Goal: Transaction & Acquisition: Purchase product/service

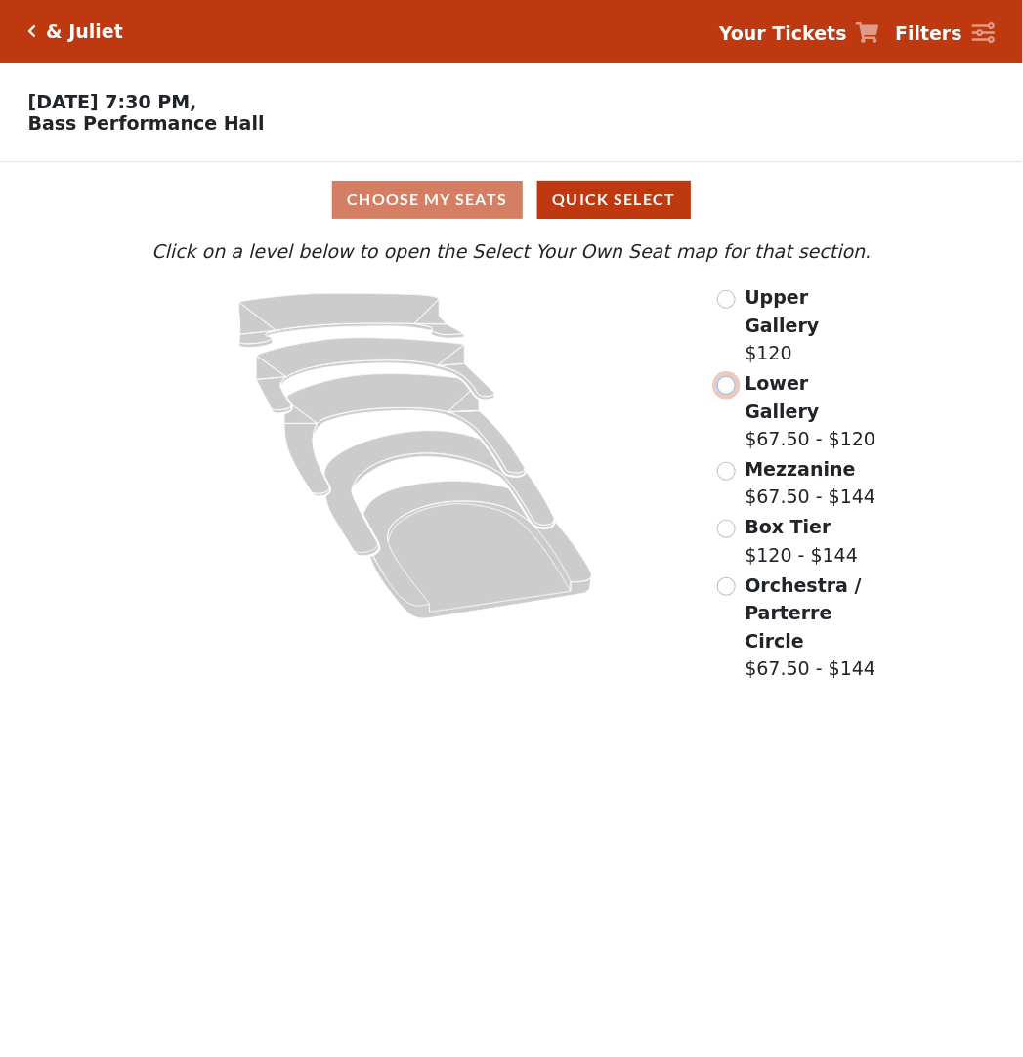
click at [726, 381] on input "radio" at bounding box center [726, 385] width 19 height 19
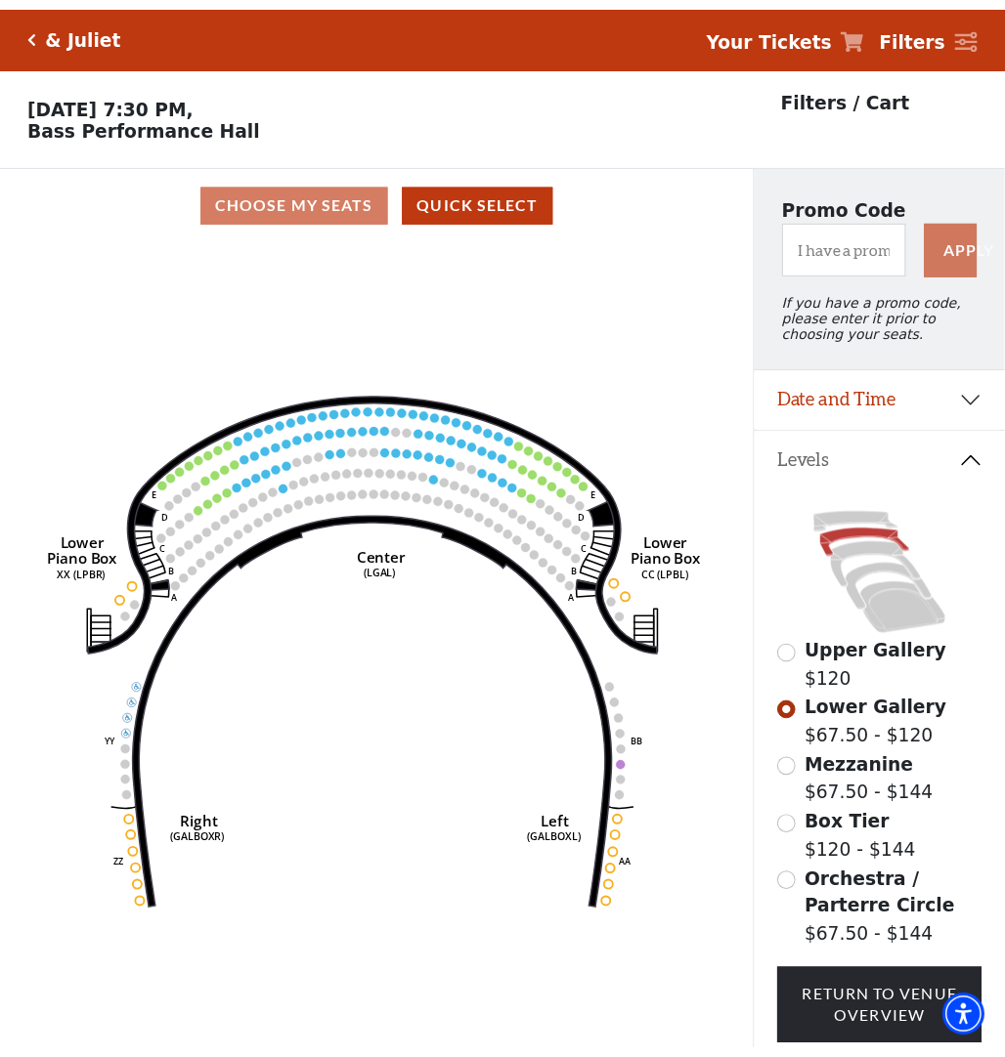
scroll to position [90, 0]
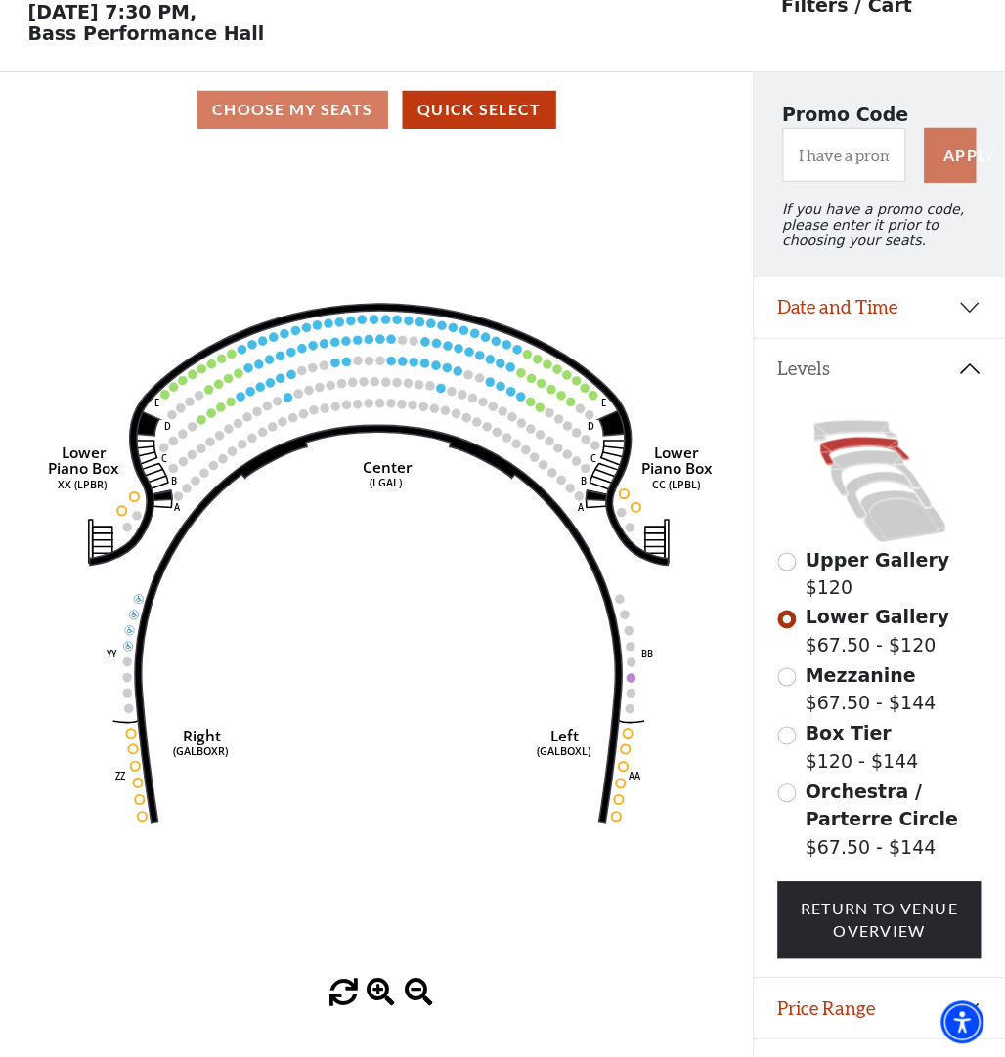
click at [244, 232] on icon "Right (GALBOXR) E D C B A E D C B A YY ZZ Left (GALBOXL) BB AA Center Lower Pia…" at bounding box center [377, 564] width 678 height 833
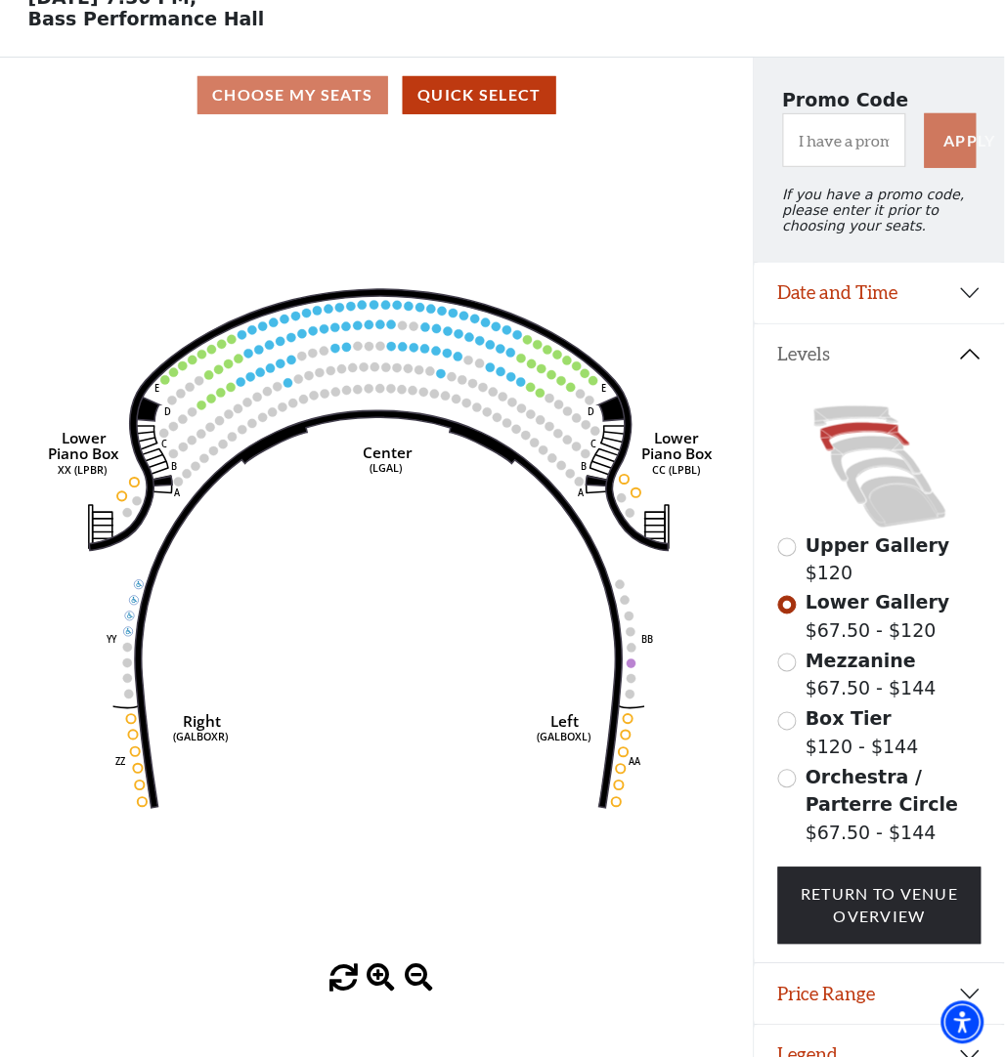
scroll to position [149, 0]
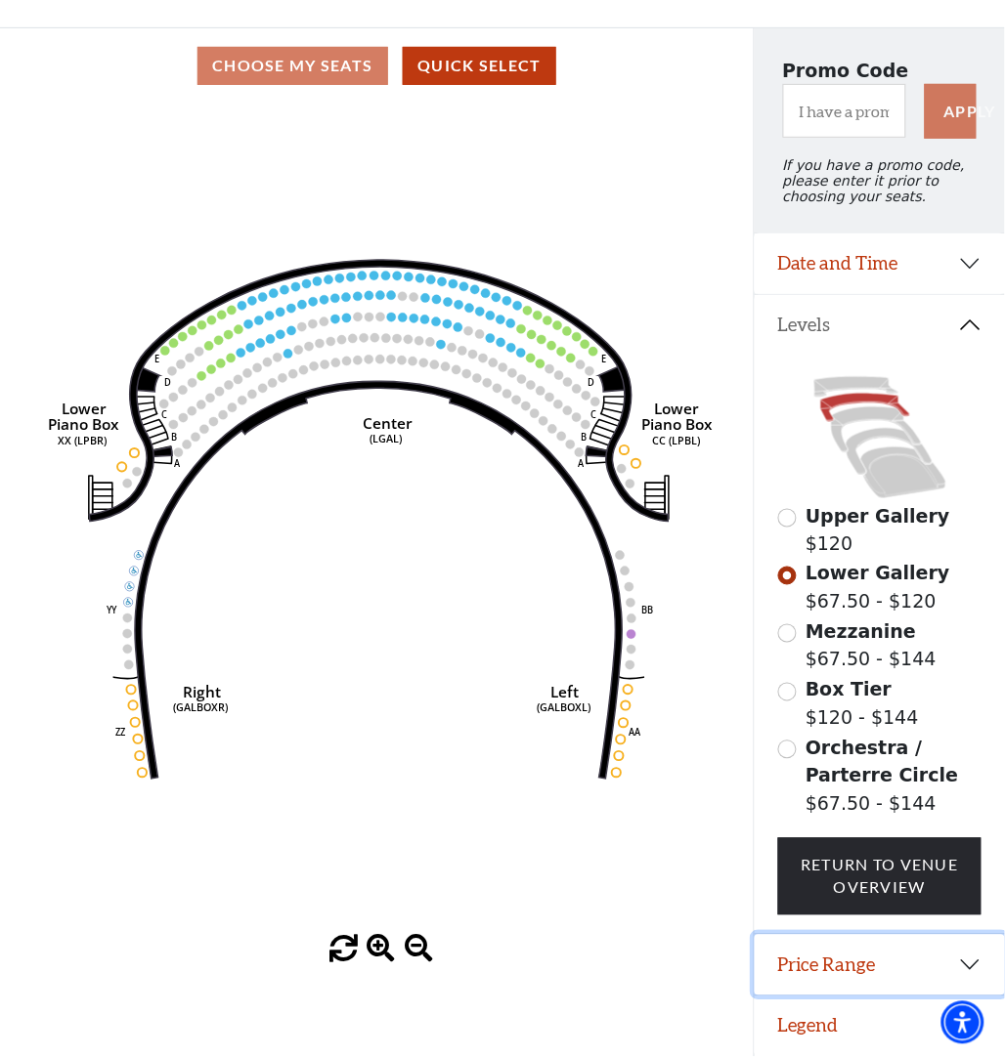
click at [803, 845] on button "Price Range" at bounding box center [879, 965] width 250 height 61
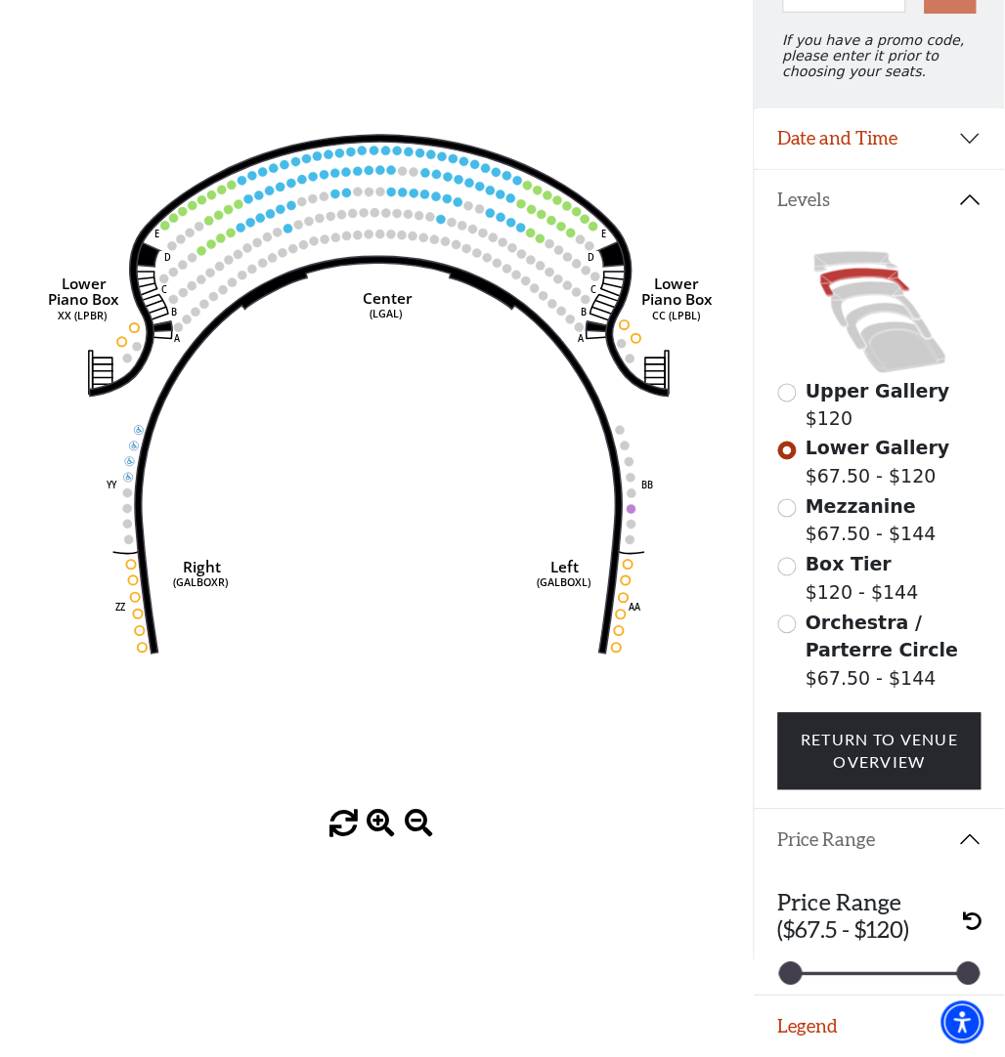
scroll to position [274, 0]
drag, startPoint x: 967, startPoint y: 974, endPoint x: 922, endPoint y: 974, distance: 45.9
click at [803, 845] on div at bounding box center [929, 974] width 21 height 21
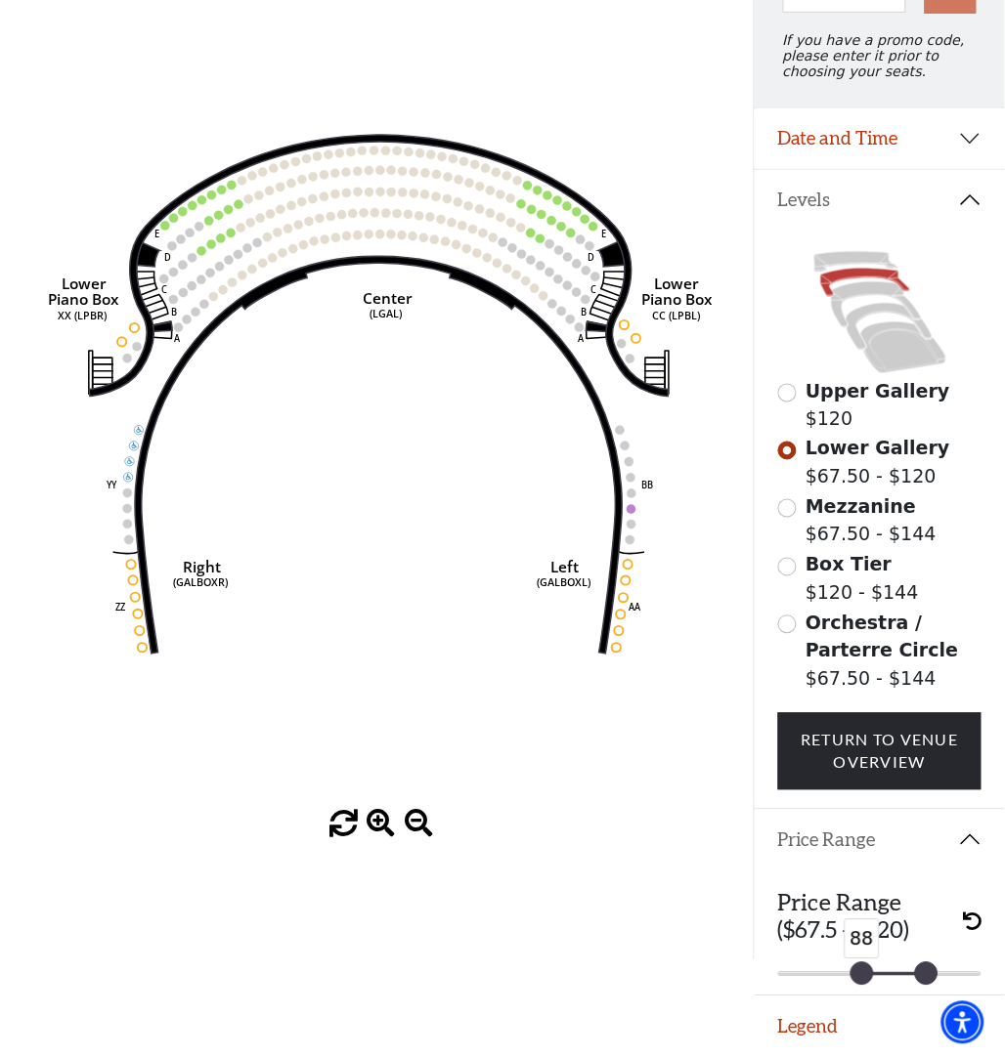
drag, startPoint x: 783, startPoint y: 980, endPoint x: 853, endPoint y: 972, distance: 70.8
click at [803, 845] on div at bounding box center [861, 974] width 21 height 21
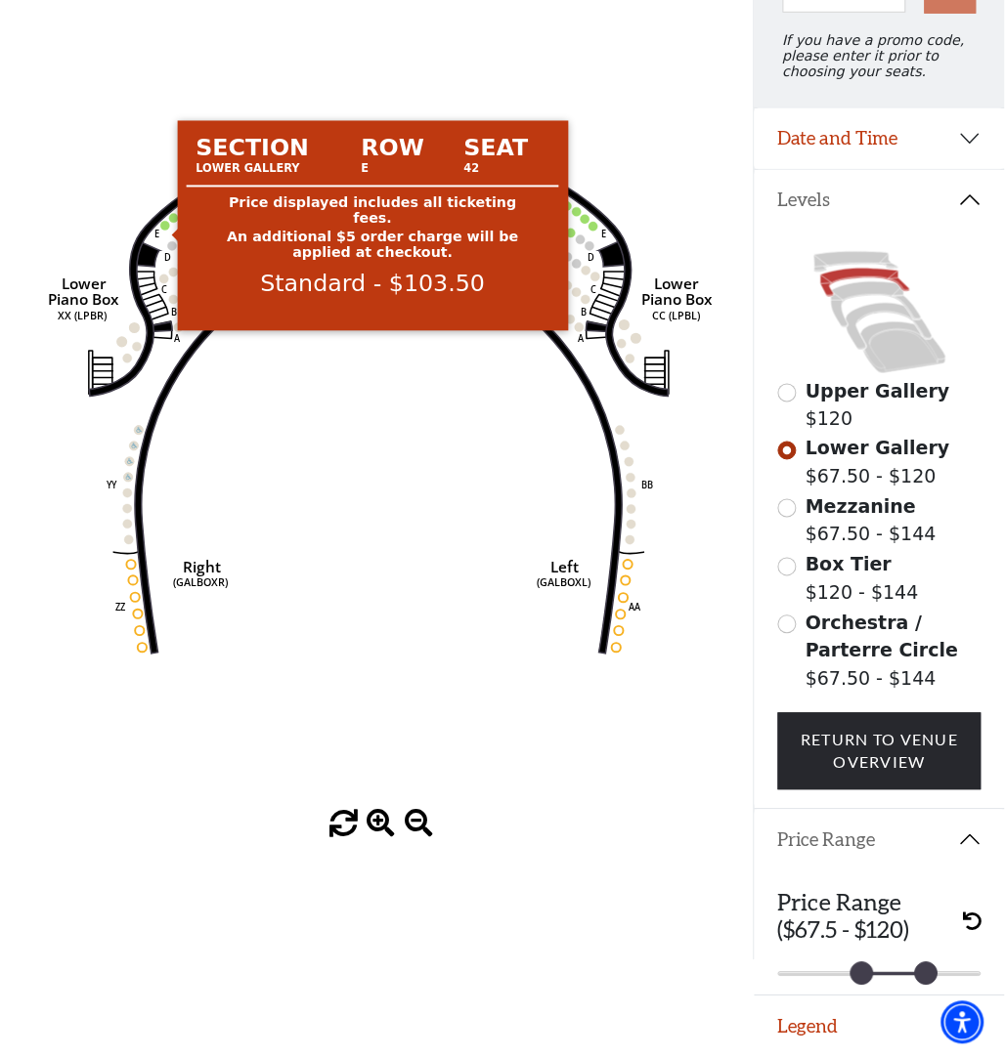
click at [167, 222] on circle at bounding box center [164, 226] width 9 height 9
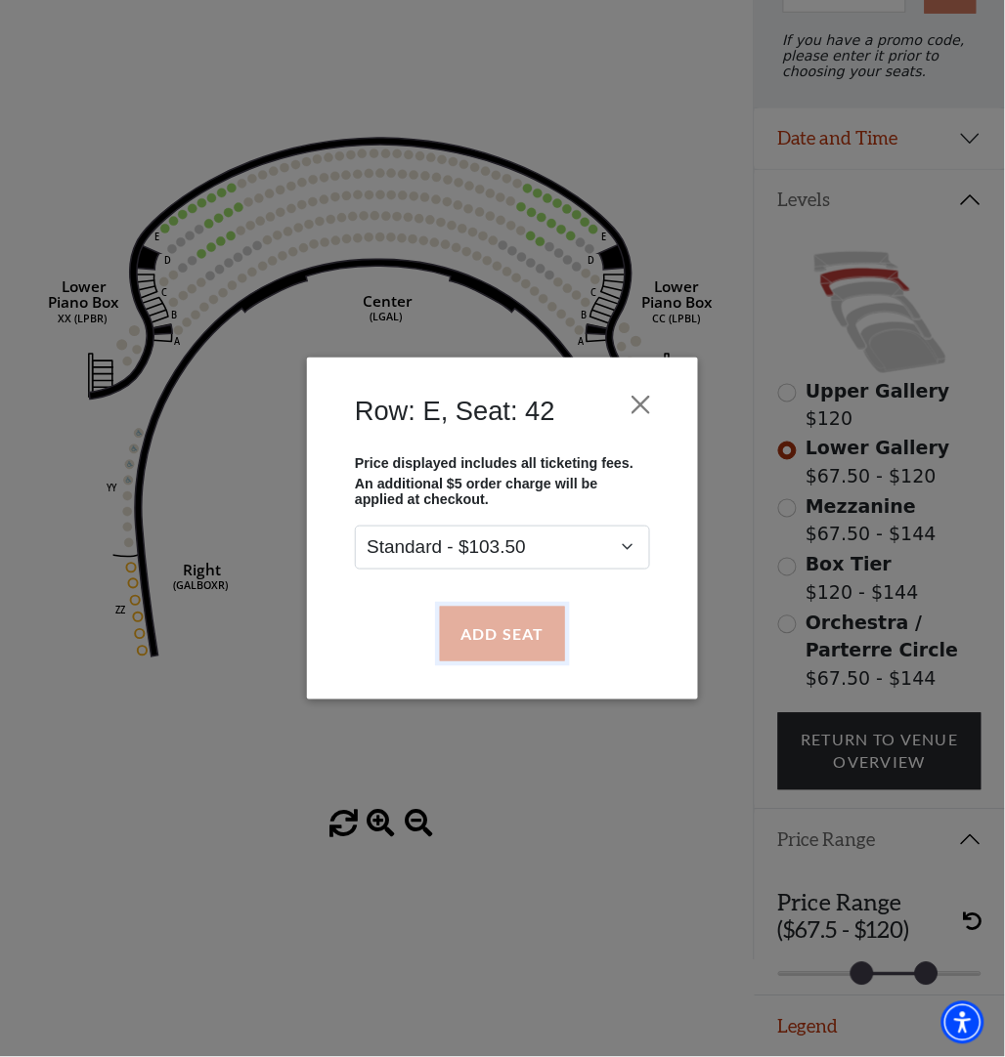
click at [495, 622] on button "Add Seat" at bounding box center [502, 634] width 125 height 55
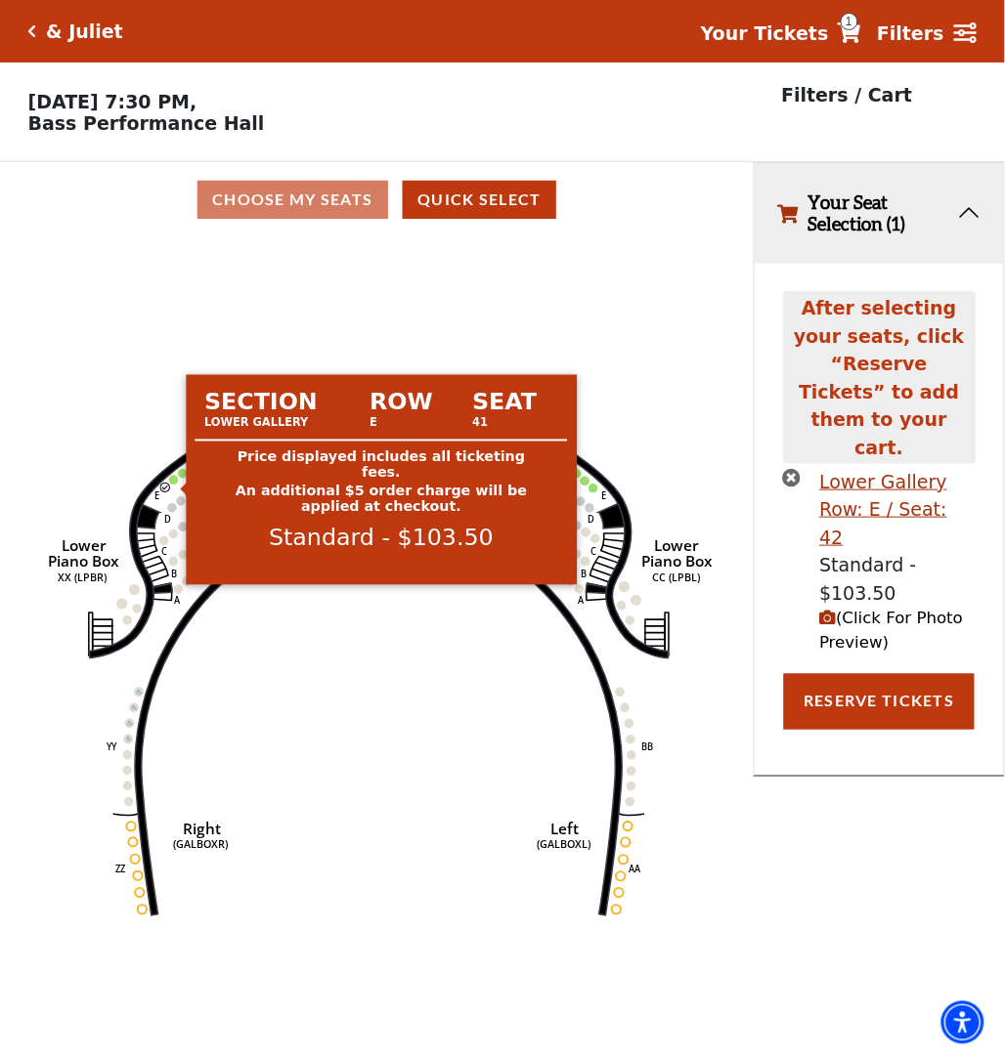
click at [173, 485] on circle at bounding box center [173, 480] width 9 height 9
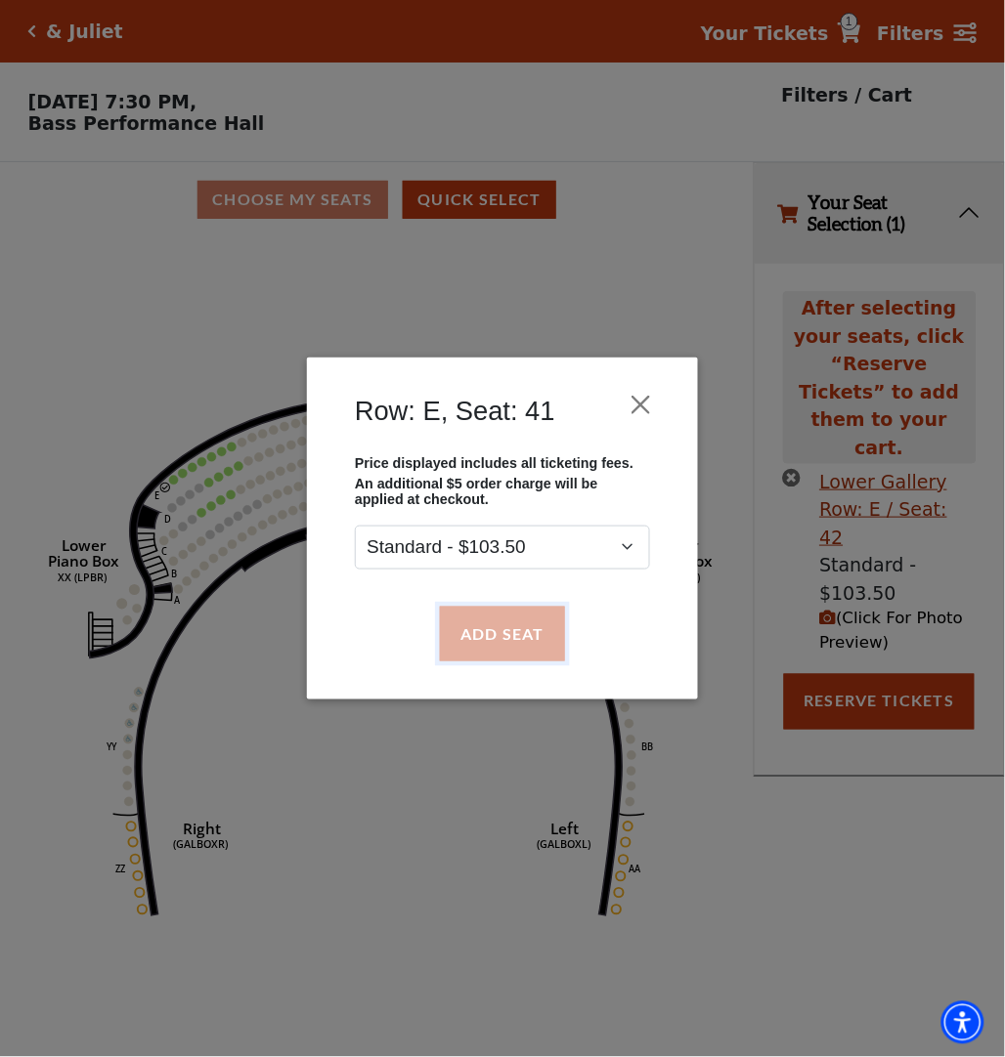
click at [445, 633] on button "Add Seat" at bounding box center [502, 634] width 125 height 55
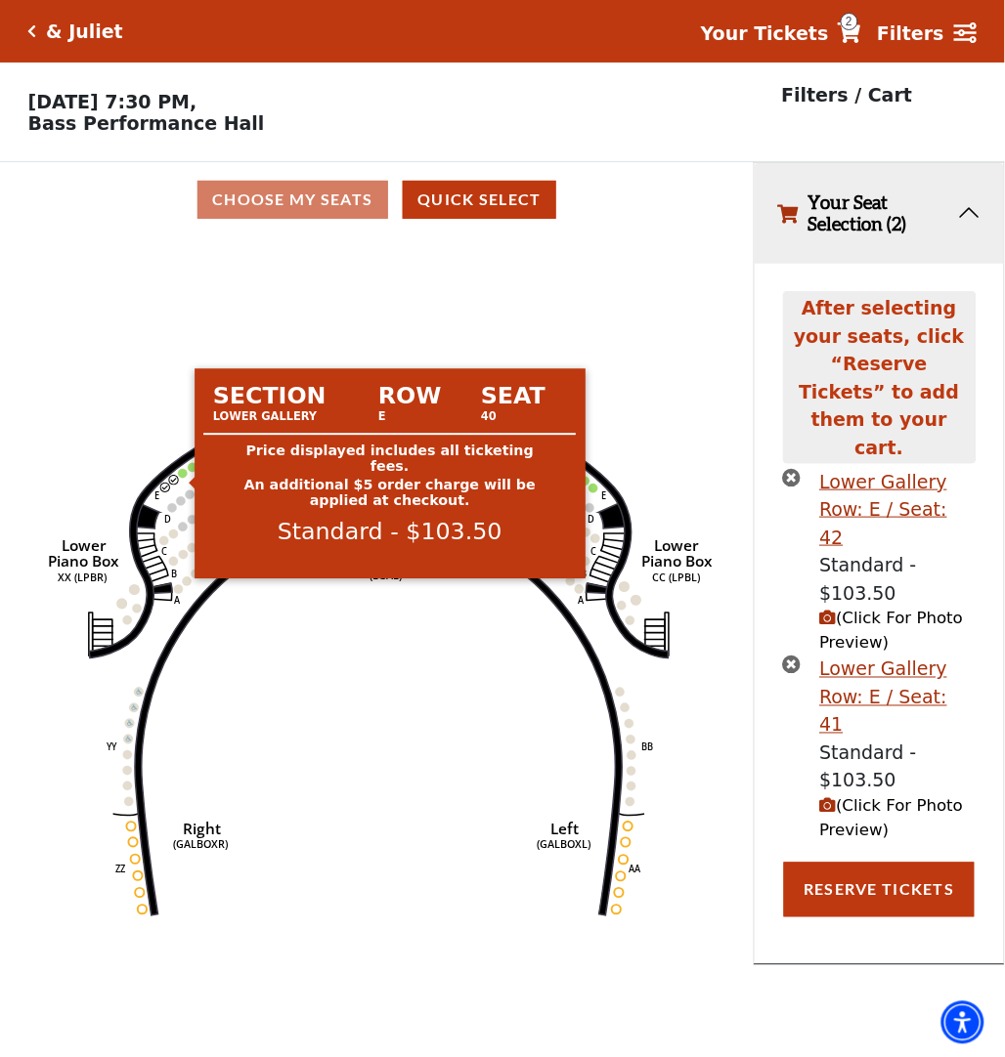
click at [183, 478] on circle at bounding box center [182, 473] width 9 height 9
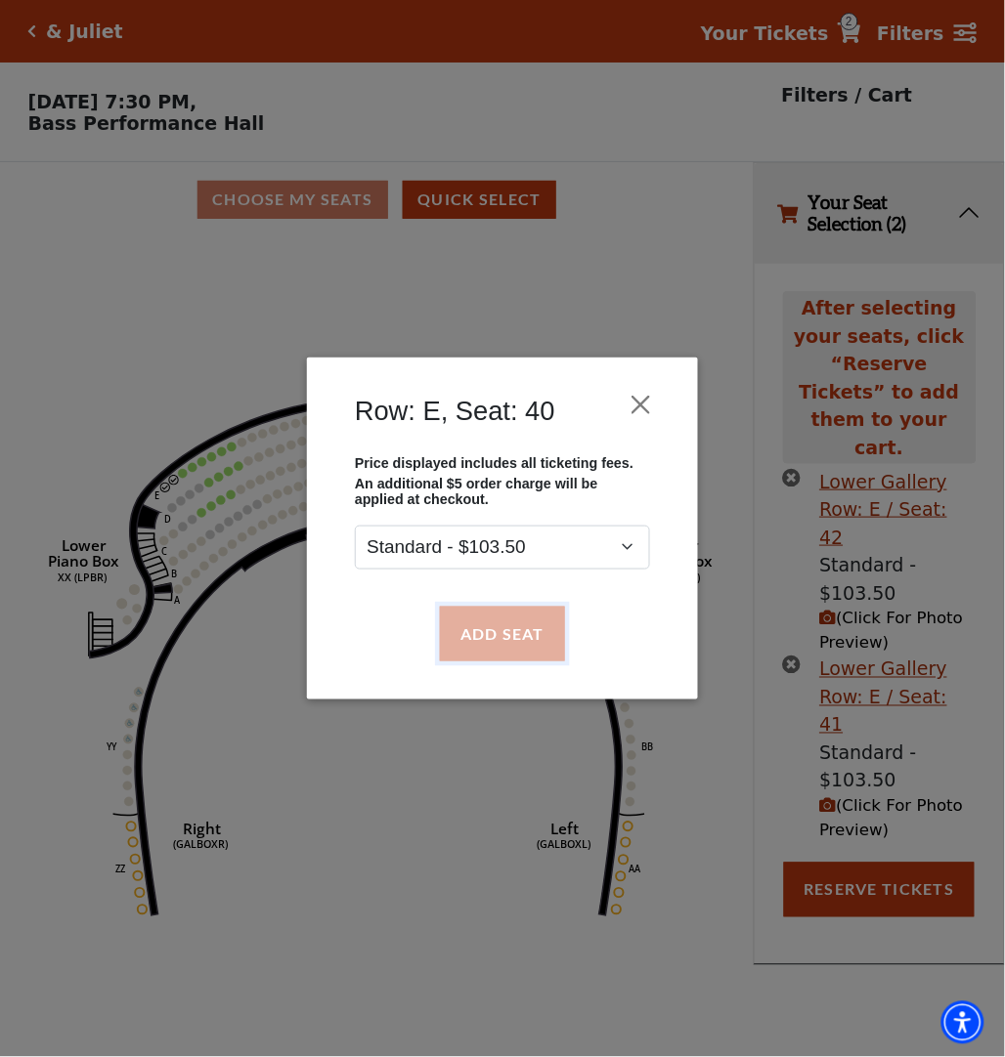
click at [454, 651] on button "Add Seat" at bounding box center [502, 634] width 125 height 55
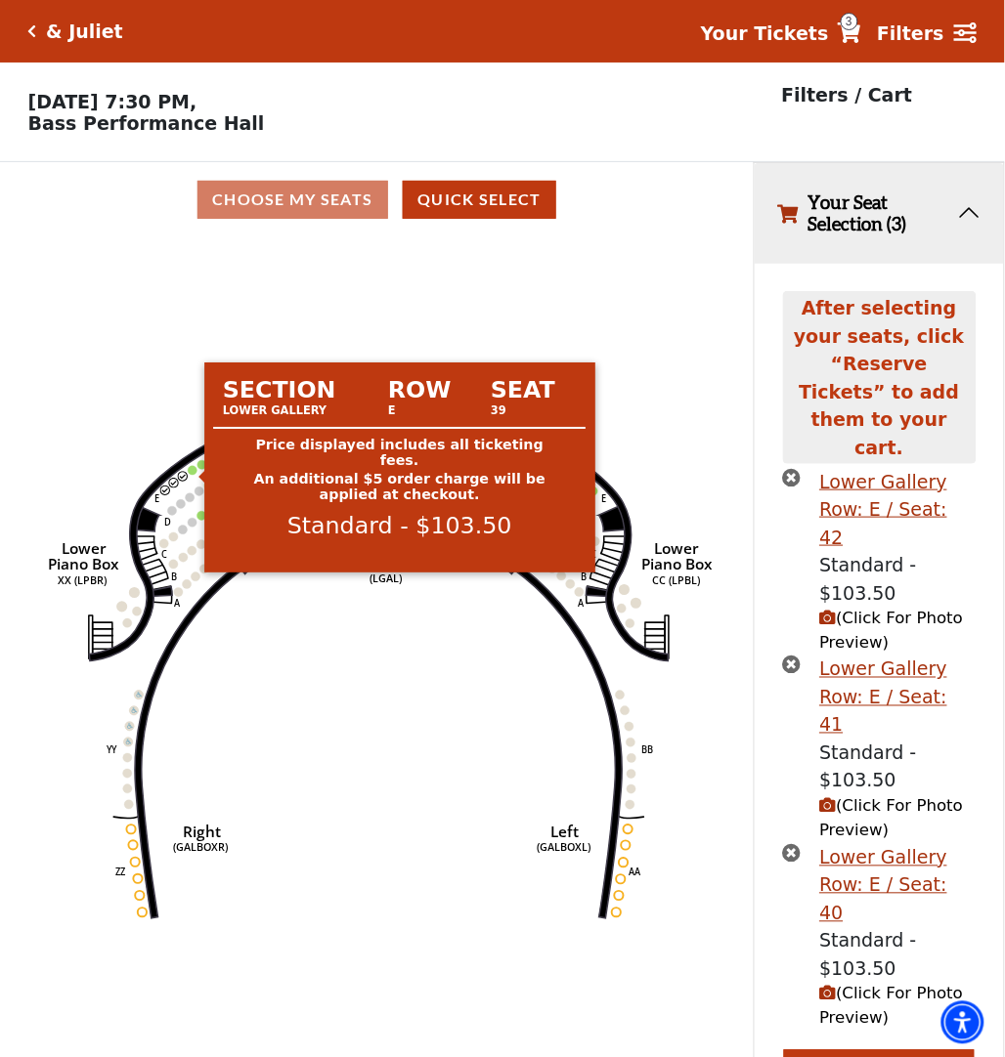
click at [193, 474] on circle at bounding box center [192, 470] width 9 height 9
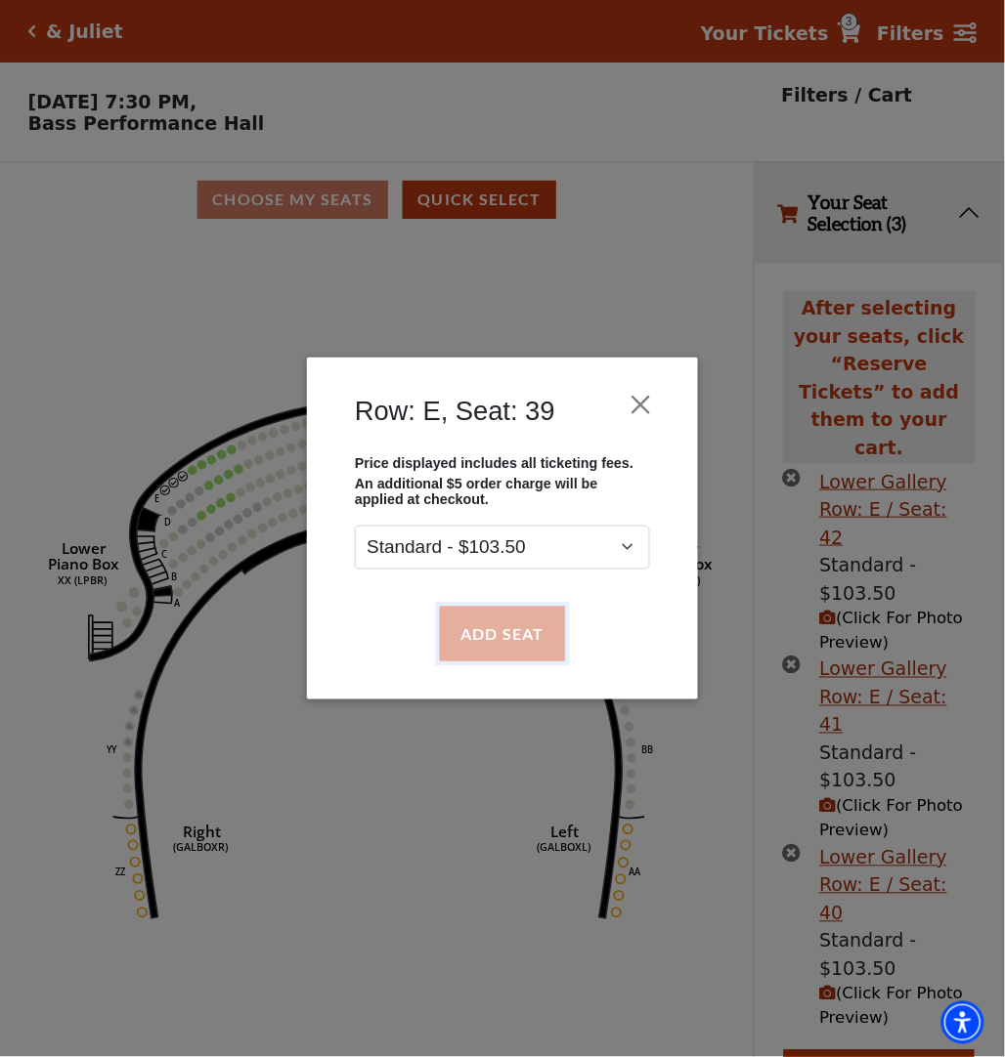
click at [480, 622] on button "Add Seat" at bounding box center [502, 634] width 125 height 55
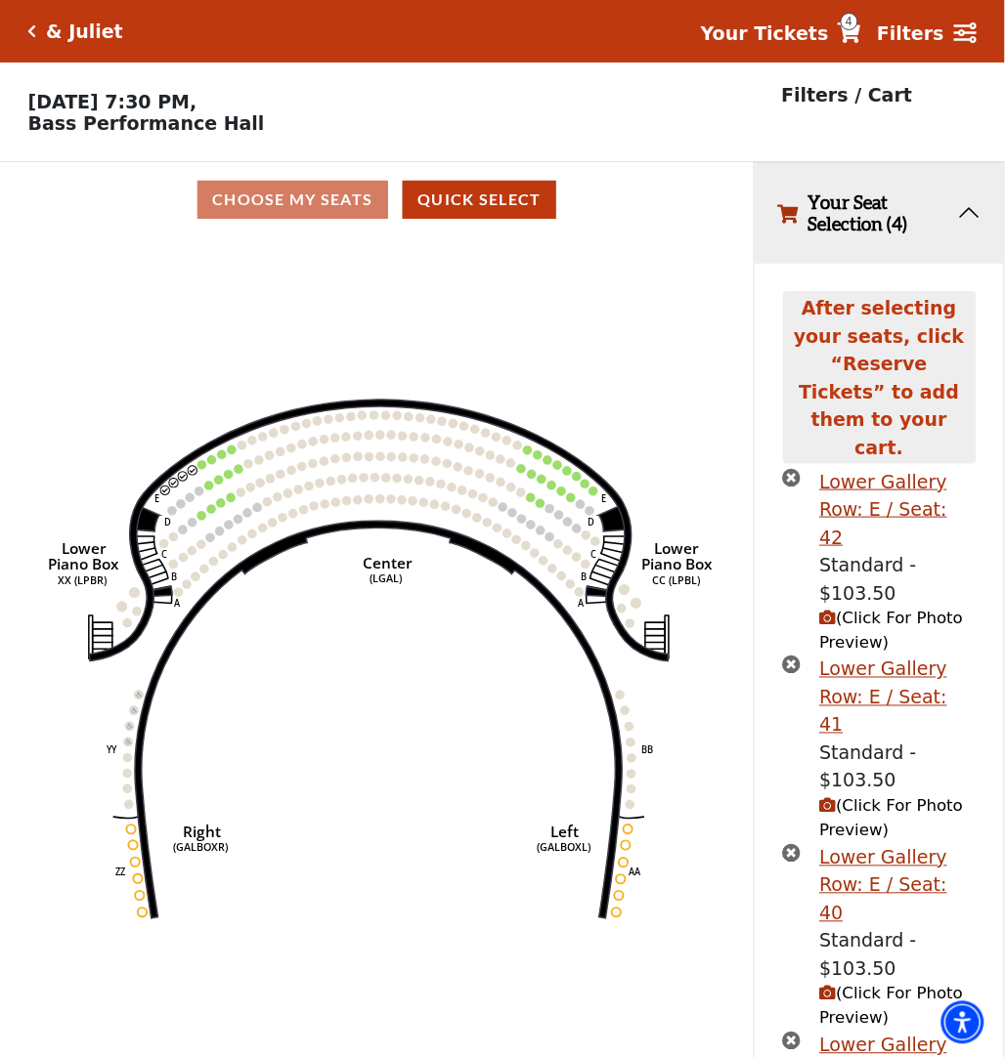
drag, startPoint x: 867, startPoint y: 994, endPoint x: 852, endPoint y: 1000, distance: 15.8
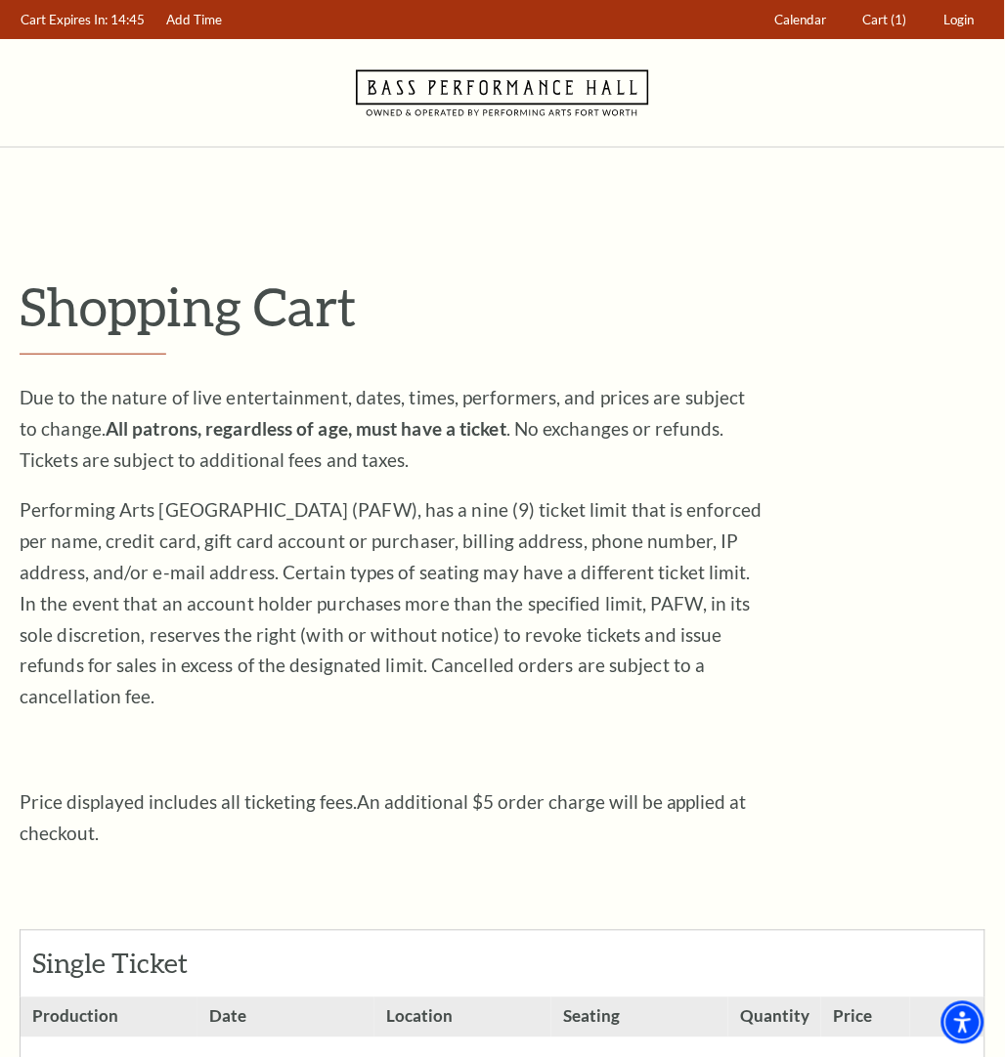
click at [640, 293] on p "Shopping Cart" at bounding box center [502, 307] width 965 height 64
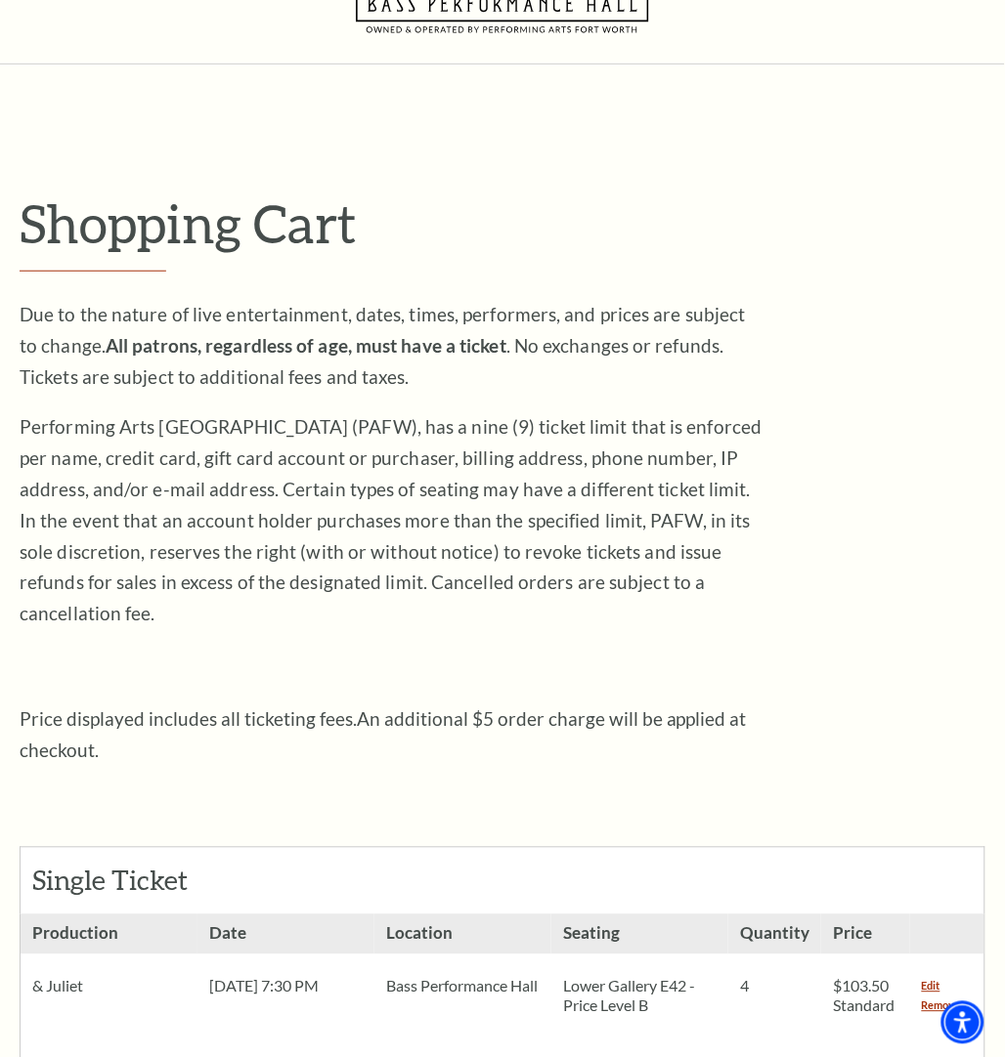
scroll to position [244, 0]
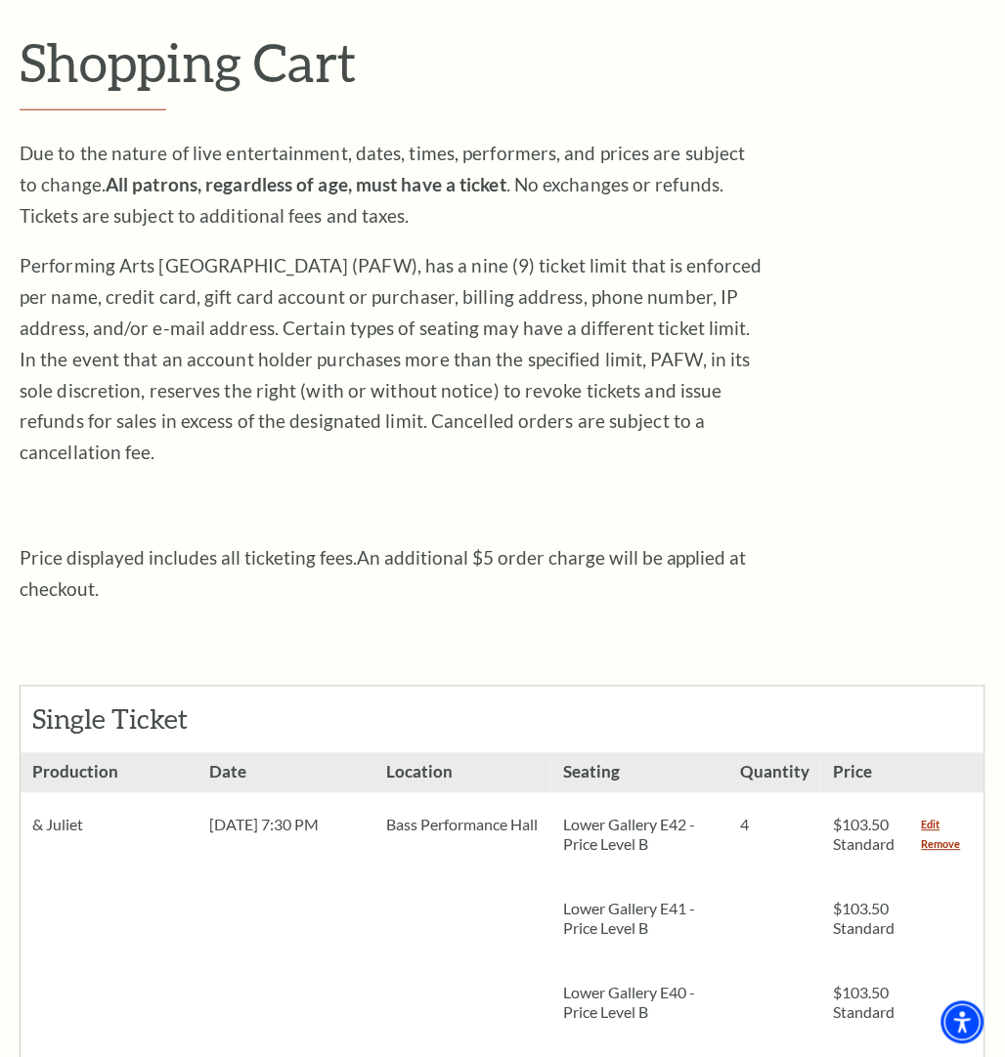
click at [606, 554] on p "Price displayed includes all ticketing fees. An additional $5 order charge will…" at bounding box center [391, 574] width 743 height 63
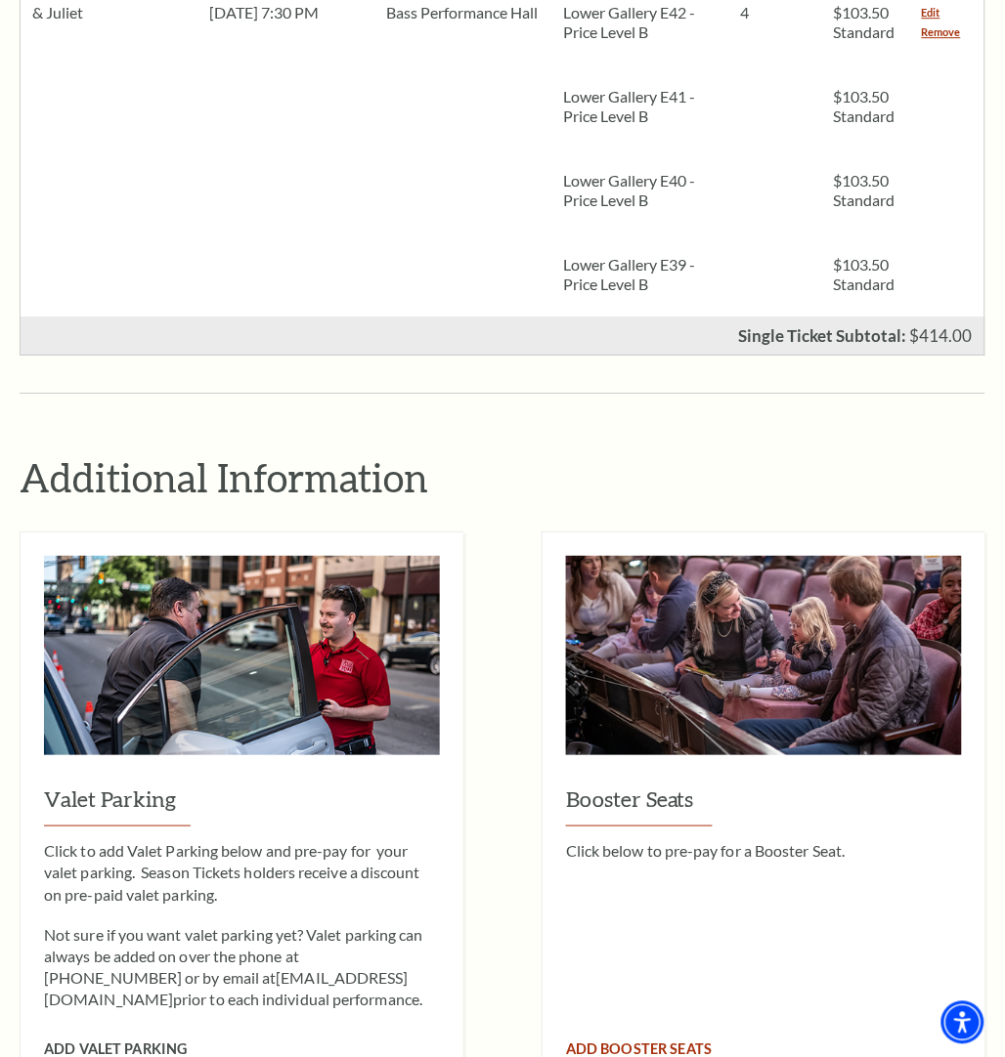
scroll to position [1588, 0]
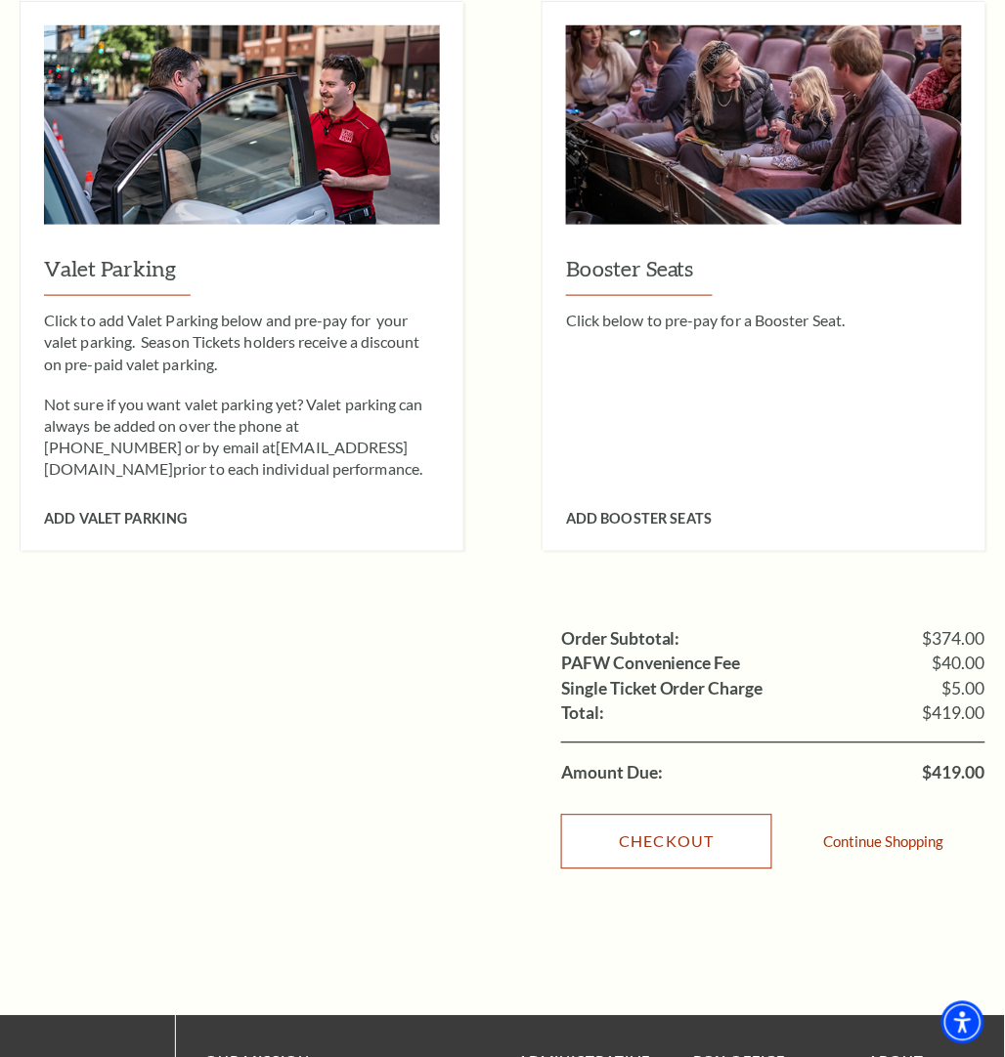
click at [645, 815] on link "Checkout" at bounding box center [666, 842] width 211 height 55
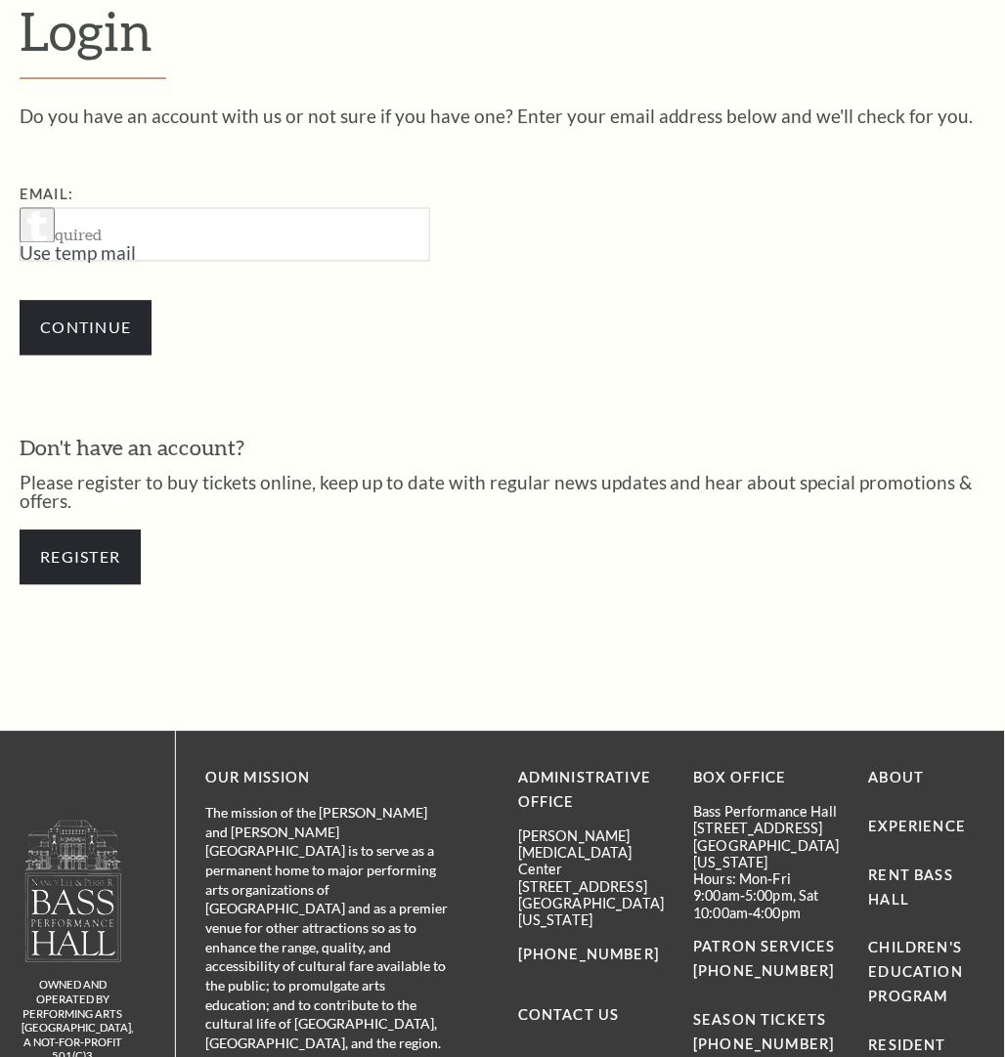
scroll to position [492, 0]
drag, startPoint x: 193, startPoint y: 216, endPoint x: 189, endPoint y: 239, distance: 23.8
click at [193, 216] on input "Email:" at bounding box center [225, 235] width 410 height 54
type input "[EMAIL_ADDRESS][DOMAIN_NAME]"
click at [133, 324] on input "Continue" at bounding box center [86, 328] width 132 height 55
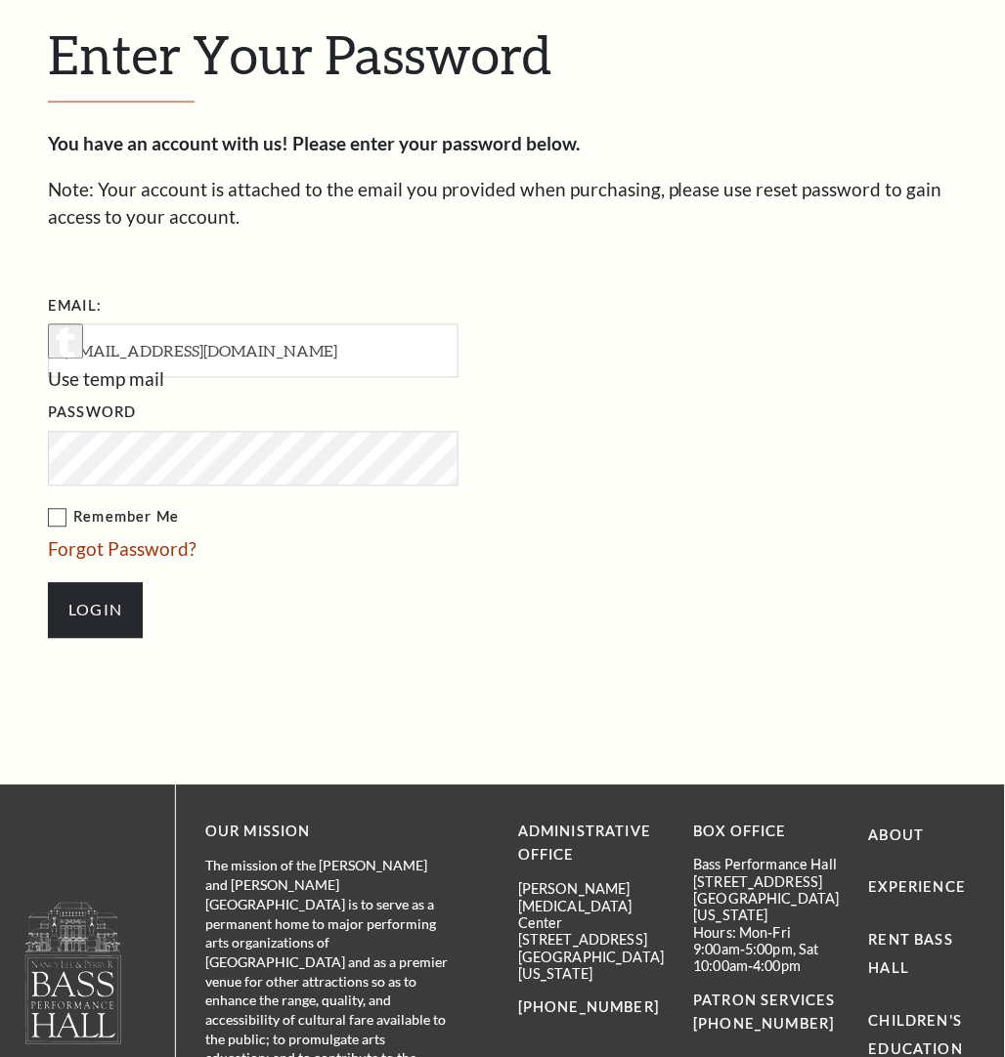
scroll to position [509, 0]
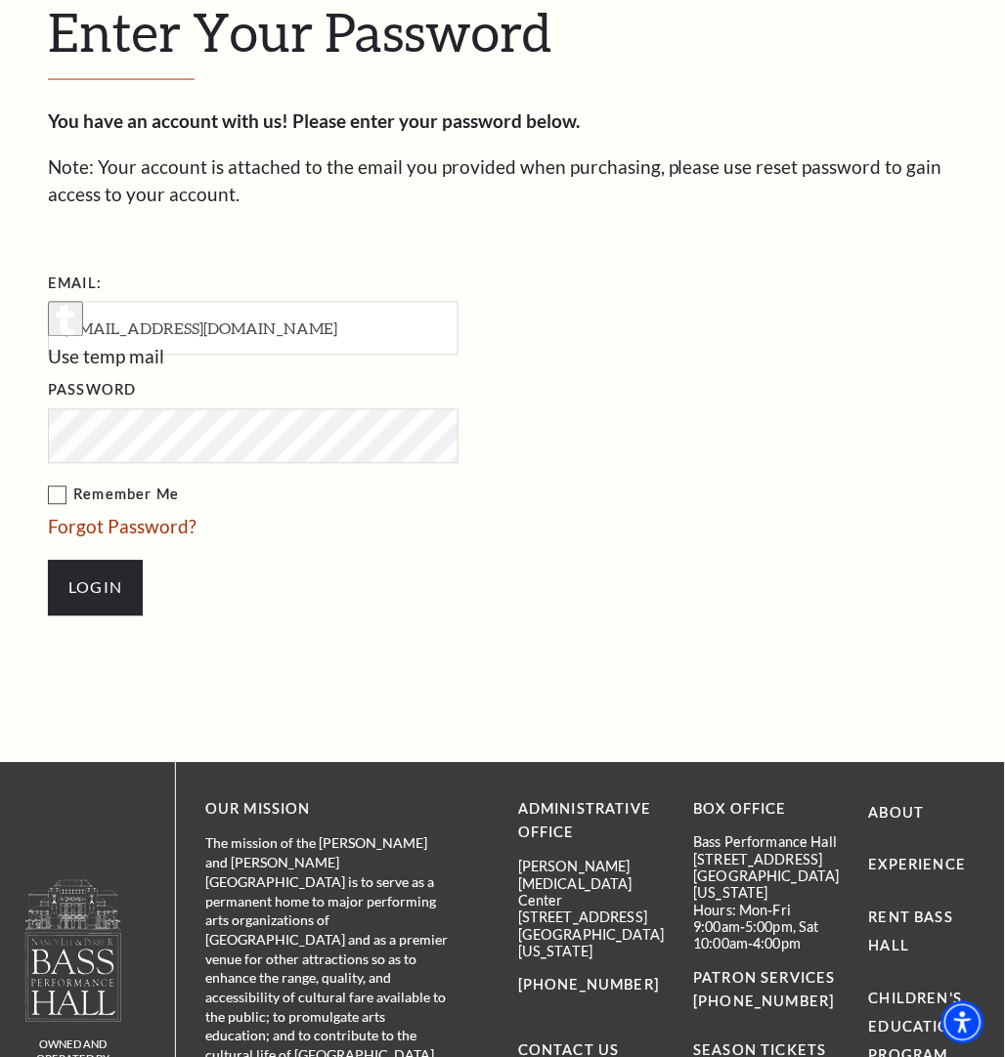
click at [70, 487] on label "Remember Me" at bounding box center [351, 496] width 606 height 24
click at [0, 0] on input "Remember Me" at bounding box center [0, 0] width 0 height 0
drag, startPoint x: 100, startPoint y: 606, endPoint x: 6, endPoint y: 626, distance: 96.0
click at [100, 606] on input "Login" at bounding box center [95, 588] width 95 height 55
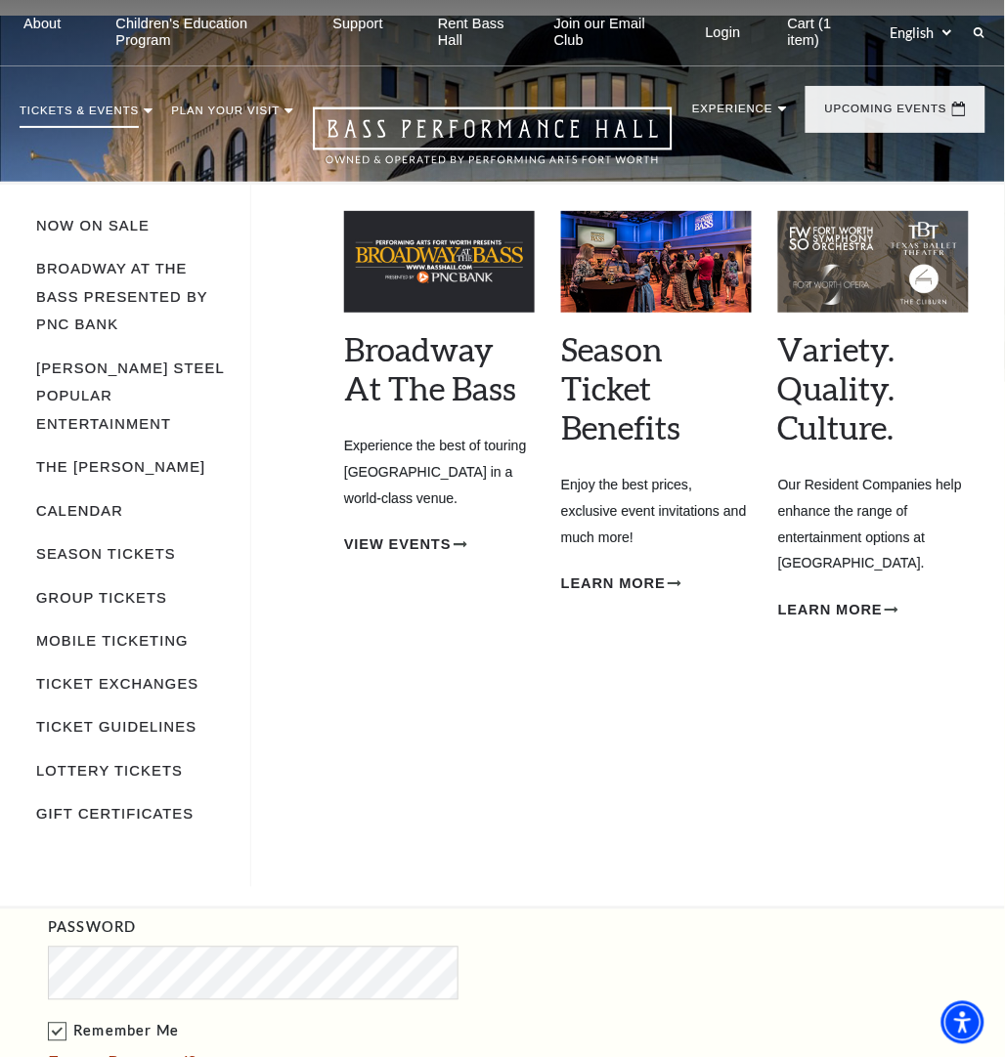
click at [599, 685] on div "Season Ticket Benefits Empty heading Enjoy the best prices, exclusive event inv…" at bounding box center [656, 520] width 191 height 618
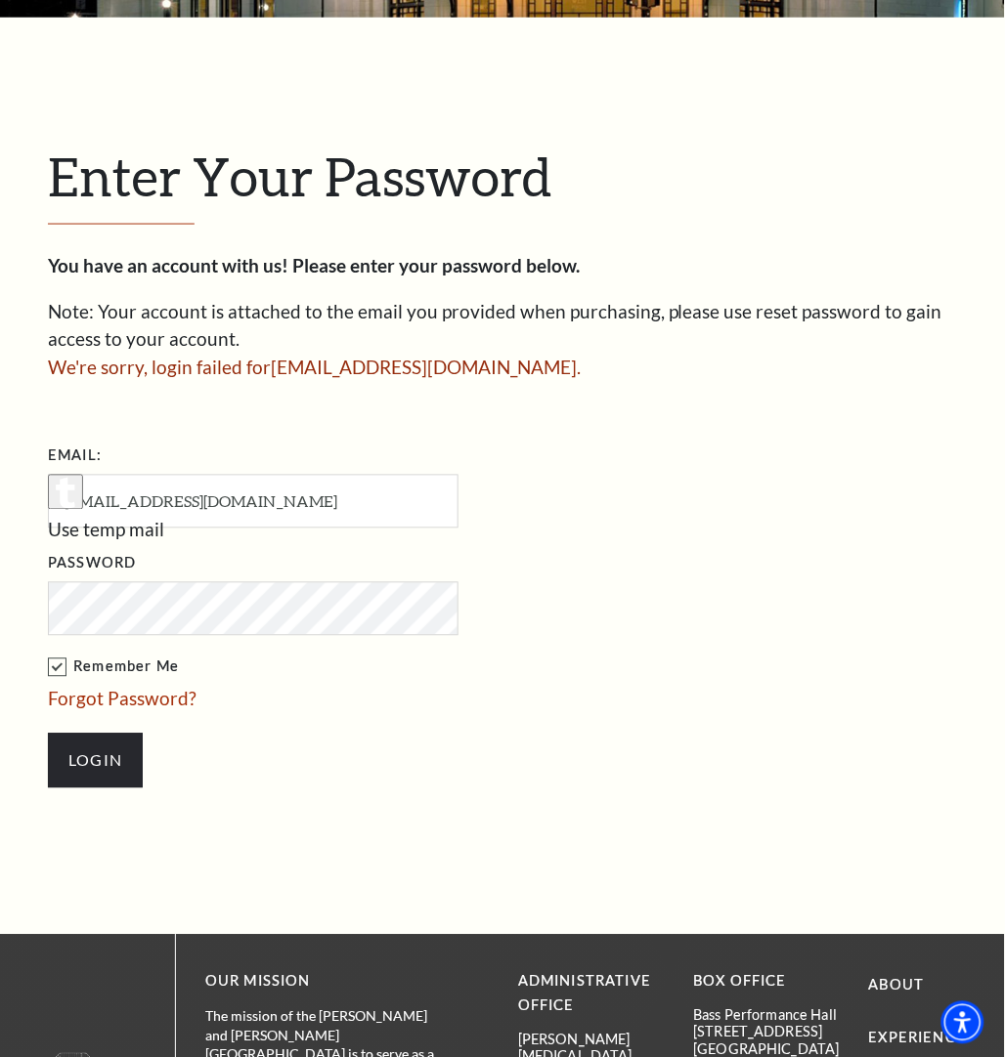
scroll to position [366, 0]
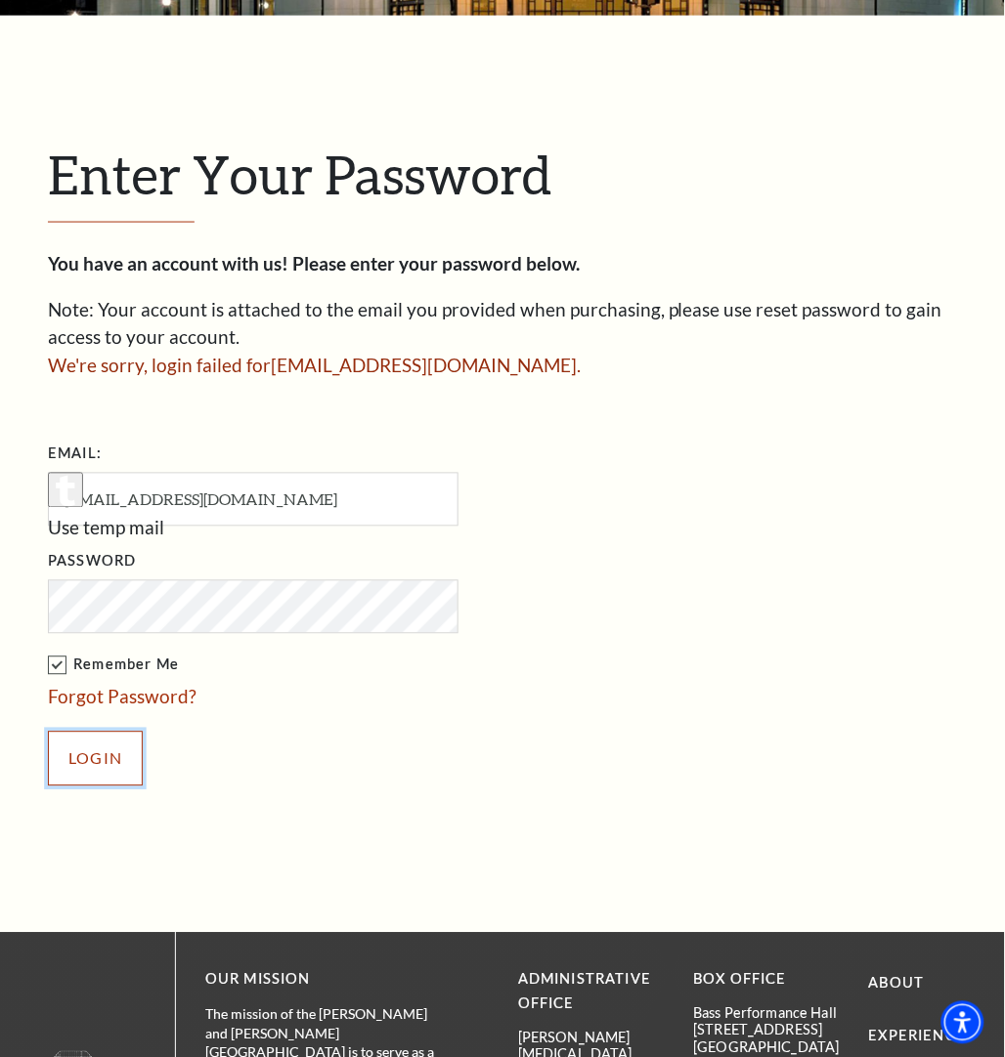
click at [115, 757] on input "Login" at bounding box center [95, 759] width 95 height 55
click at [222, 516] on input "[EMAIL_ADDRESS][DOMAIN_NAME]" at bounding box center [253, 500] width 410 height 54
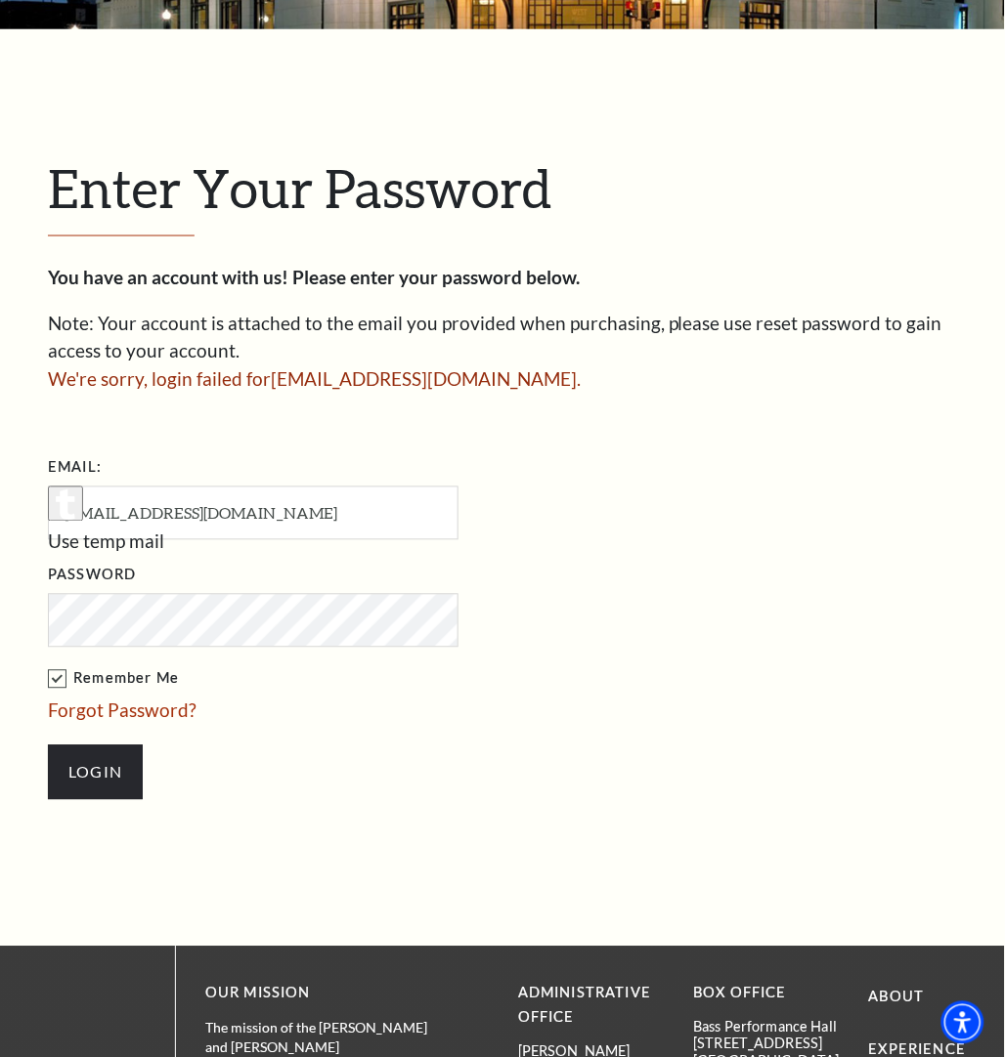
scroll to position [122, 0]
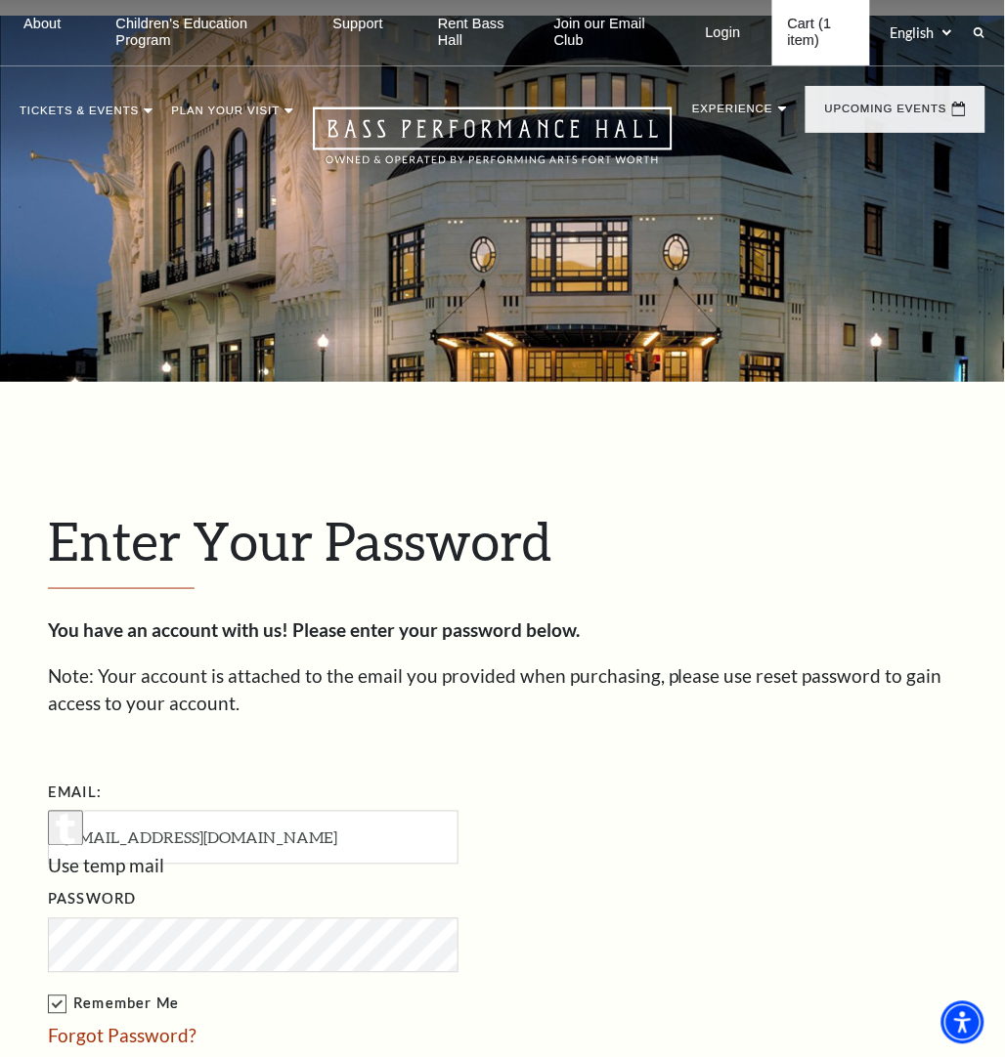
click at [785, 17] on link "Cart (1 item)" at bounding box center [821, 32] width 99 height 65
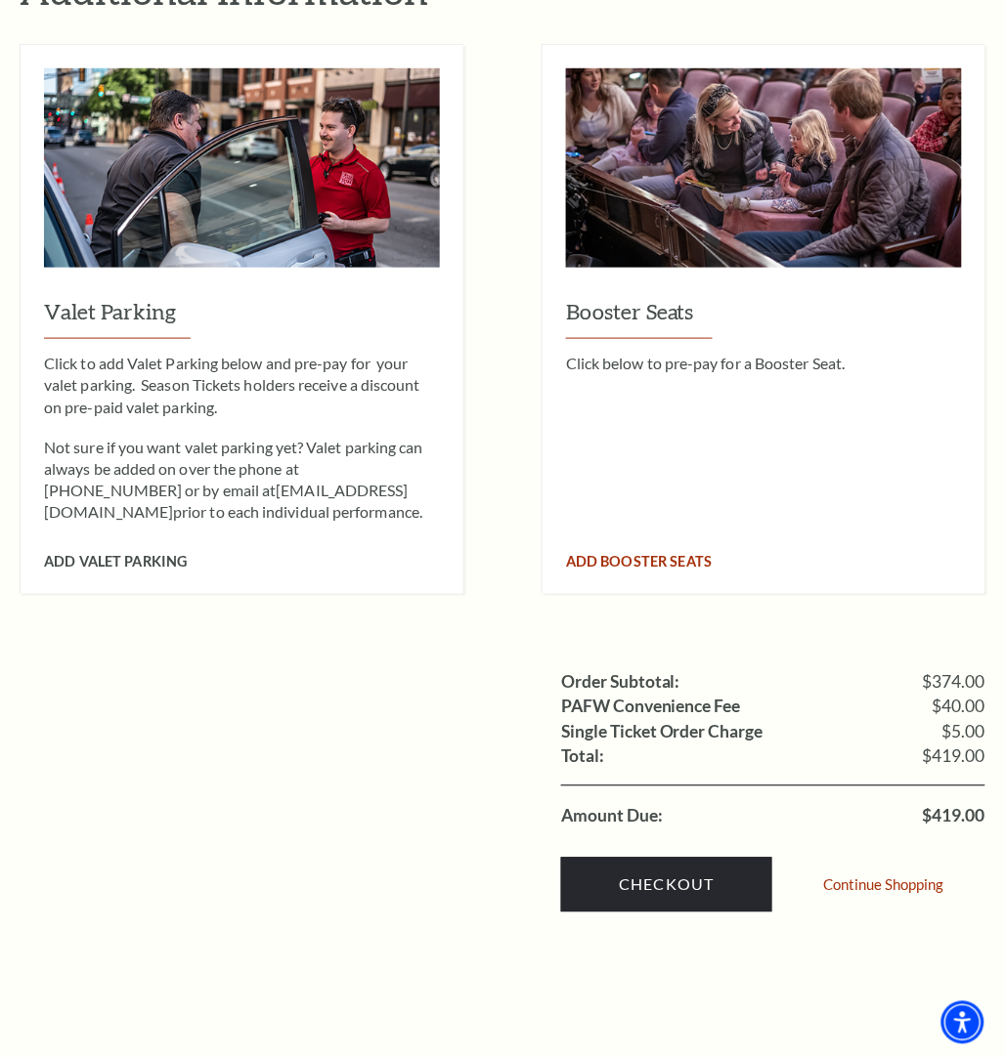
scroll to position [1588, 0]
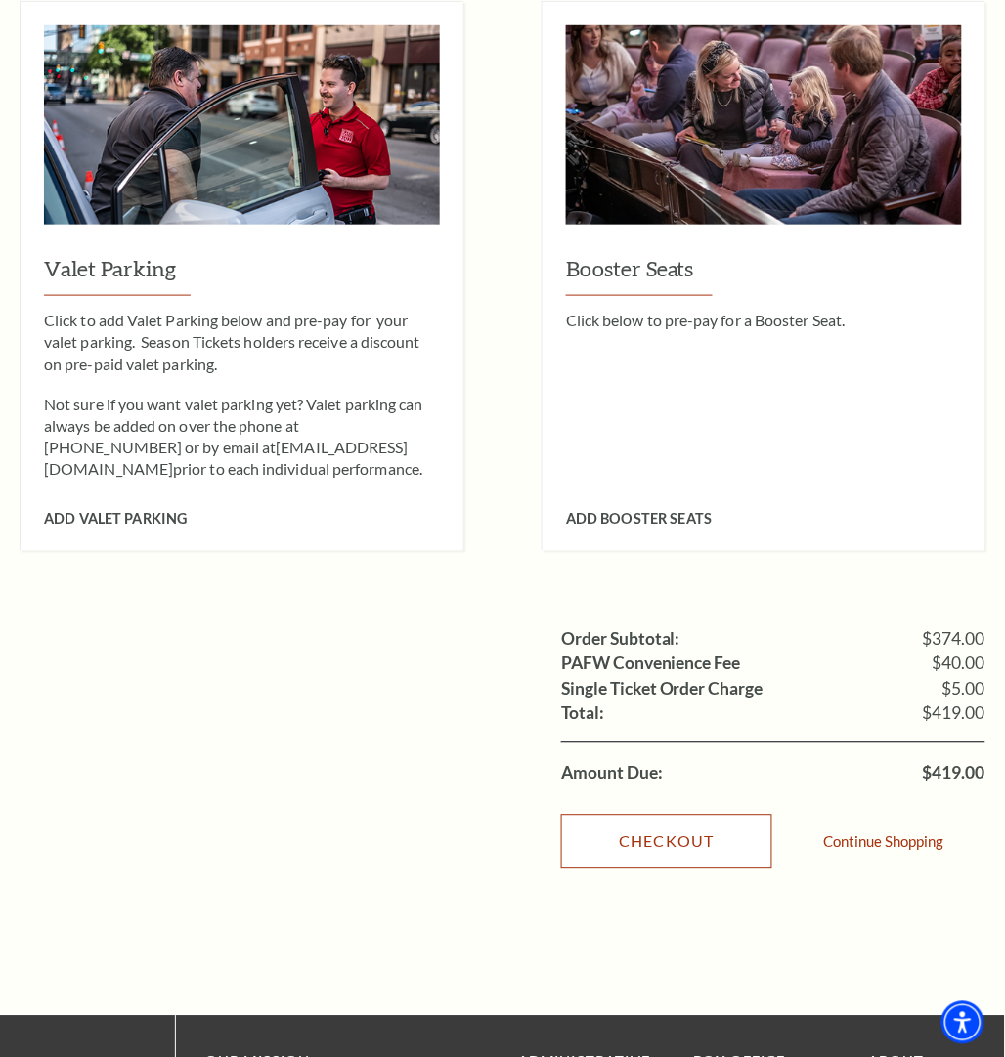
click at [672, 815] on link "Checkout" at bounding box center [666, 842] width 211 height 55
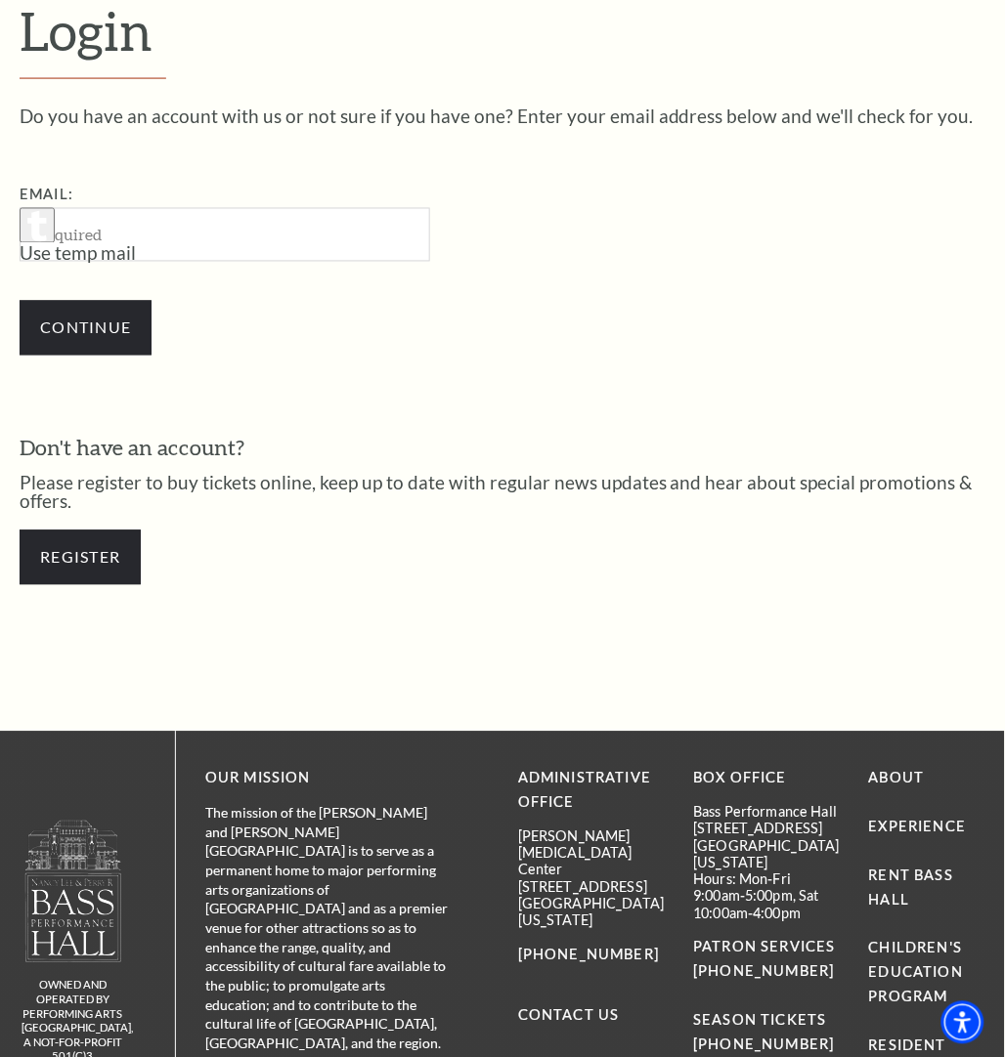
click at [359, 630] on div "Login Do you have an account with us or not sure if you have one? Enter your em…" at bounding box center [502, 302] width 1005 height 860
click at [123, 562] on link "Register" at bounding box center [80, 558] width 121 height 55
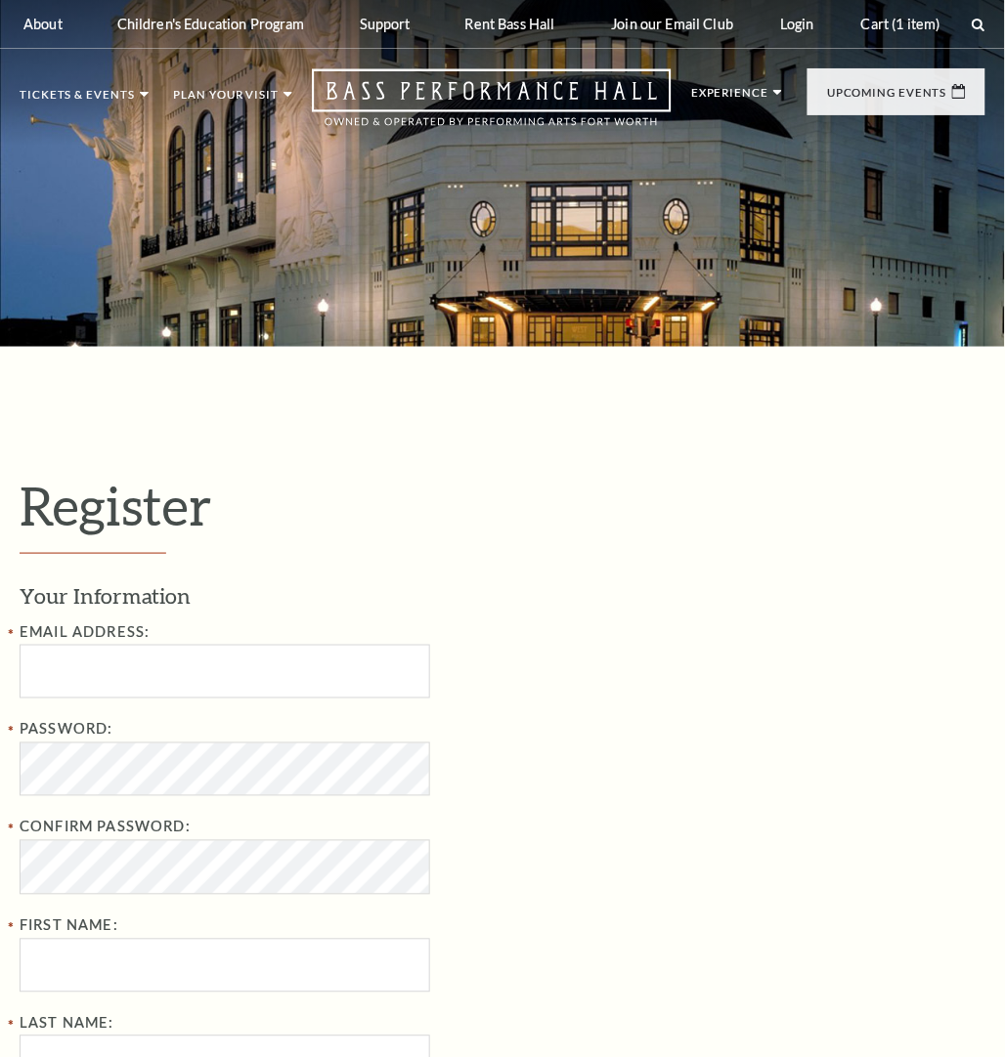
select select "1"
select select "[GEOGRAPHIC_DATA]"
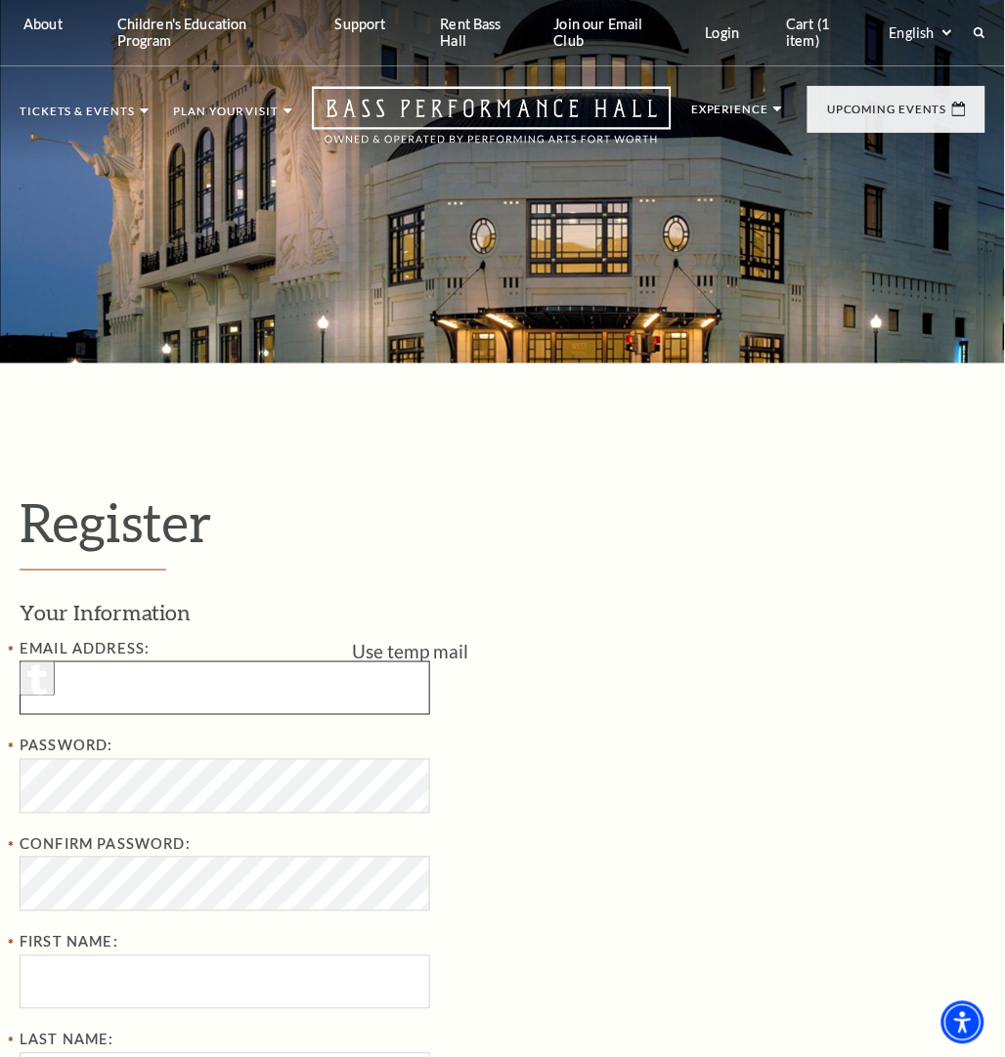
type input "[EMAIL_ADDRESS][DOMAIN_NAME]"
click at [47, 690] on icon "button" at bounding box center [37, 681] width 20 height 32
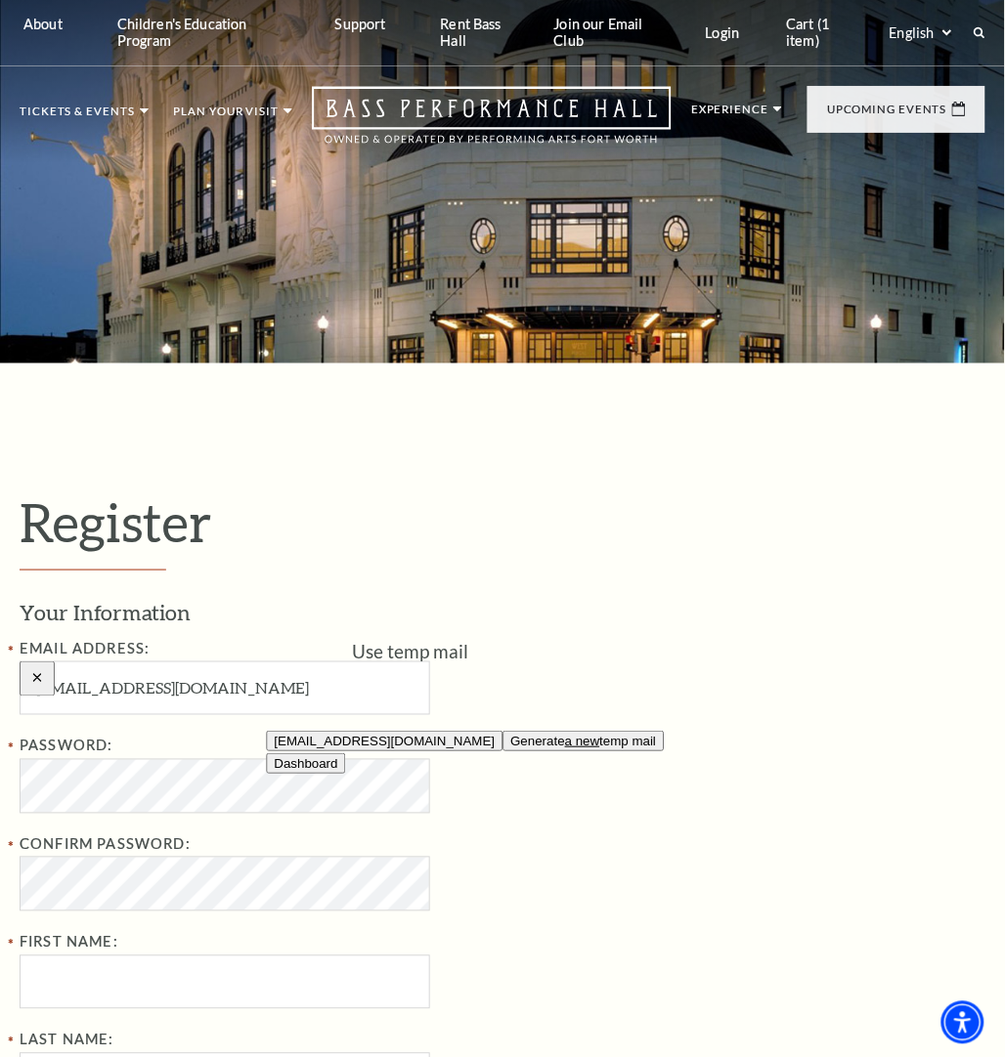
click at [396, 751] on button "[EMAIL_ADDRESS][DOMAIN_NAME]" at bounding box center [385, 741] width 236 height 21
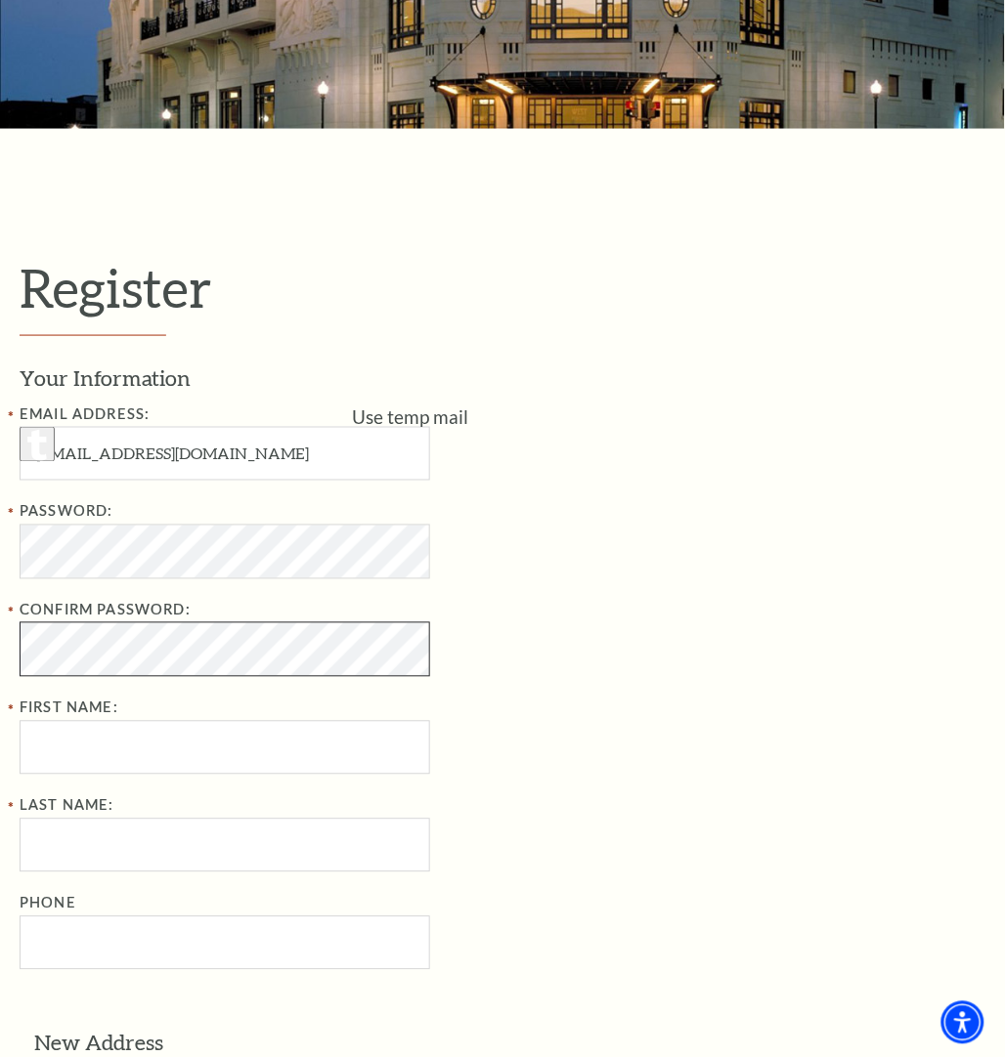
scroll to position [244, 0]
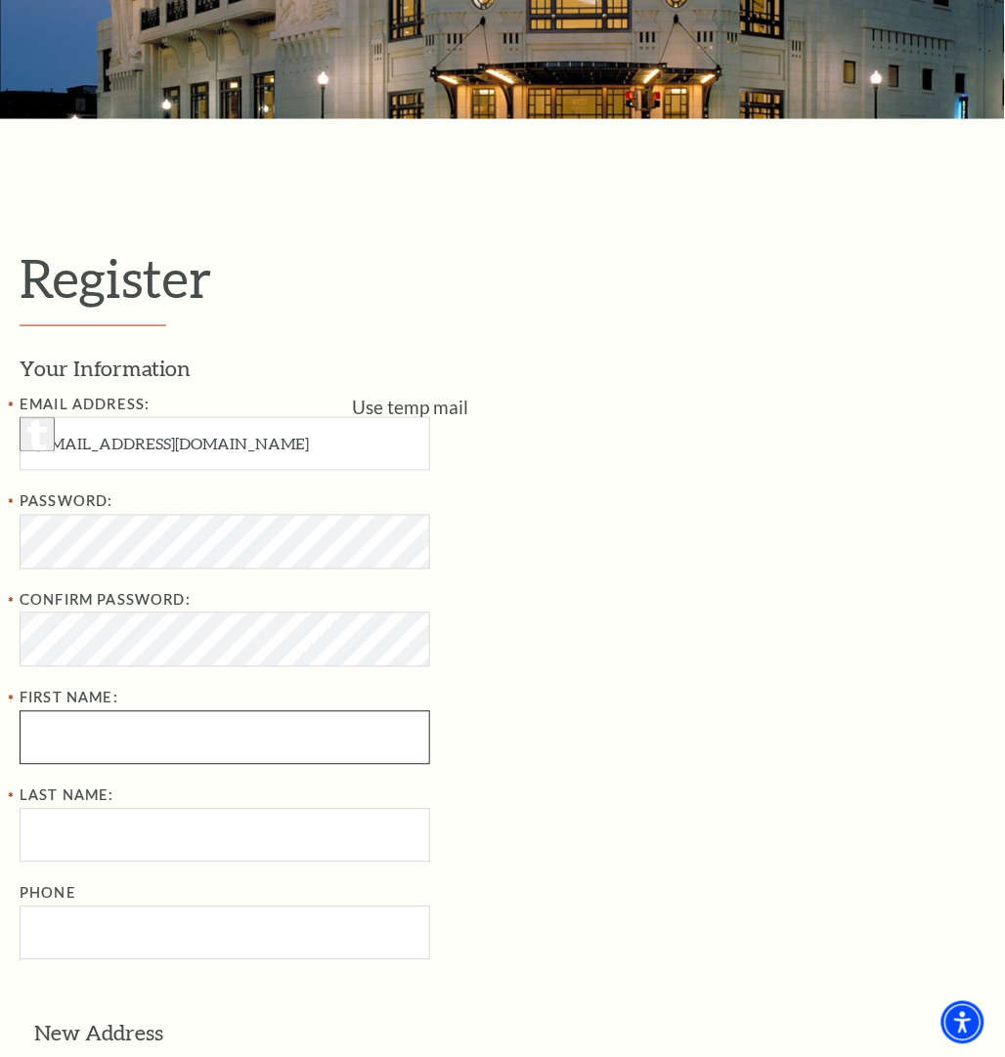
click at [142, 757] on input "First Name:" at bounding box center [225, 738] width 410 height 54
type input "Samuel"
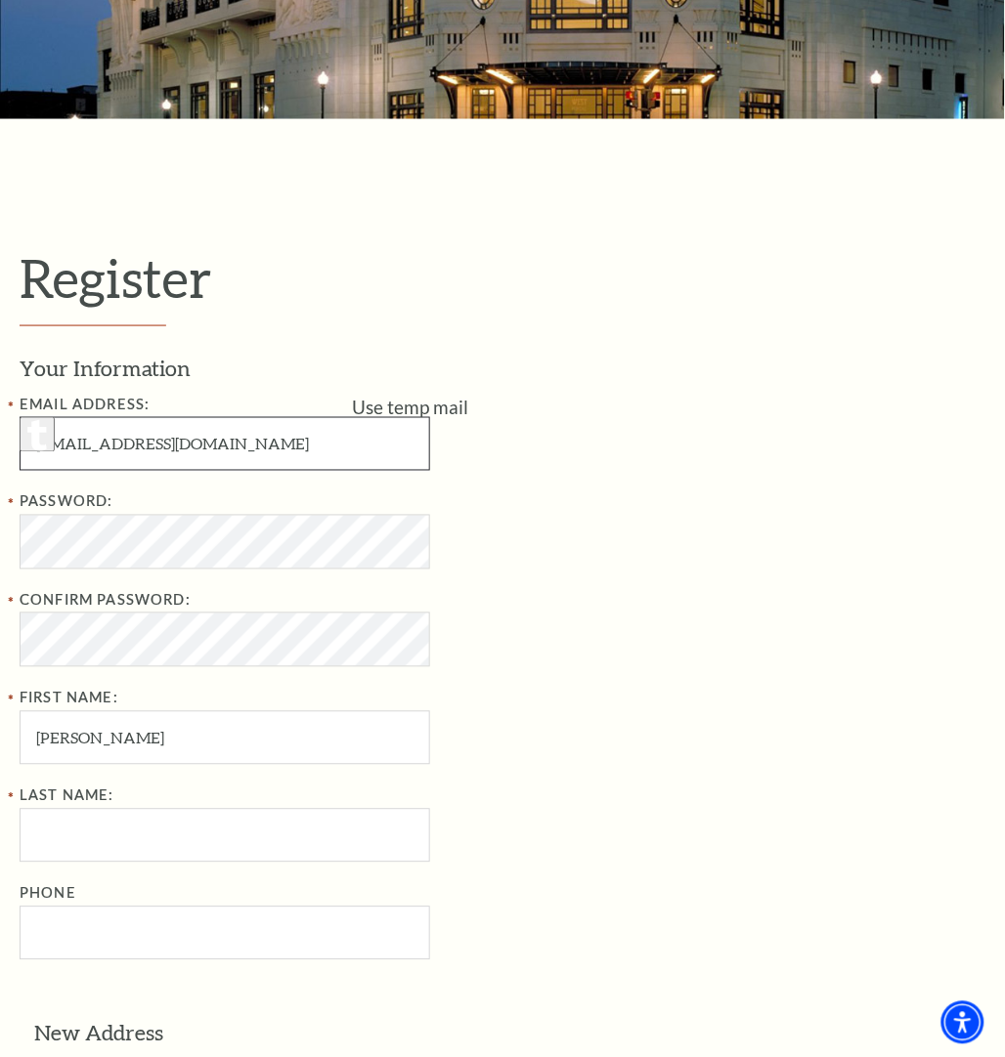
type input "SYANKSON025@GMAIL.COM"
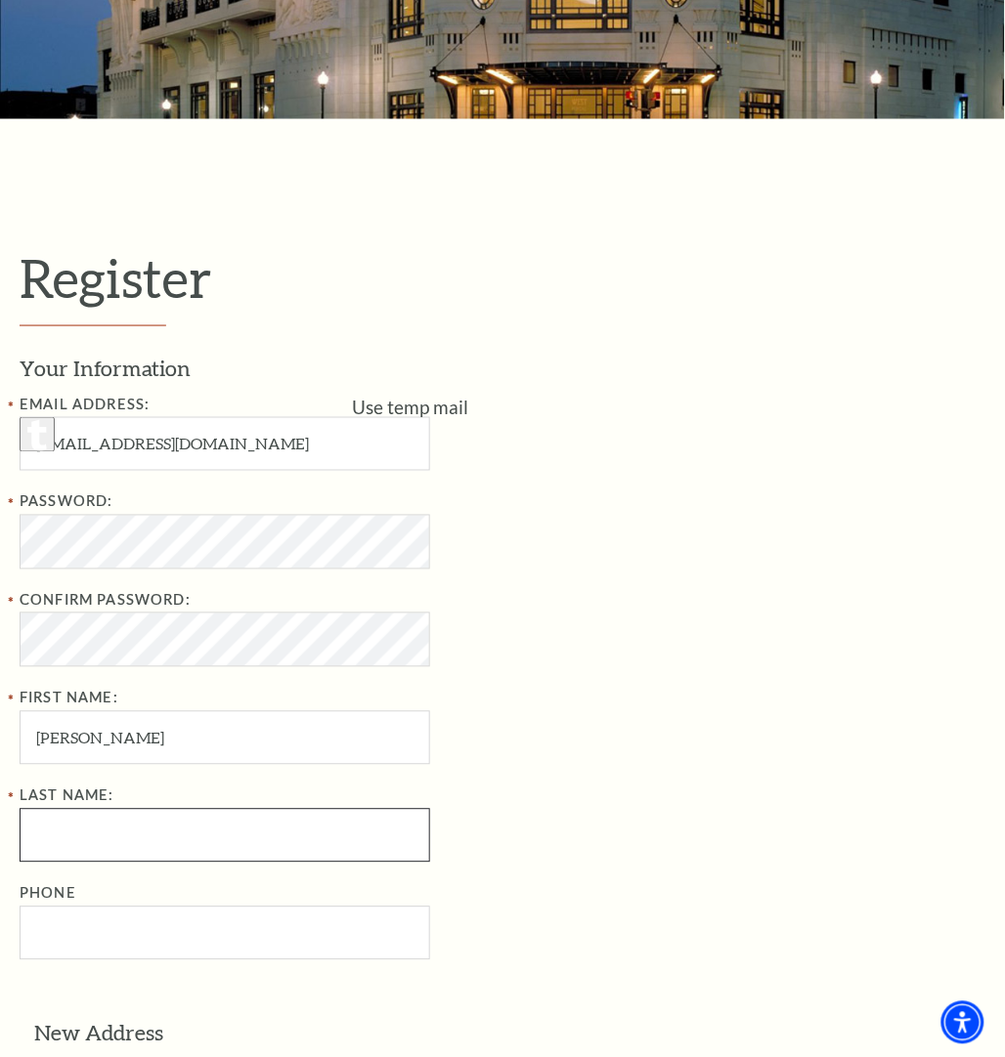
type input "Yankson"
type input "0597237621"
select select "75"
type input "1234"
type input "Cincinnati"
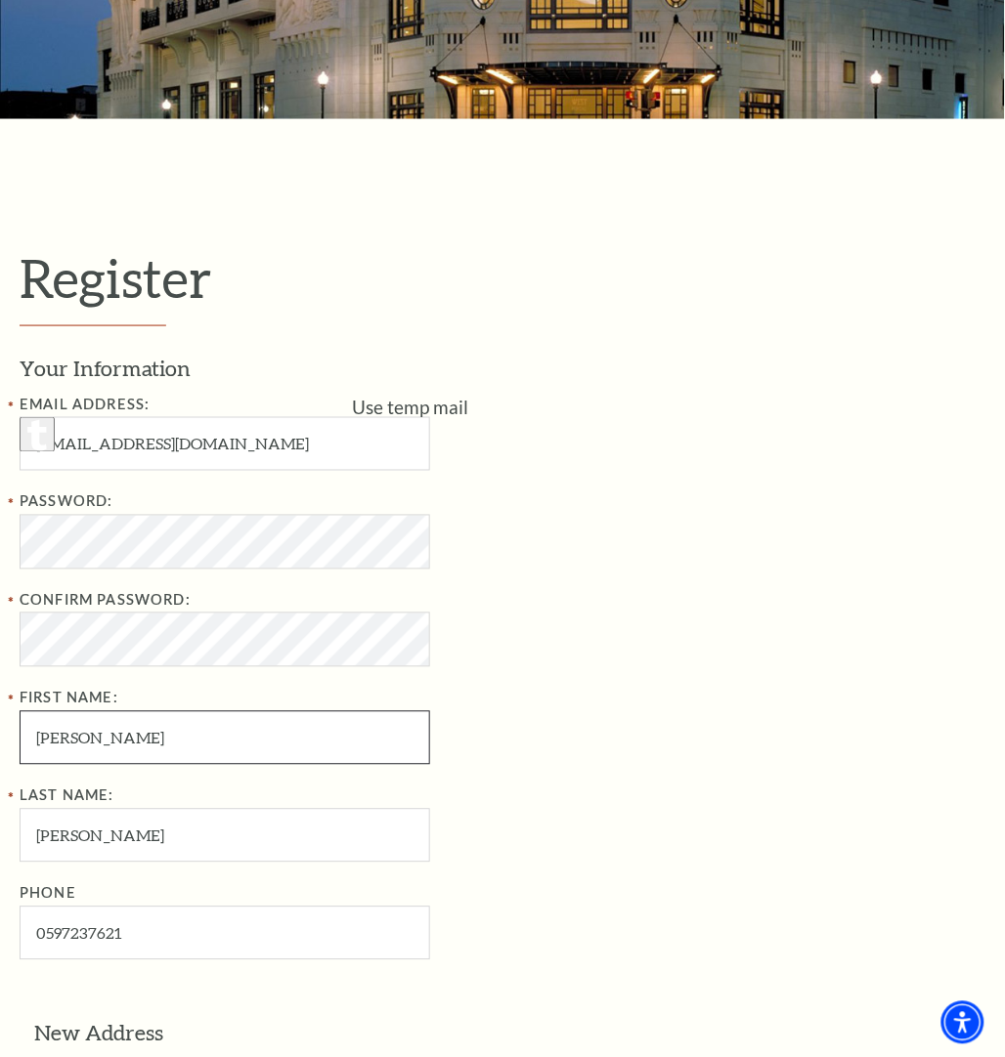
type input "059-723-7621"
select select
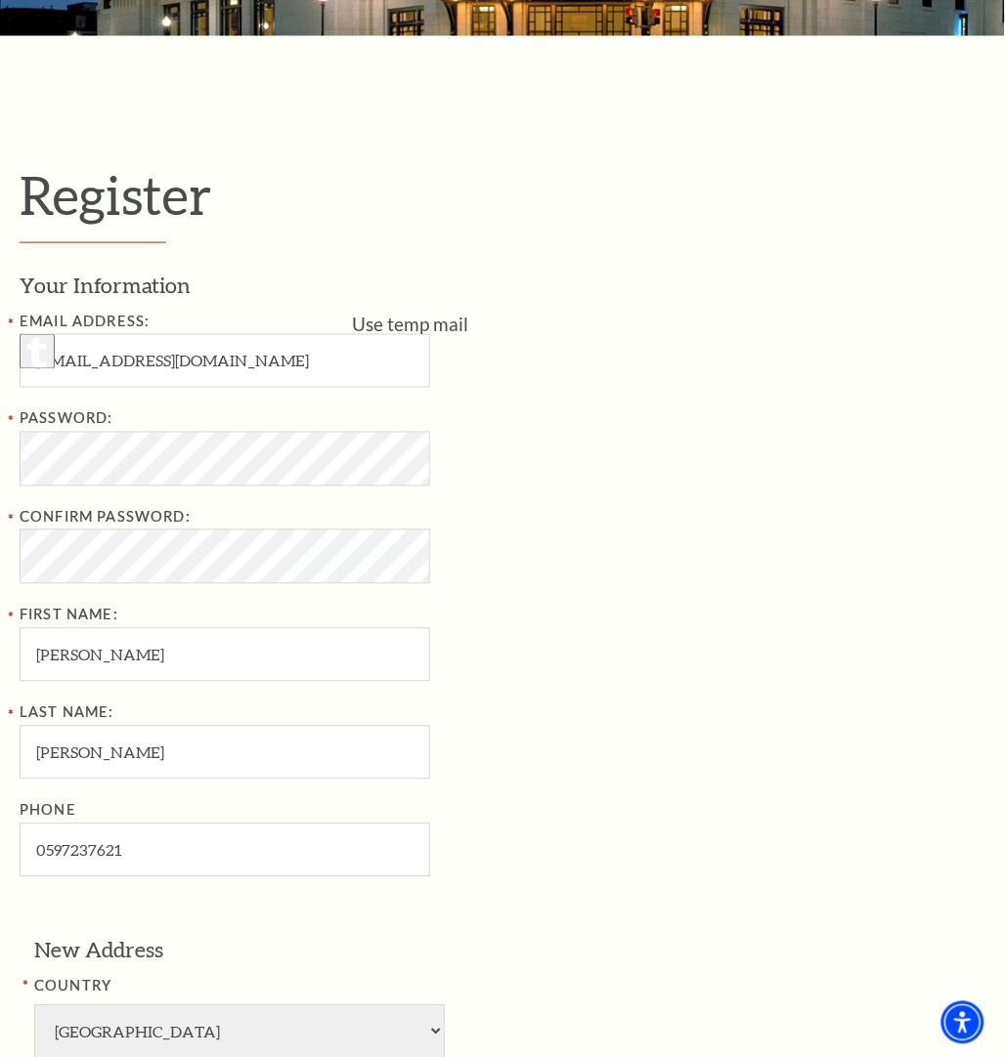
type input "059-723-7621"
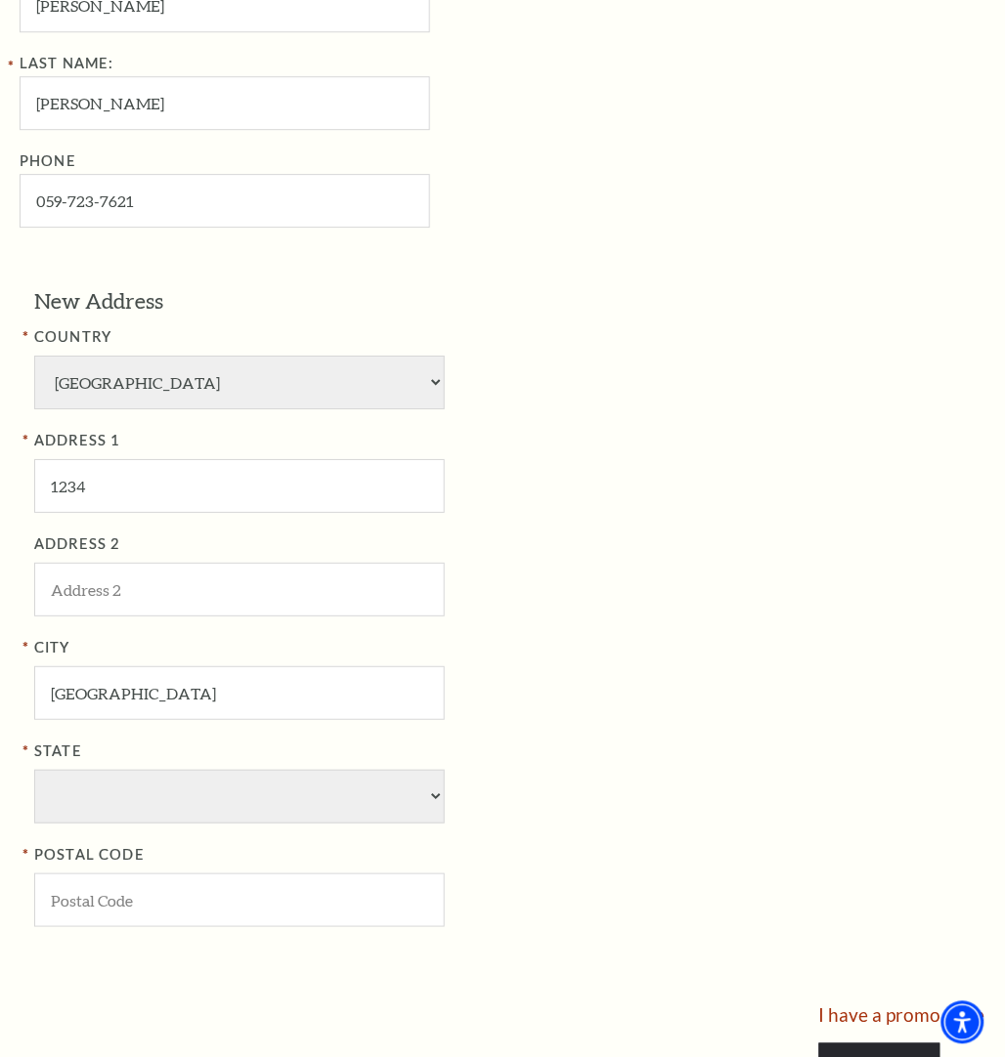
scroll to position [1099, 0]
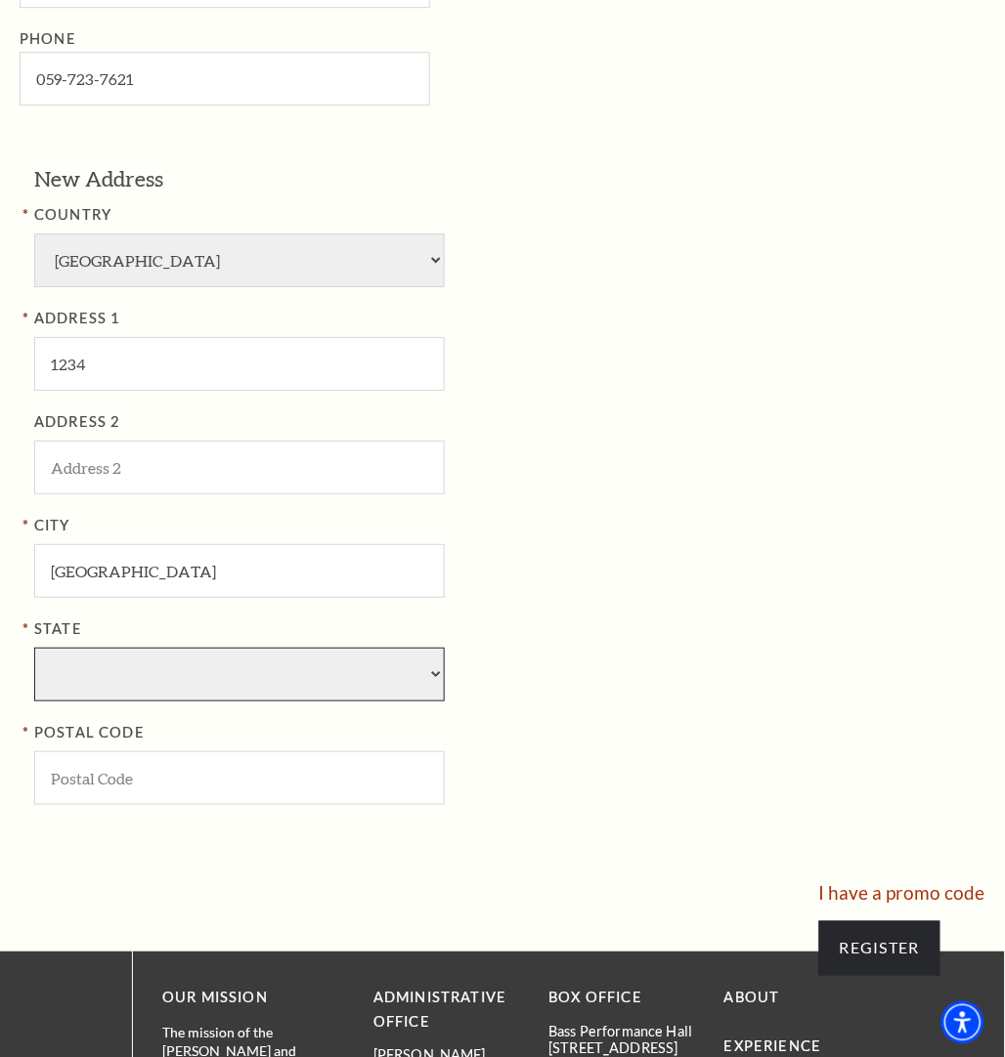
click at [203, 692] on select "State" at bounding box center [239, 675] width 410 height 54
click at [213, 689] on select "State" at bounding box center [239, 675] width 410 height 54
click at [408, 676] on select "State" at bounding box center [239, 675] width 410 height 54
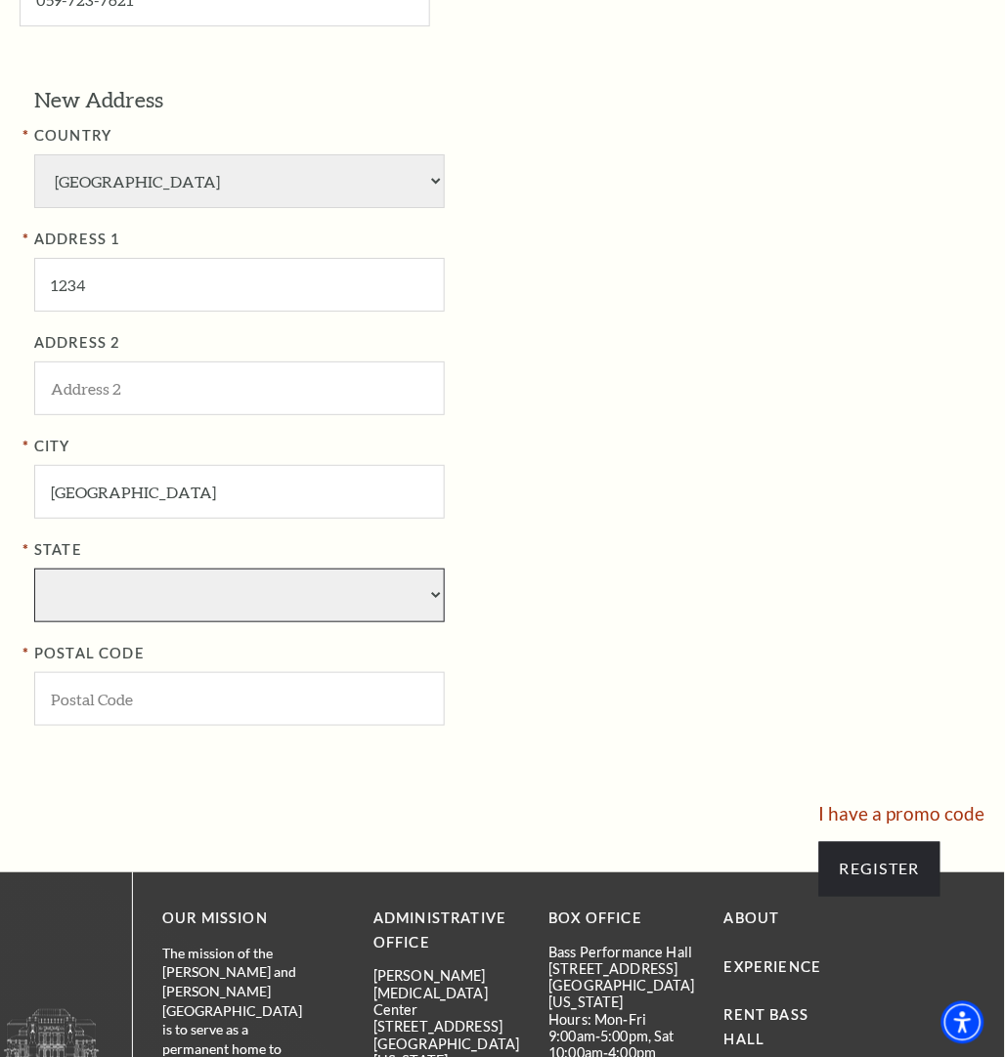
scroll to position [1222, 0]
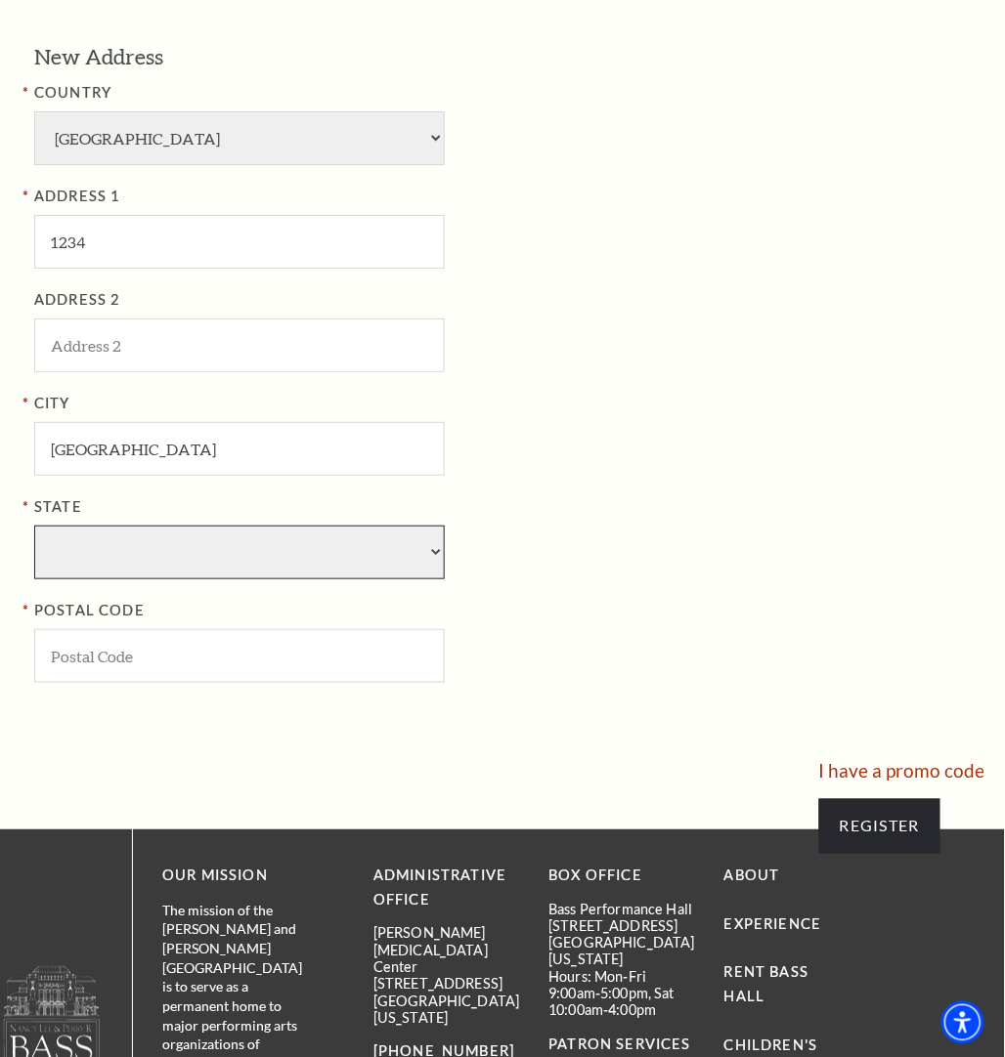
click at [200, 568] on select "State" at bounding box center [239, 553] width 410 height 54
click at [192, 553] on select "State" at bounding box center [239, 553] width 410 height 54
click at [91, 657] on input "POSTAL CODE" at bounding box center [239, 656] width 410 height 54
type input "45209"
type input "059-723-7621"
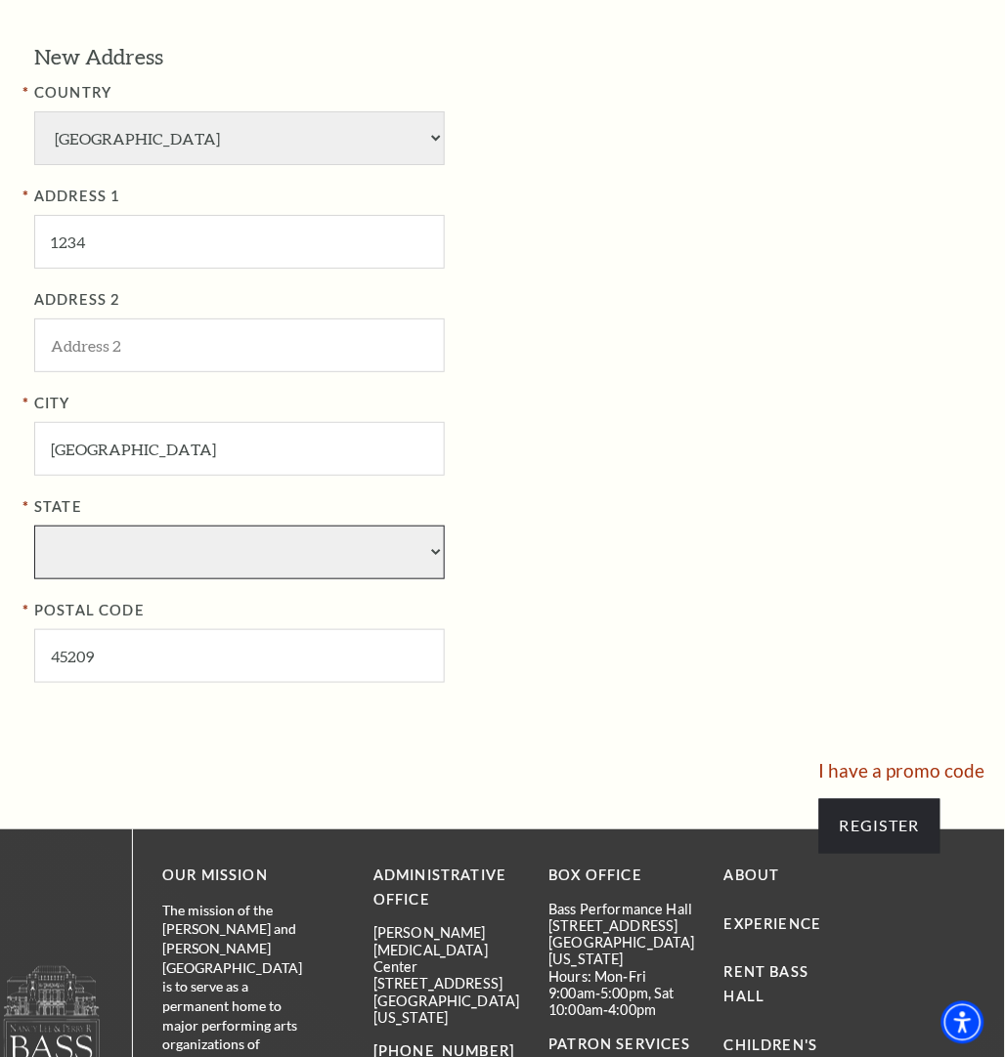
click at [213, 564] on select "State" at bounding box center [239, 553] width 410 height 54
click at [211, 569] on select "State" at bounding box center [239, 553] width 410 height 54
click at [34, 529] on select "State" at bounding box center [239, 553] width 410 height 54
click at [252, 584] on div "City Cincinnati State POSTAL CODE 45209" at bounding box center [351, 537] width 635 height 291
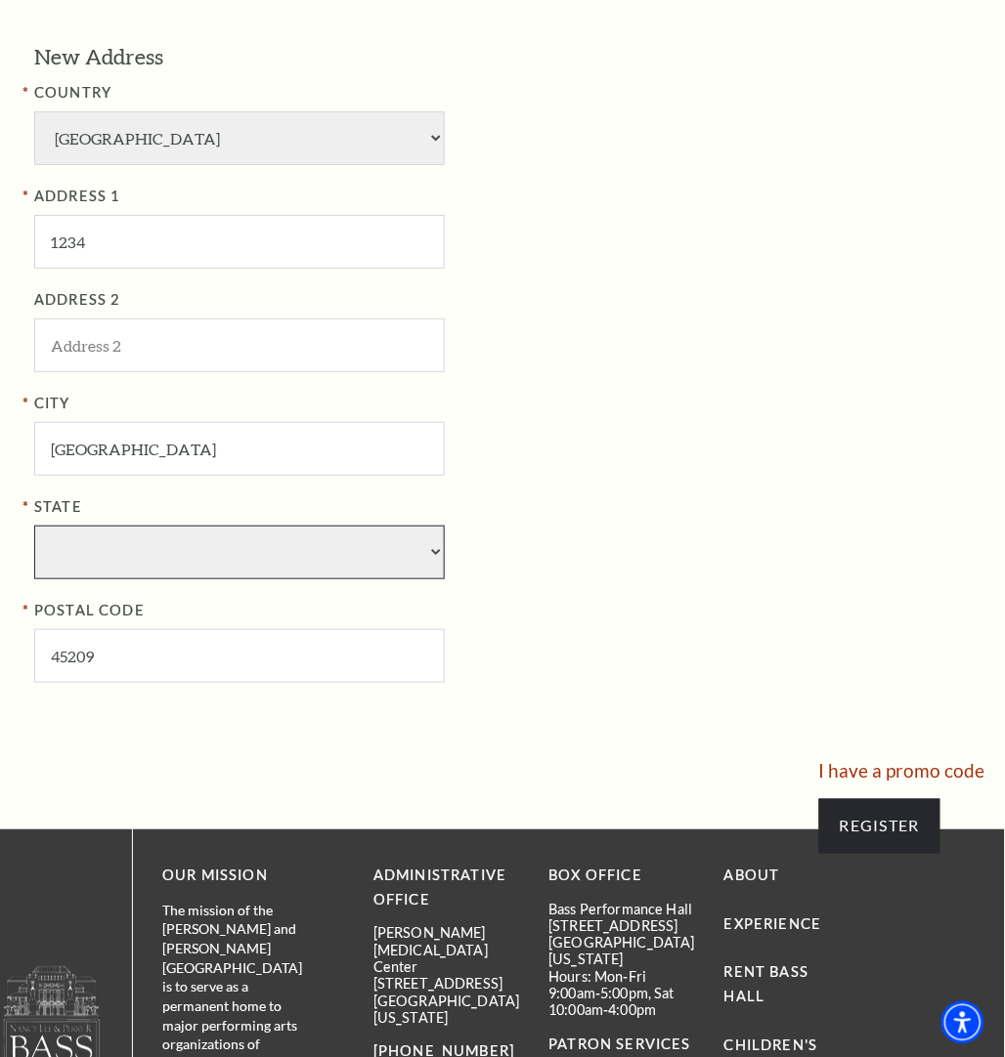
click at [277, 569] on select "State" at bounding box center [239, 553] width 410 height 54
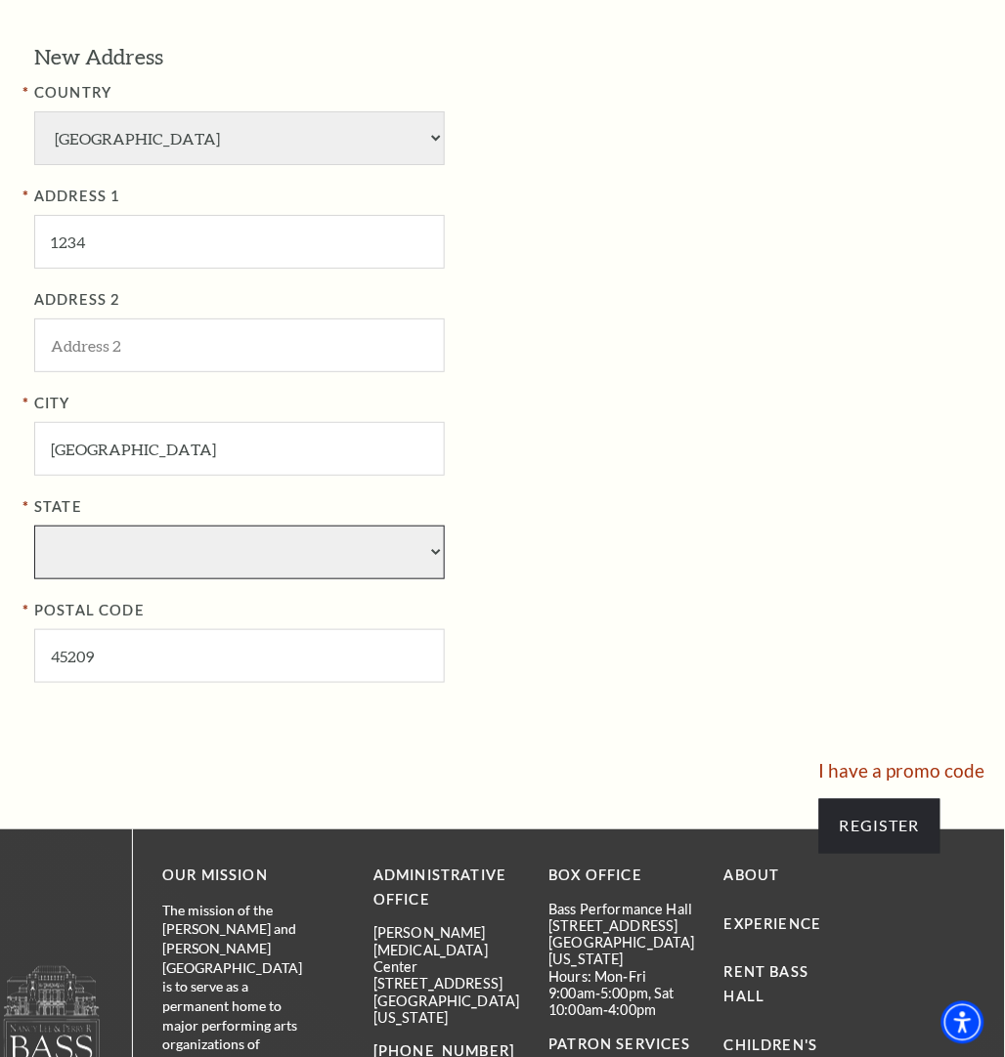
click at [277, 569] on select "State" at bounding box center [239, 553] width 410 height 54
click at [279, 565] on select "State" at bounding box center [239, 553] width 410 height 54
click at [280, 565] on select "State" at bounding box center [239, 553] width 410 height 54
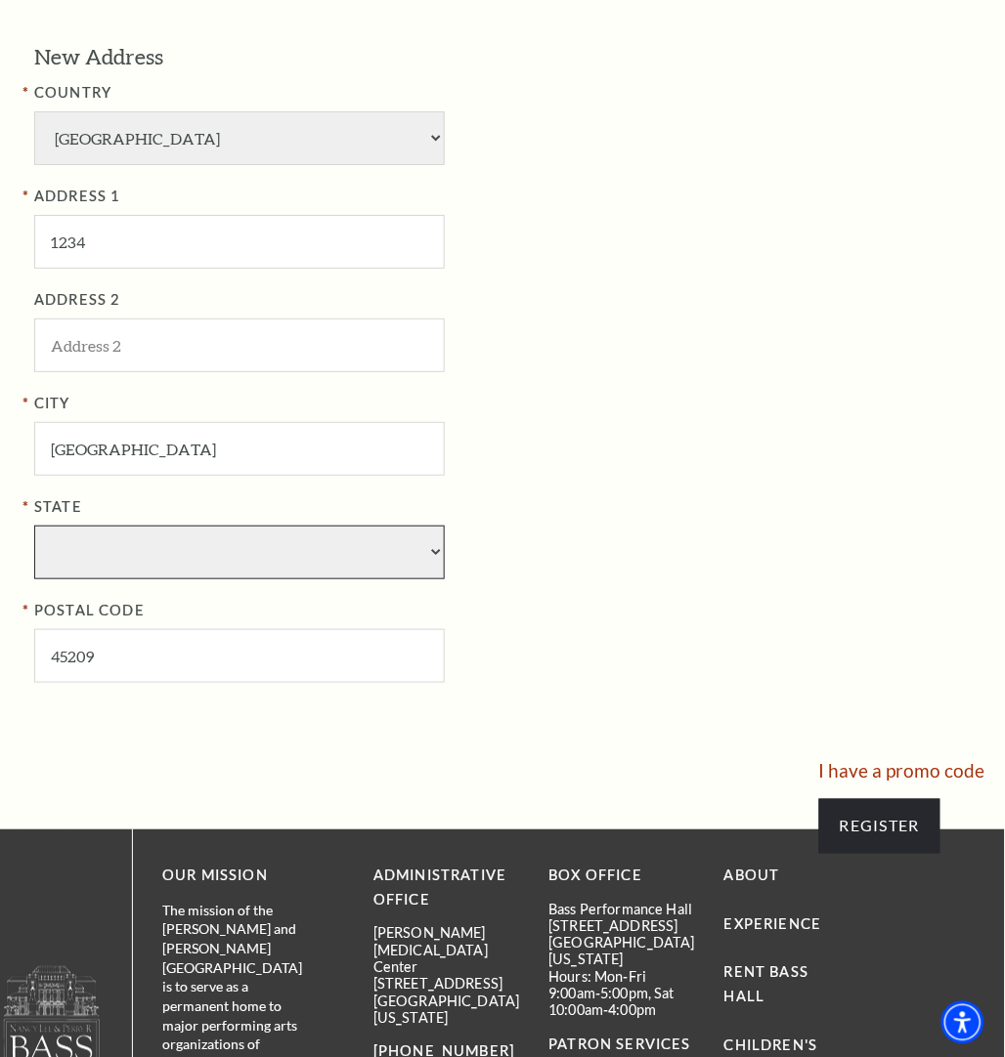
click at [280, 565] on select "State" at bounding box center [239, 553] width 410 height 54
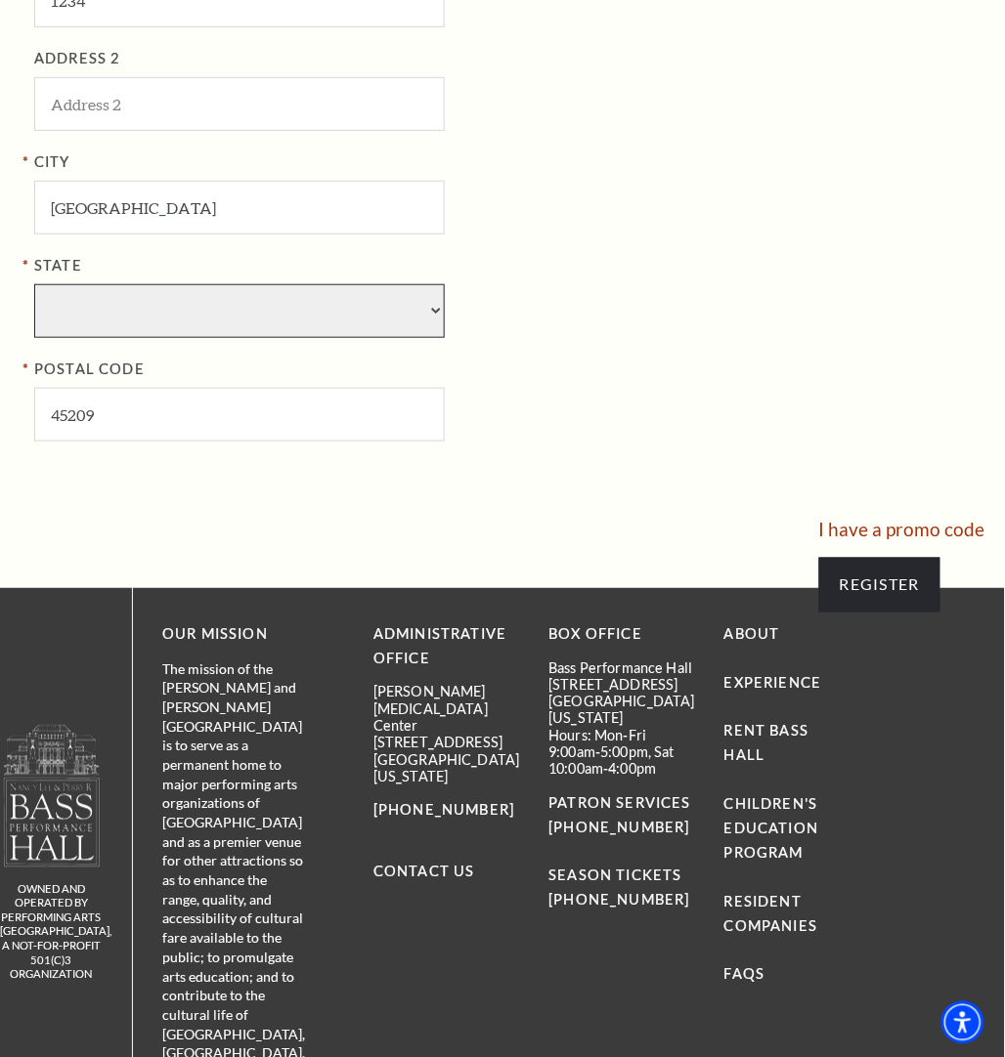
scroll to position [1466, 0]
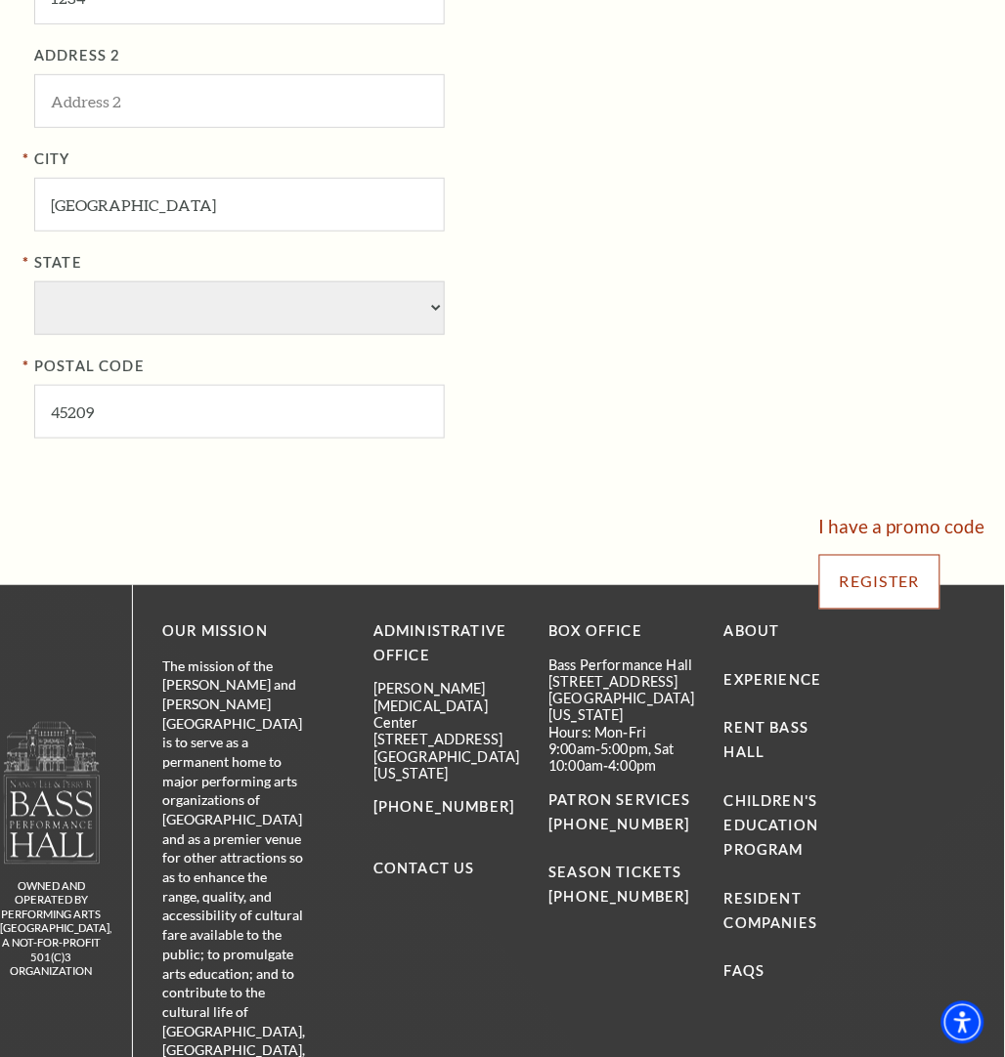
click at [840, 594] on input "Register" at bounding box center [879, 582] width 121 height 55
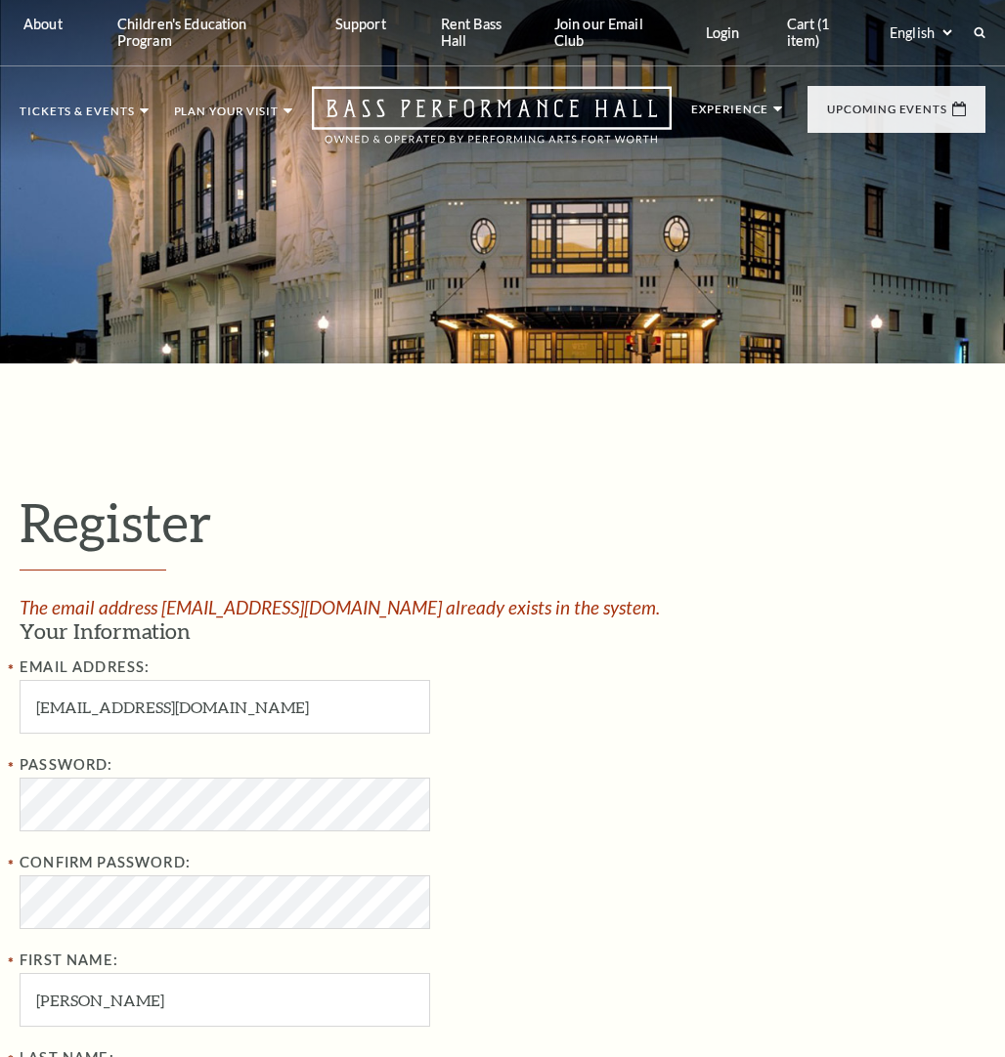
select select "1"
select select "[GEOGRAPHIC_DATA]"
click at [496, 719] on div "Email Address: [EMAIL_ADDRESS][DOMAIN_NAME]" at bounding box center [337, 695] width 635 height 78
click at [55, 714] on button "button" at bounding box center [37, 697] width 35 height 35
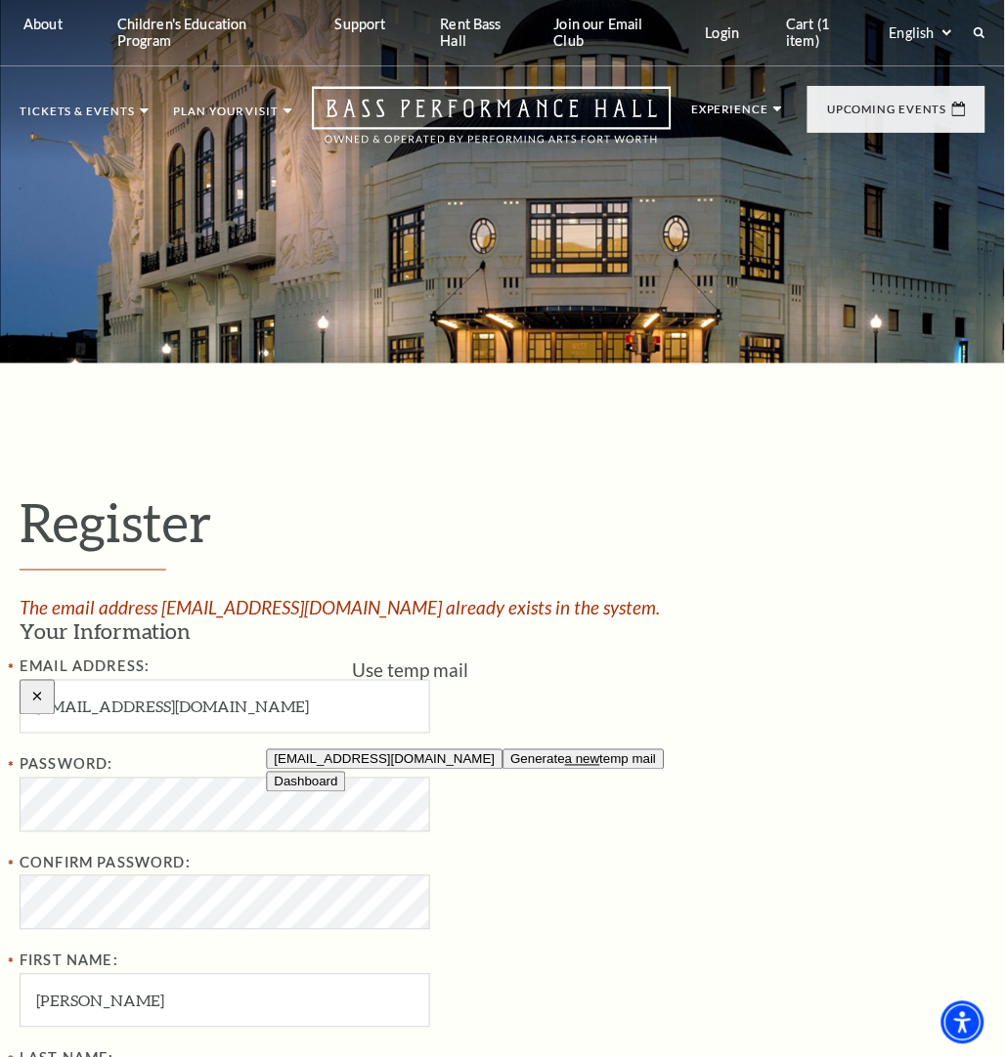
click at [365, 769] on button "su23noagwo@xkxkud.com" at bounding box center [385, 760] width 236 height 21
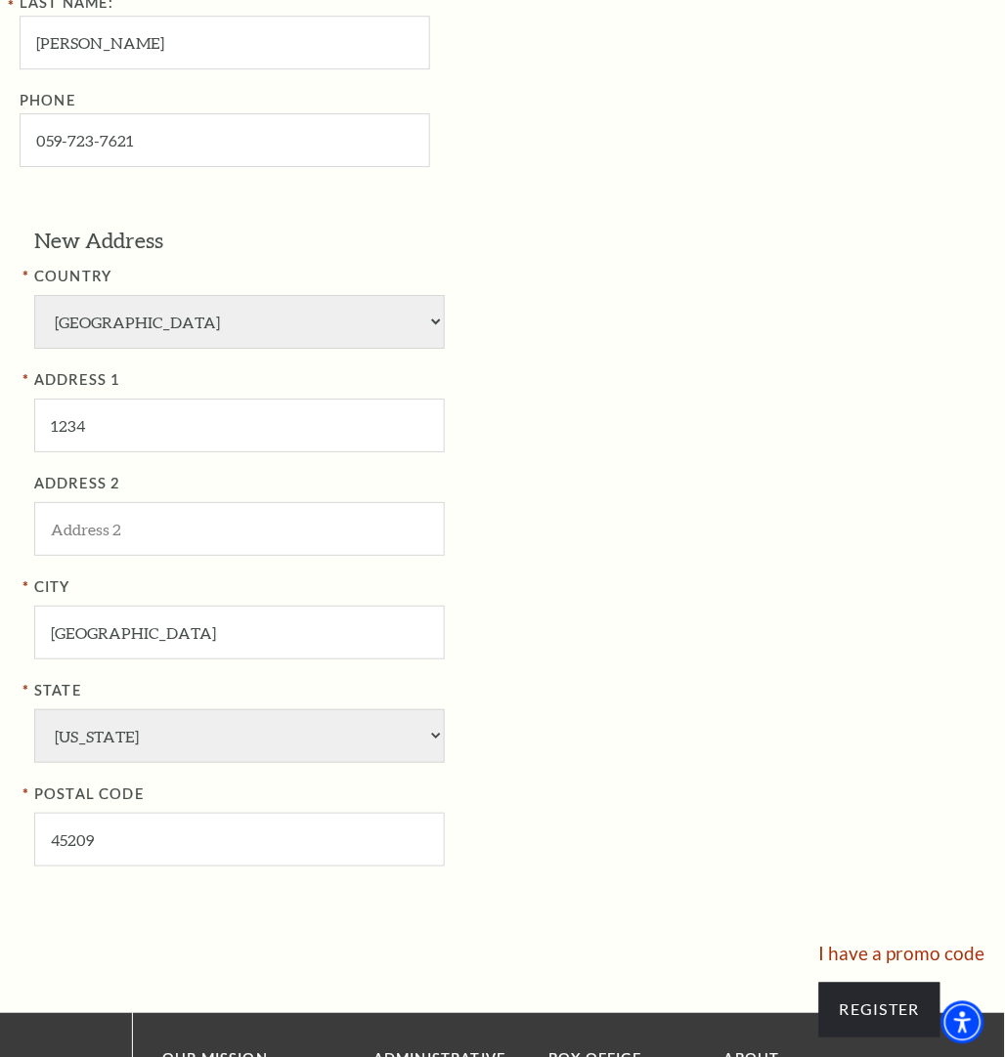
scroll to position [1099, 0]
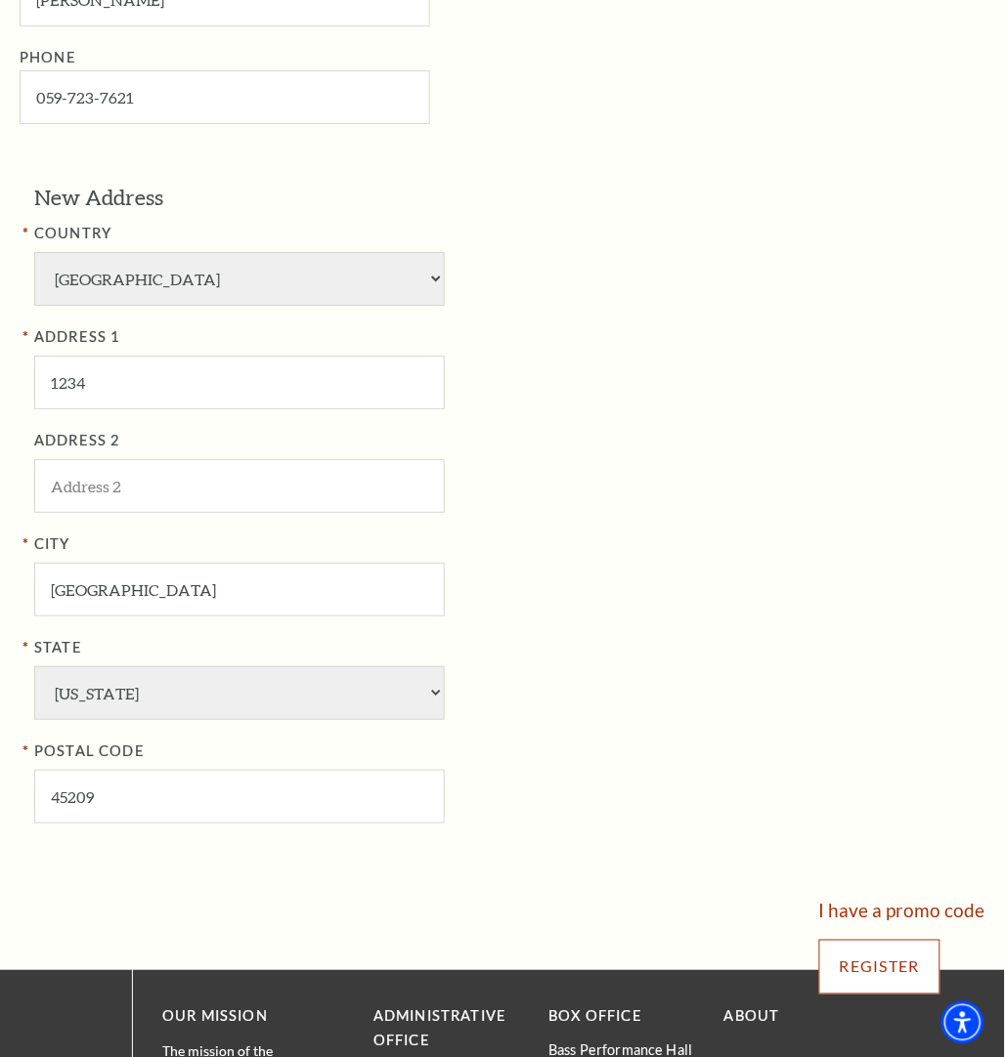
click at [848, 964] on input "Register" at bounding box center [879, 967] width 121 height 55
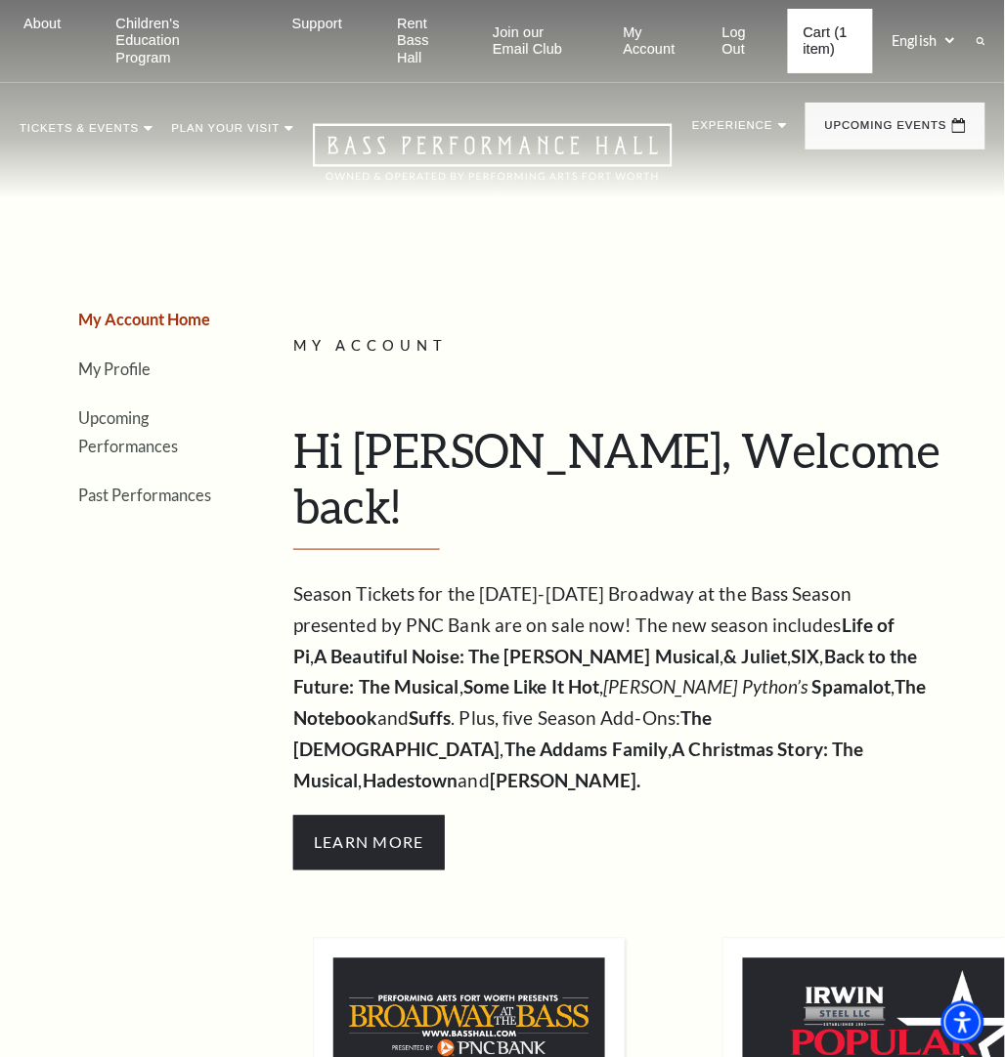
click at [818, 39] on link "Cart (1 item)" at bounding box center [830, 41] width 85 height 65
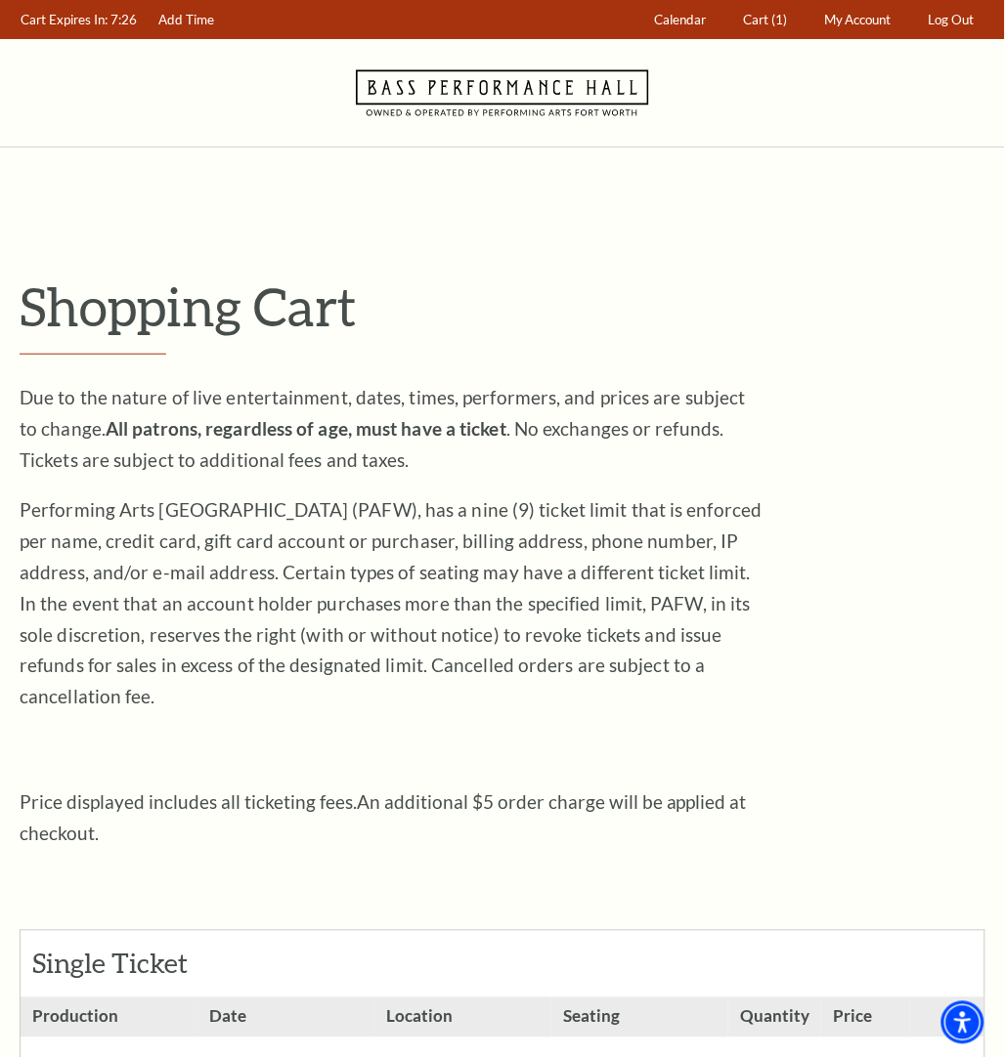
click at [529, 535] on p "Performing Arts [GEOGRAPHIC_DATA] (PAFW), has a nine (9) ticket limit that is e…" at bounding box center [391, 603] width 743 height 219
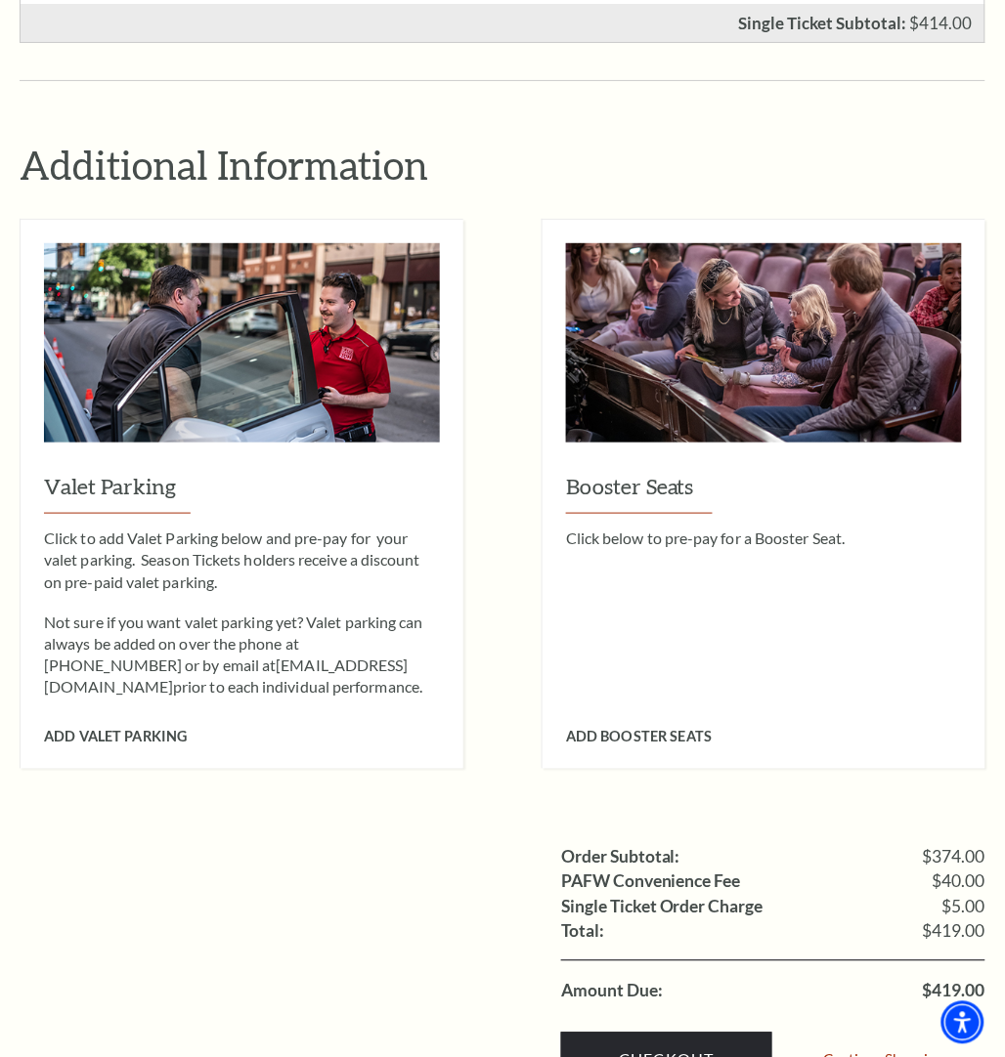
scroll to position [1710, 0]
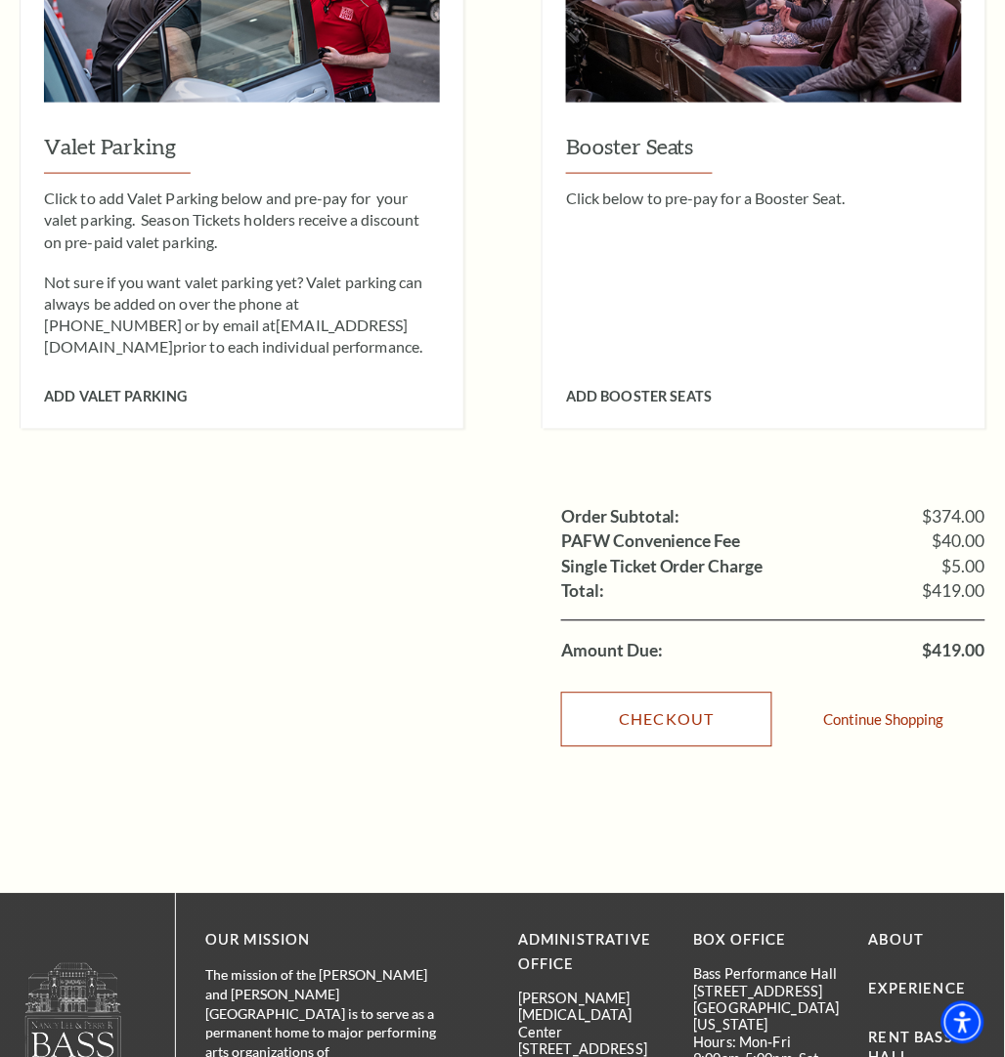
drag, startPoint x: 667, startPoint y: 691, endPoint x: 658, endPoint y: 680, distance: 14.5
click at [667, 694] on link "Checkout" at bounding box center [666, 720] width 211 height 55
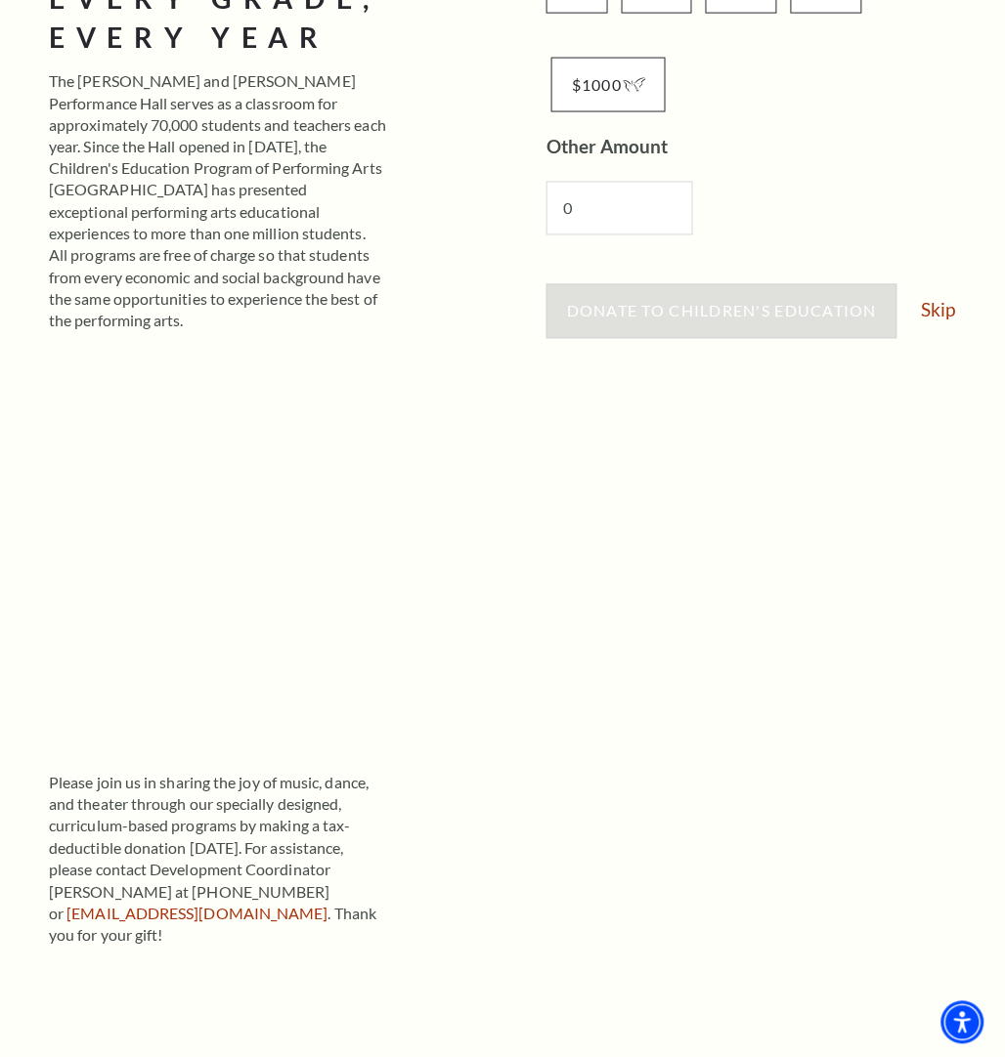
scroll to position [366, 0]
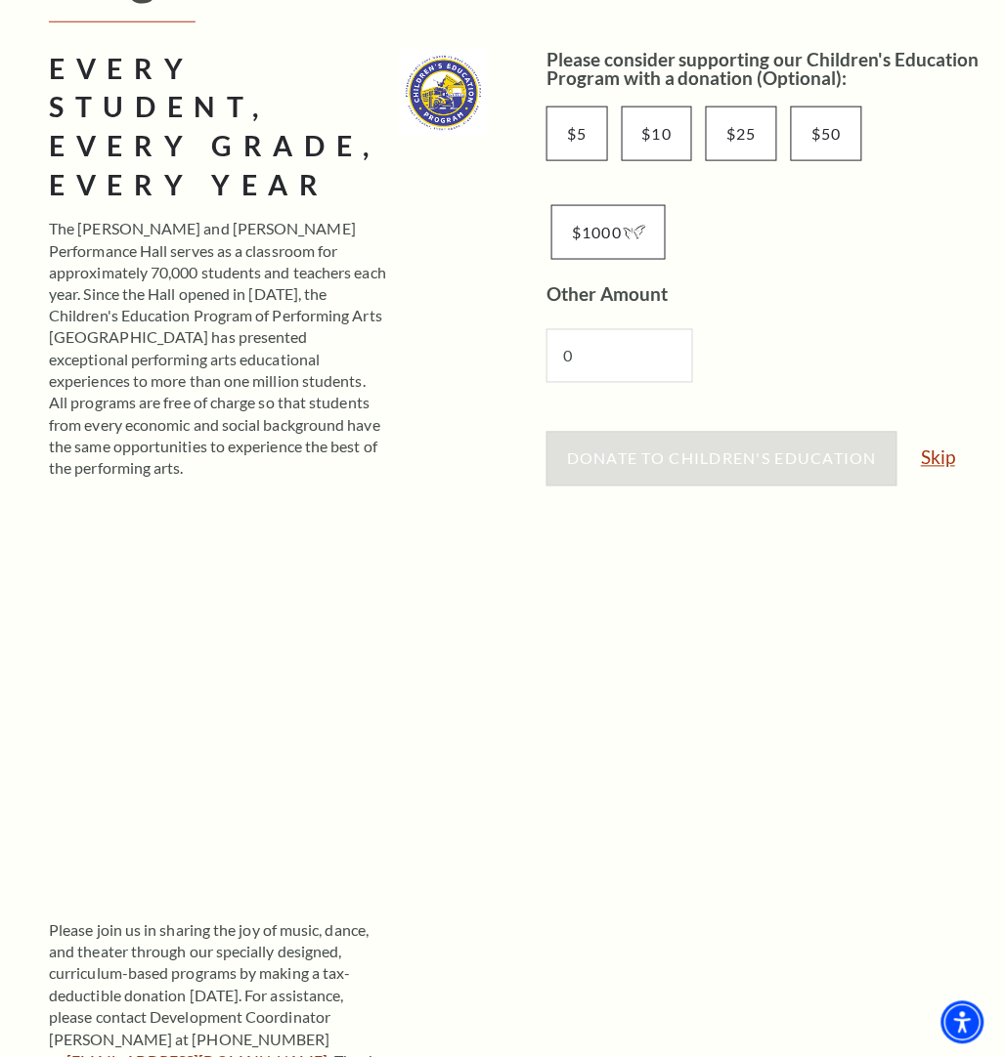
click at [954, 456] on link "Skip" at bounding box center [938, 458] width 34 height 19
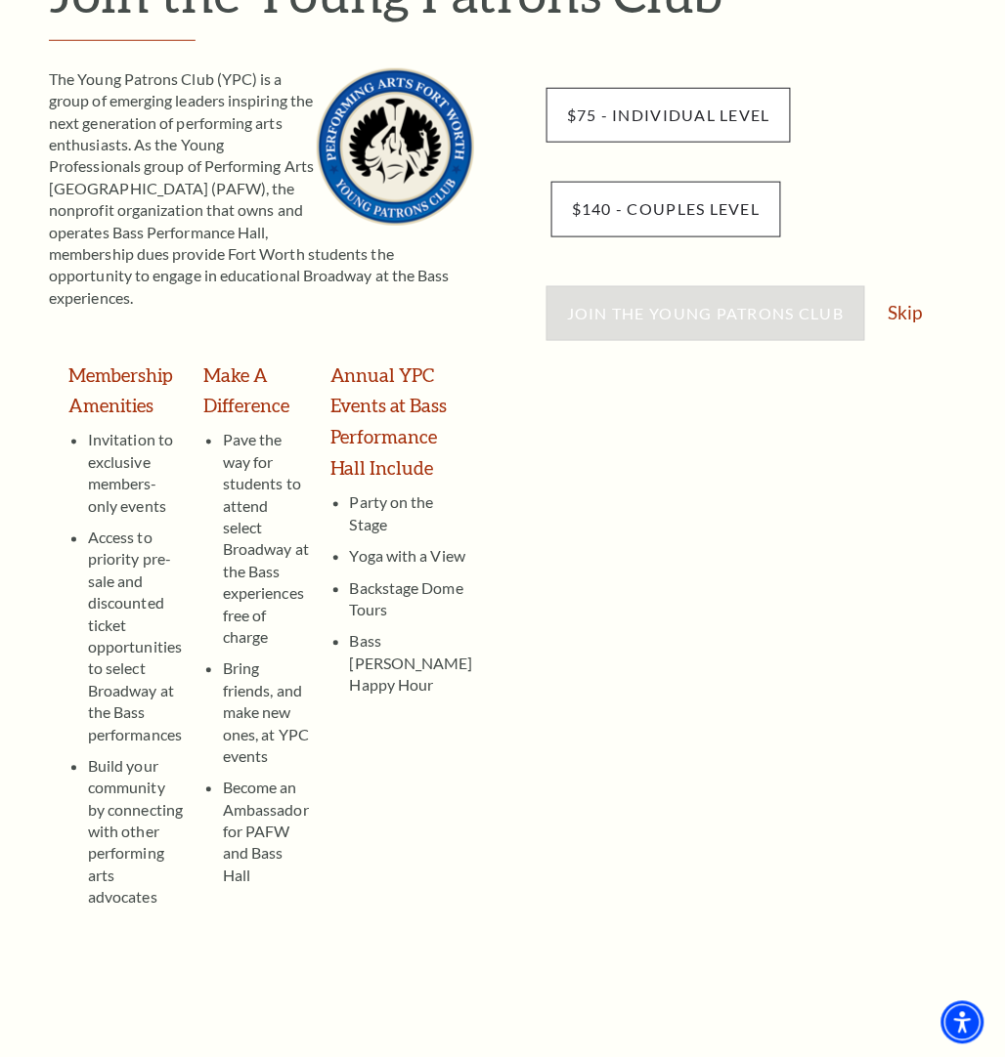
scroll to position [244, 0]
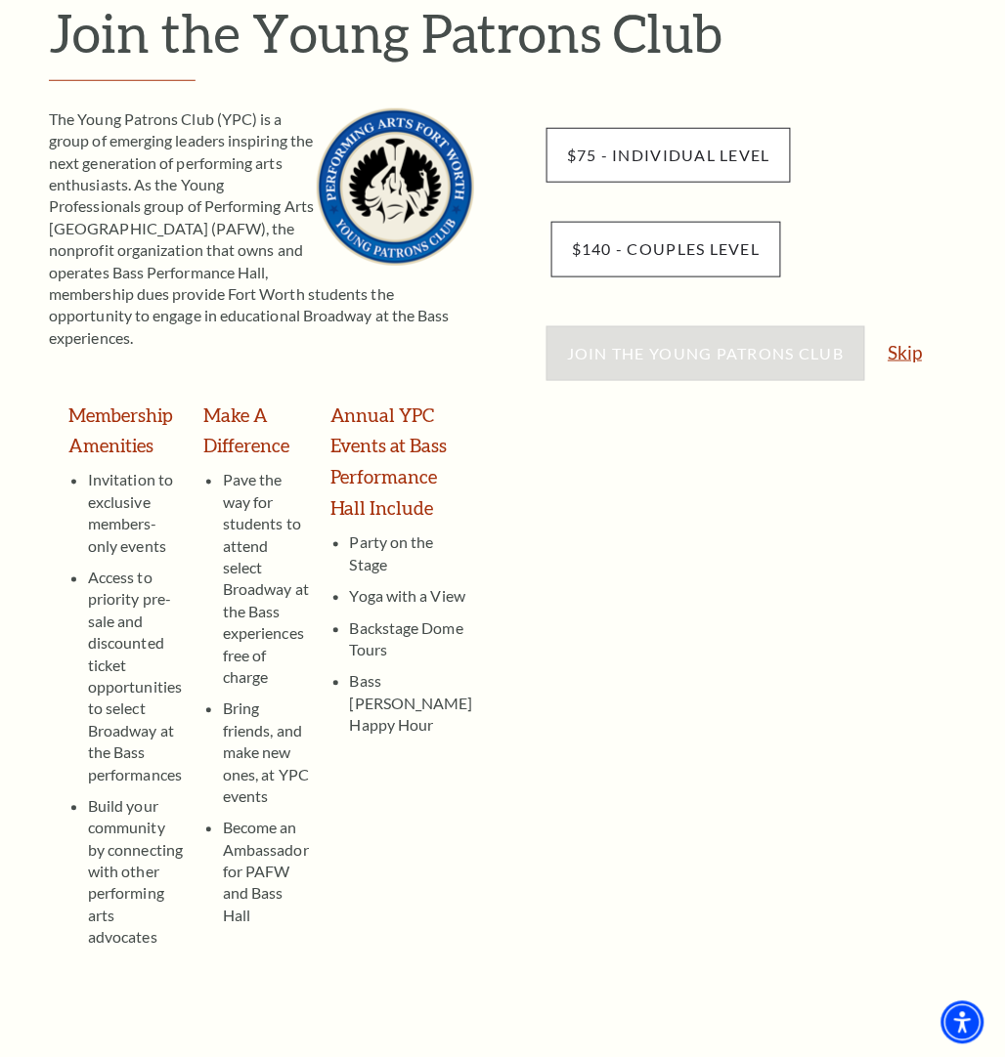
click at [907, 348] on link "Skip" at bounding box center [905, 352] width 34 height 19
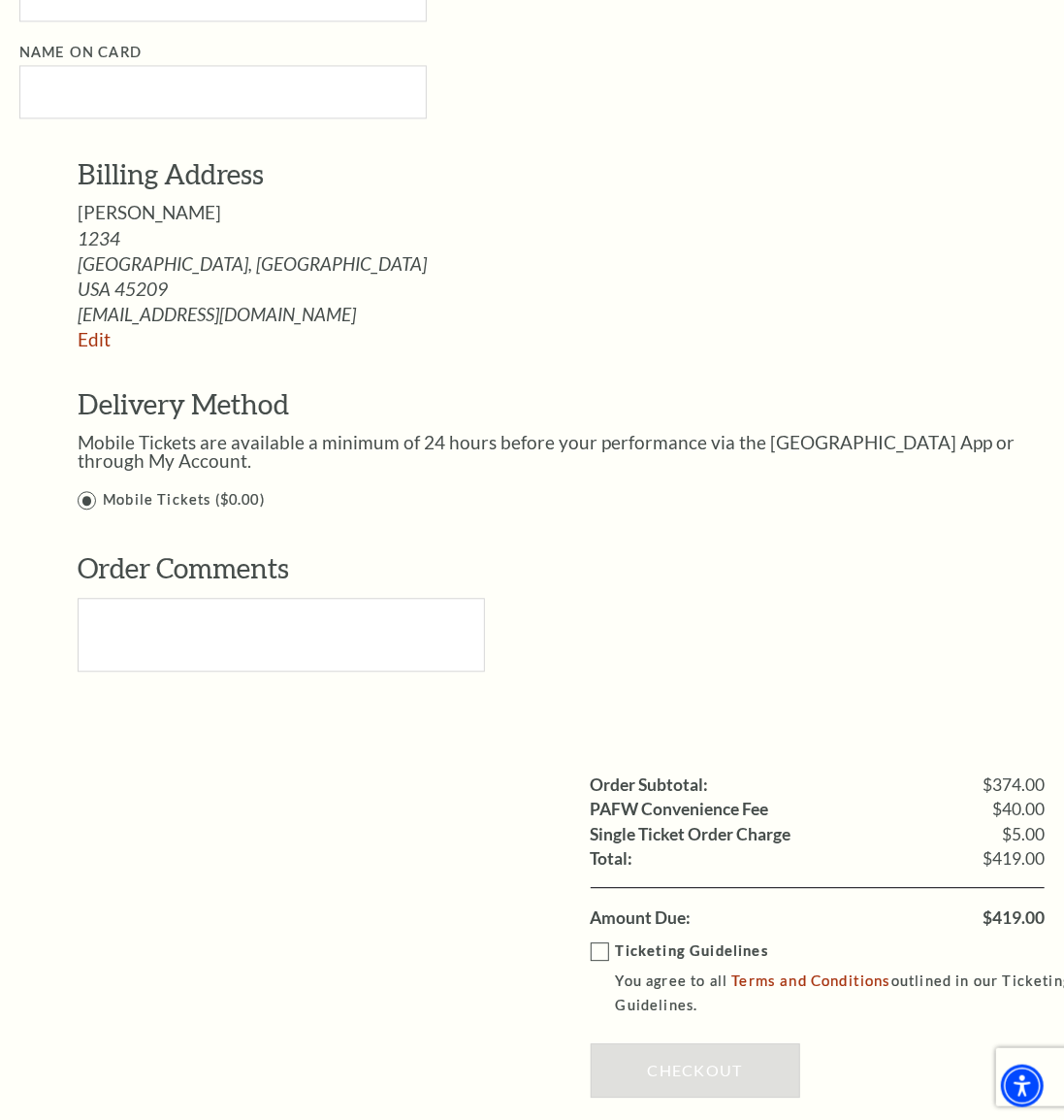
scroll to position [1689, 0]
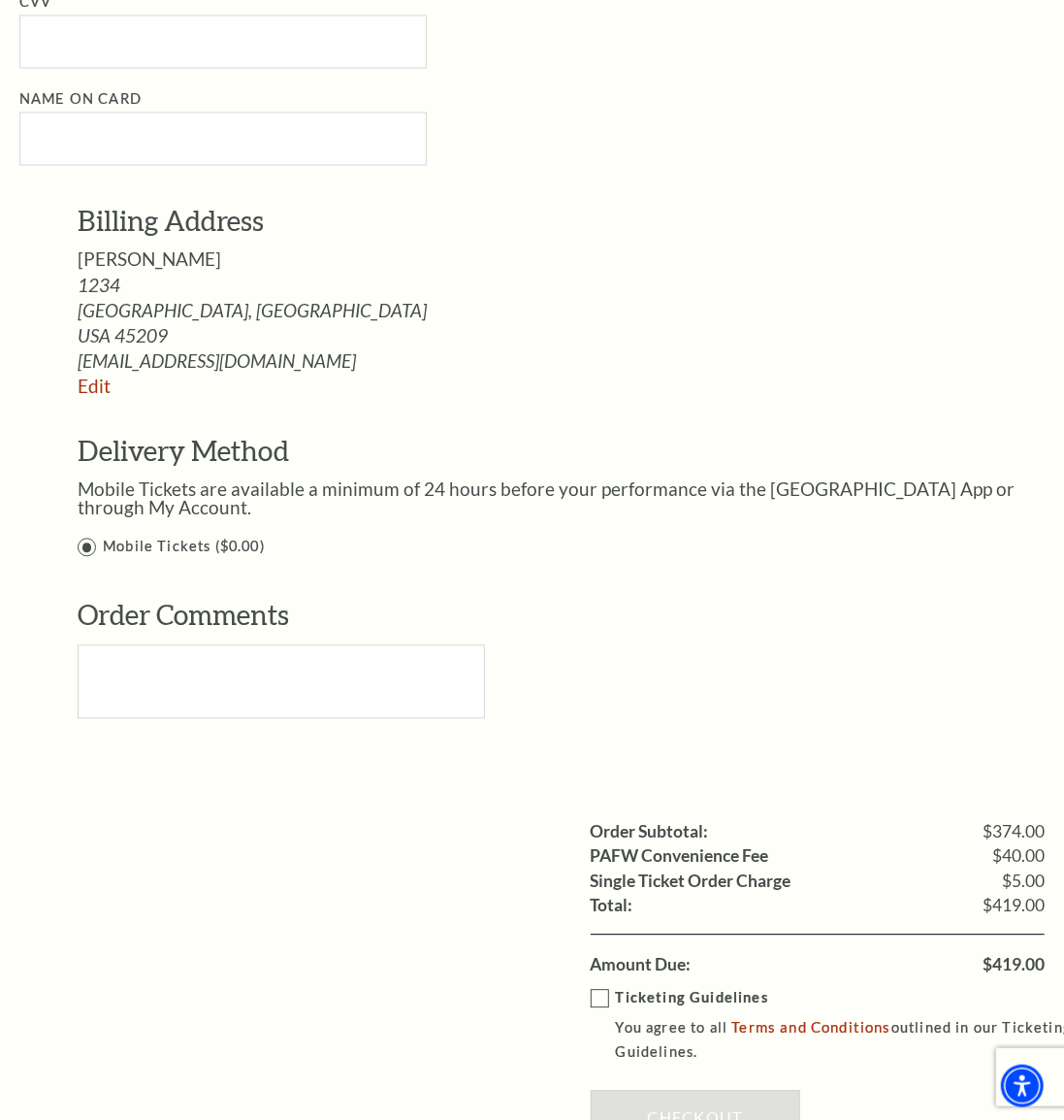
click at [854, 553] on div "Billing Address [PERSON_NAME] 1234 [GEOGRAPHIC_DATA], [GEOGRAPHIC_DATA] [EMAIL_…" at bounding box center [546, 473] width 1053 height 543
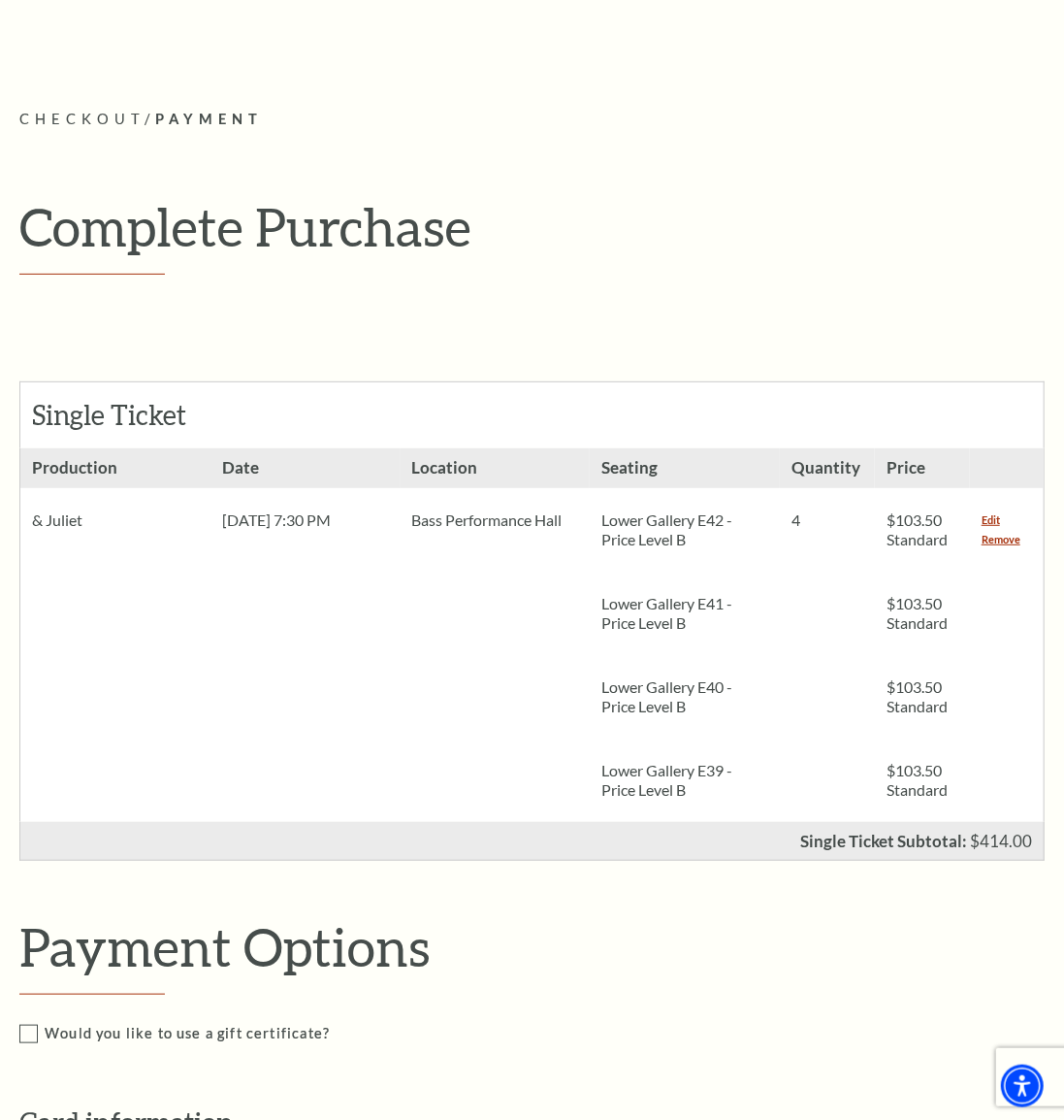
scroll to position [0, 0]
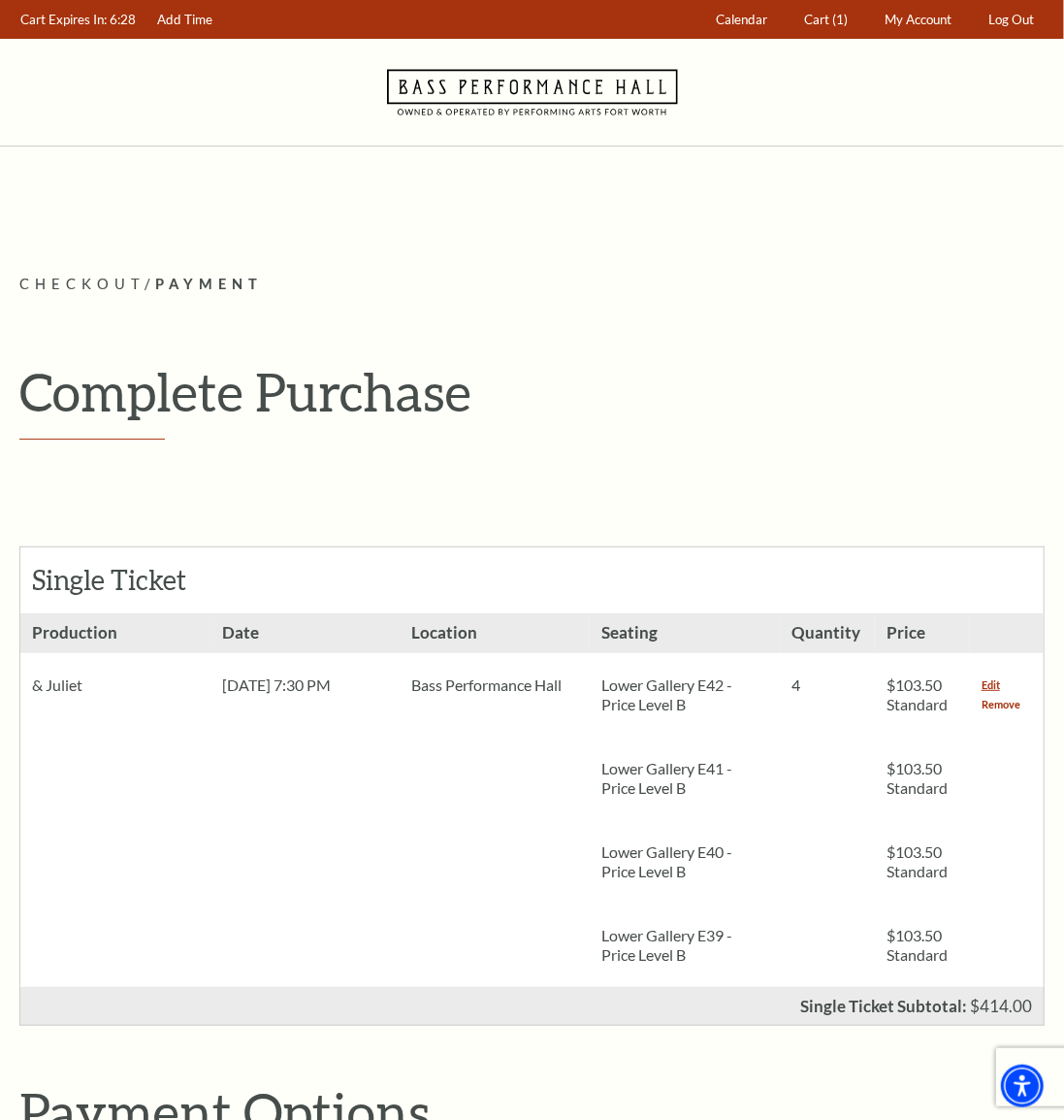
click at [996, 696] on link "Remove" at bounding box center [1000, 705] width 39 height 20
